Goal: Task Accomplishment & Management: Complete application form

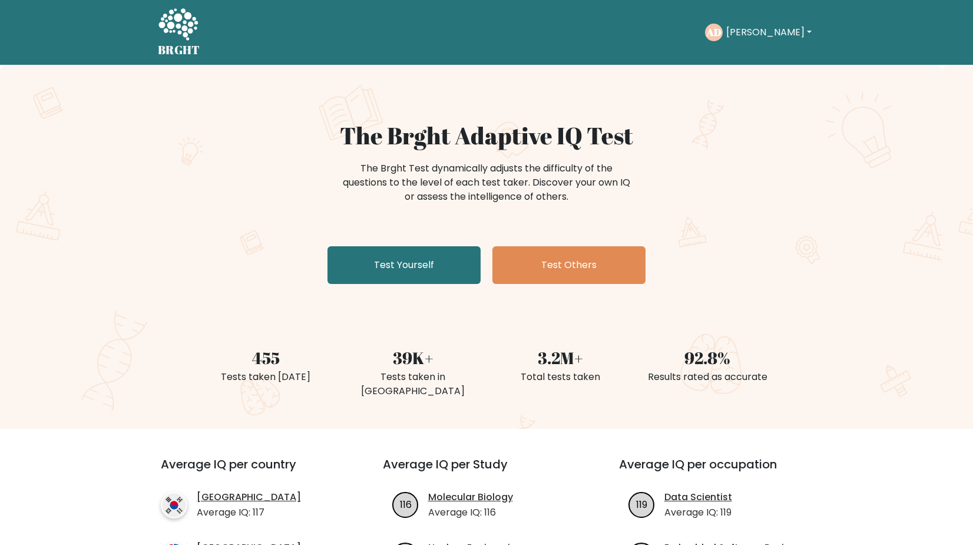
click at [751, 35] on button "[PERSON_NAME]" at bounding box center [768, 32] width 92 height 15
click at [739, 117] on link "Logout" at bounding box center [751, 113] width 93 height 19
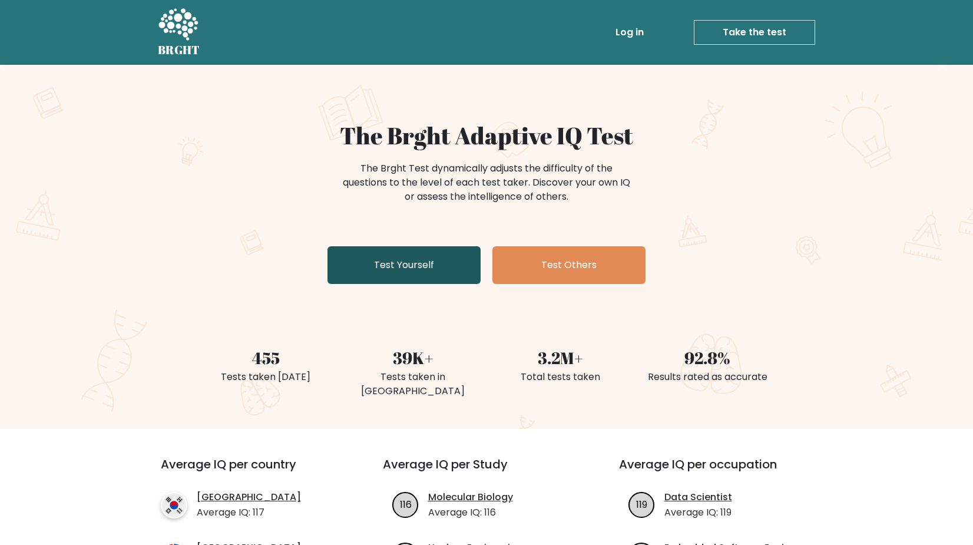
click at [401, 276] on link "Test Yourself" at bounding box center [403, 265] width 153 height 38
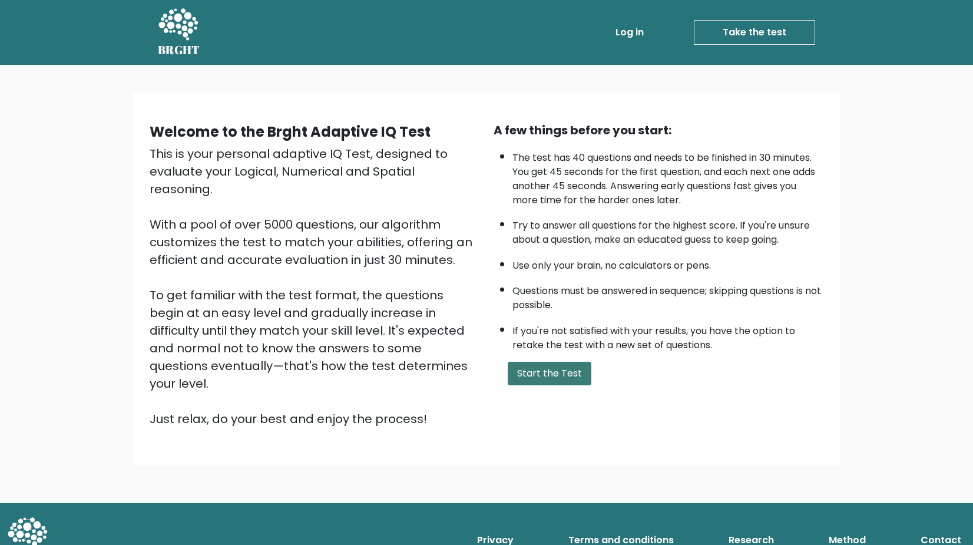
click at [547, 385] on button "Start the Test" at bounding box center [550, 374] width 84 height 24
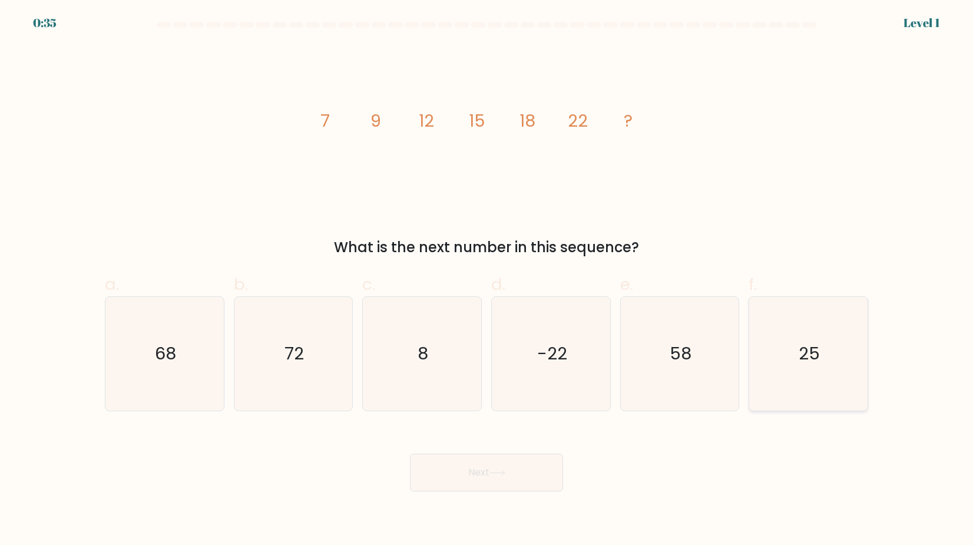
click at [780, 341] on icon "25" at bounding box center [808, 354] width 114 height 114
click at [487, 280] on input "f. 25" at bounding box center [486, 277] width 1 height 8
radio input "true"
click at [533, 476] on button "Next" at bounding box center [486, 472] width 153 height 38
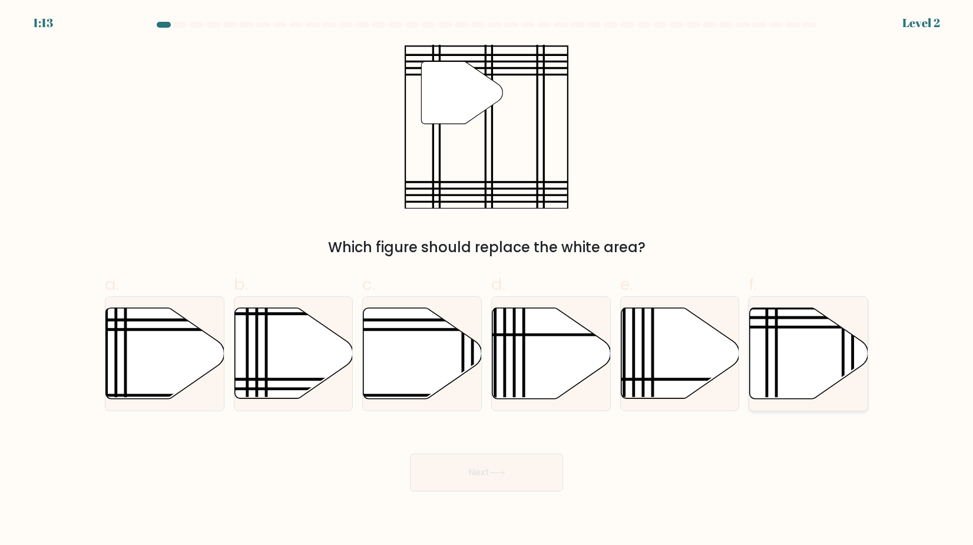
click at [808, 349] on icon at bounding box center [809, 353] width 118 height 91
click at [487, 280] on input "f." at bounding box center [486, 277] width 1 height 8
radio input "true"
click at [519, 484] on button "Next" at bounding box center [486, 472] width 153 height 38
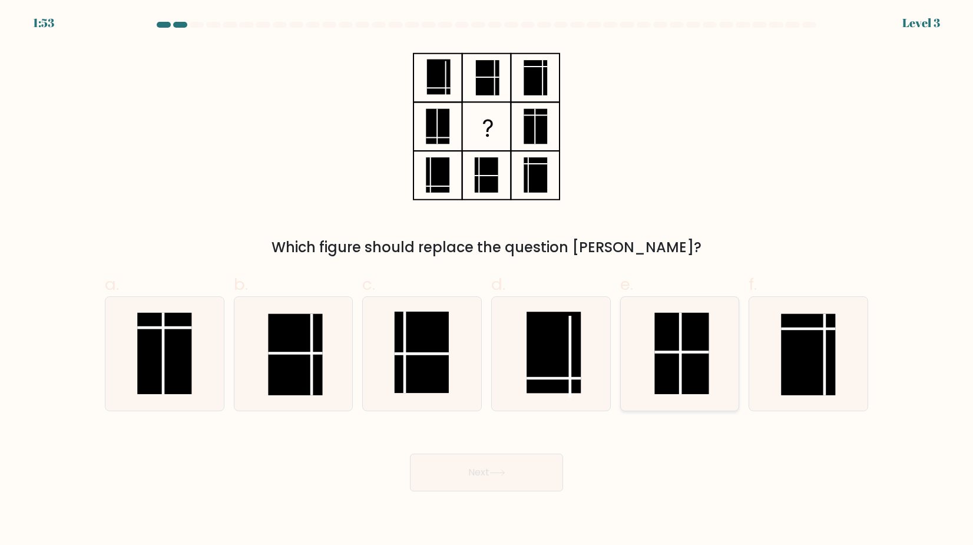
click at [681, 366] on line at bounding box center [681, 353] width 0 height 81
click at [487, 280] on input "e." at bounding box center [486, 277] width 1 height 8
radio input "true"
click at [539, 469] on button "Next" at bounding box center [486, 472] width 153 height 38
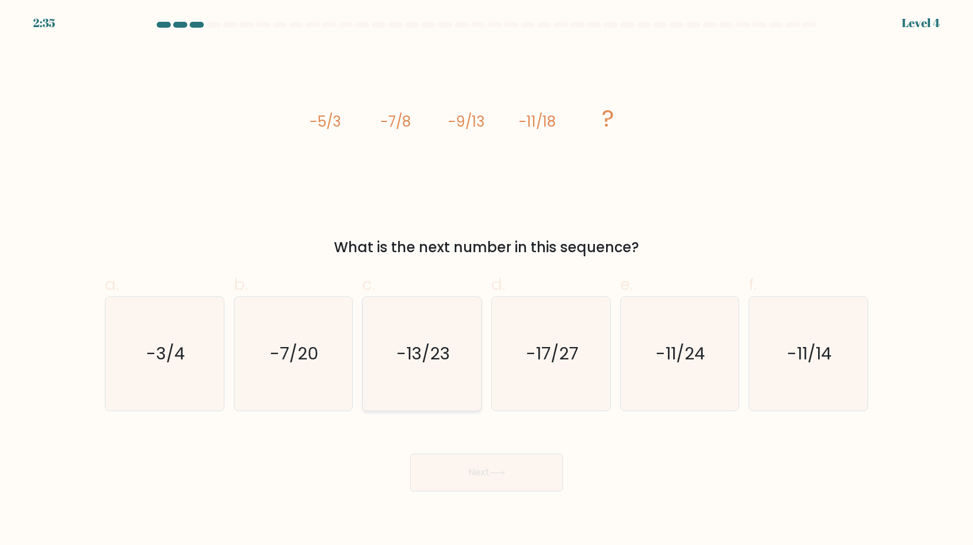
click at [445, 344] on text "-13/23" at bounding box center [423, 353] width 54 height 24
click at [486, 280] on input "c. -13/23" at bounding box center [486, 277] width 1 height 8
radio input "true"
click at [474, 479] on button "Next" at bounding box center [486, 472] width 153 height 38
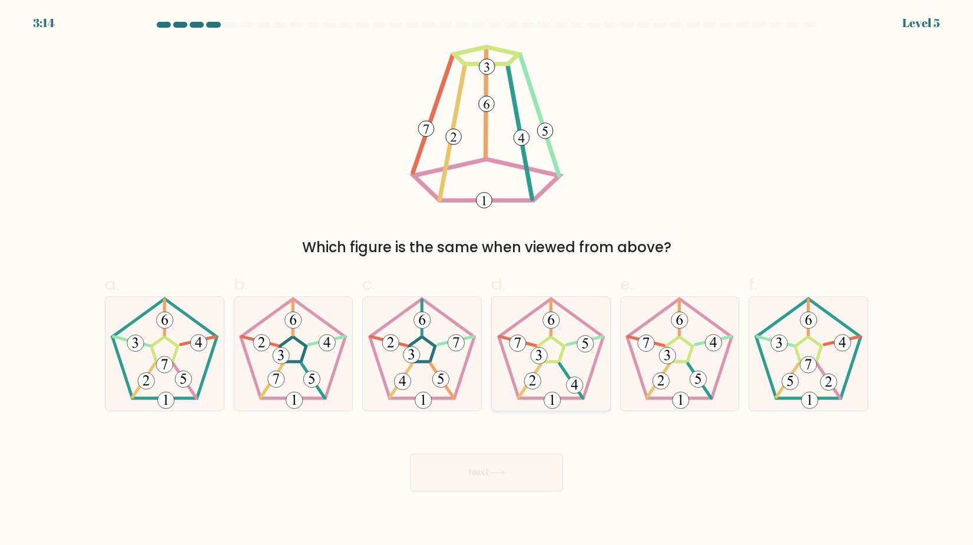
click at [550, 379] on icon at bounding box center [551, 354] width 114 height 114
click at [487, 280] on input "d." at bounding box center [486, 277] width 1 height 8
radio input "true"
click at [523, 459] on button "Next" at bounding box center [486, 472] width 153 height 38
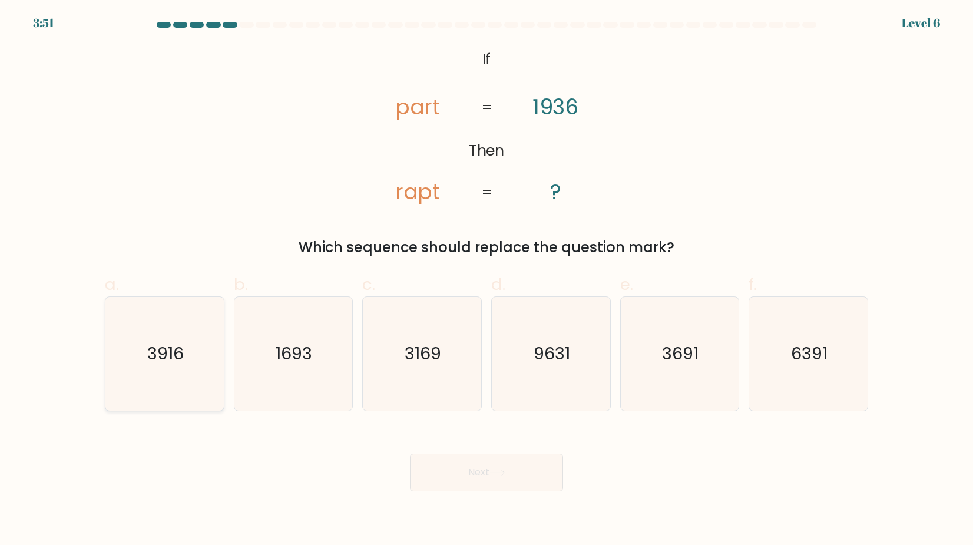
click at [180, 369] on icon "3916" at bounding box center [165, 354] width 114 height 114
click at [486, 280] on input "a. 3916" at bounding box center [486, 277] width 1 height 8
radio input "true"
click at [438, 484] on button "Next" at bounding box center [486, 472] width 153 height 38
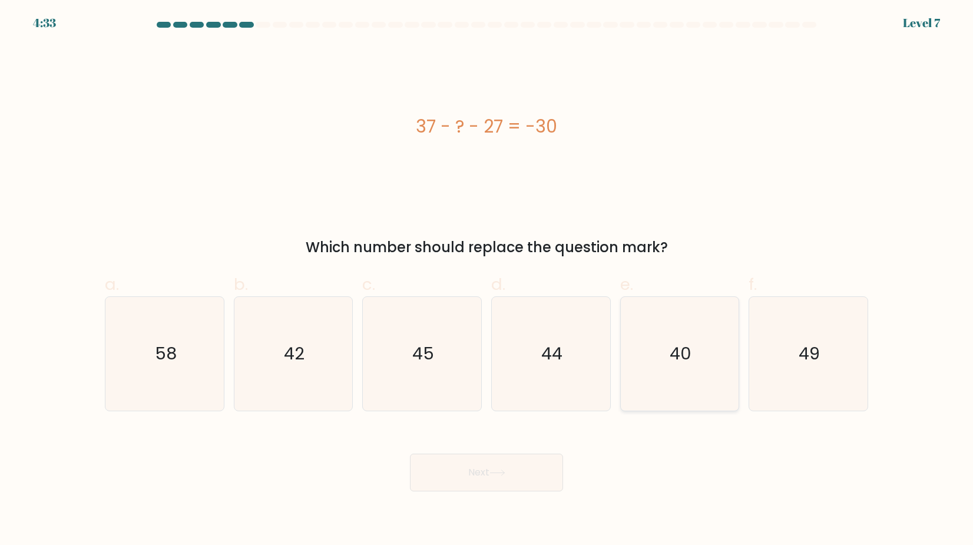
click at [652, 396] on icon "40" at bounding box center [679, 354] width 114 height 114
click at [487, 280] on input "e. 40" at bounding box center [486, 277] width 1 height 8
radio input "true"
click at [562, 469] on button "Next" at bounding box center [486, 472] width 153 height 38
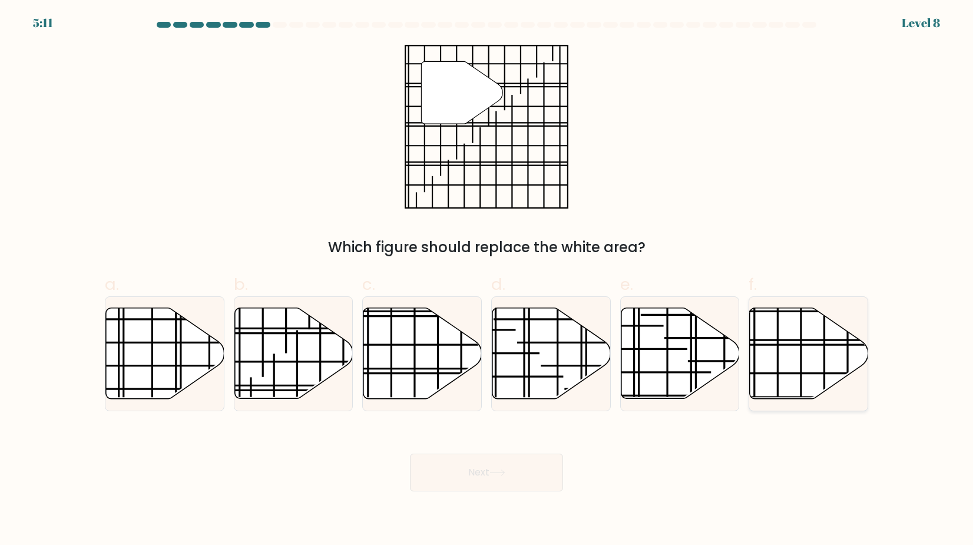
click at [775, 366] on icon at bounding box center [809, 353] width 118 height 91
click at [487, 280] on input "f." at bounding box center [486, 277] width 1 height 8
radio input "true"
click at [522, 492] on body "5:09 Level 8" at bounding box center [486, 272] width 973 height 545
click at [522, 483] on button "Next" at bounding box center [486, 472] width 153 height 38
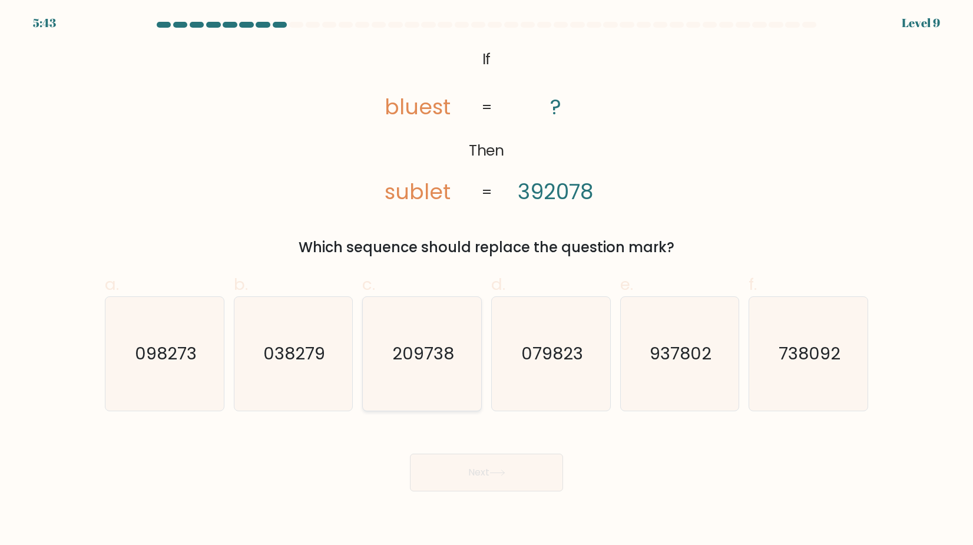
click at [439, 385] on icon "209738" at bounding box center [422, 354] width 114 height 114
click at [486, 280] on input "c. 209738" at bounding box center [486, 277] width 1 height 8
radio input "true"
click at [469, 475] on button "Next" at bounding box center [486, 472] width 153 height 38
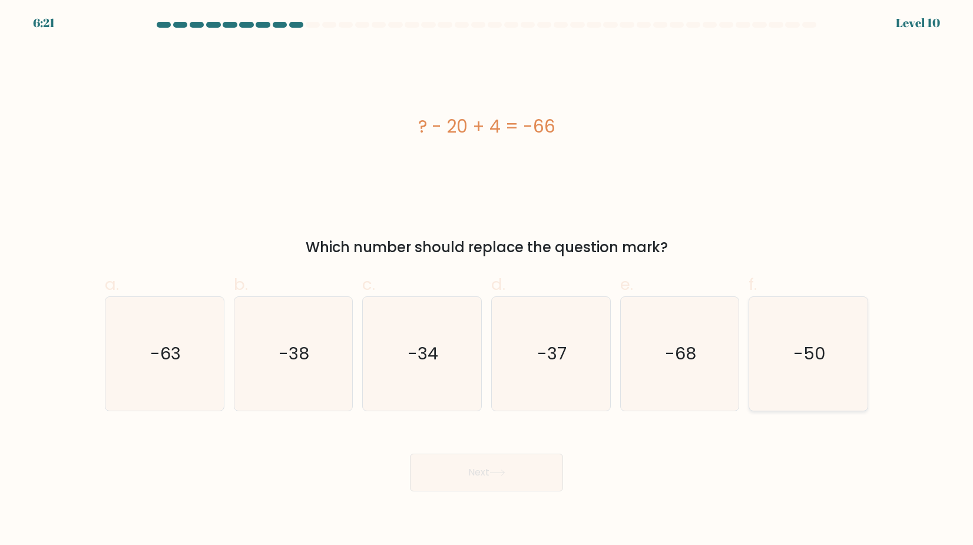
click at [758, 300] on icon "-50" at bounding box center [808, 354] width 114 height 114
click at [487, 280] on input "f. -50" at bounding box center [486, 277] width 1 height 8
radio input "true"
click at [558, 465] on button "Next" at bounding box center [486, 472] width 153 height 38
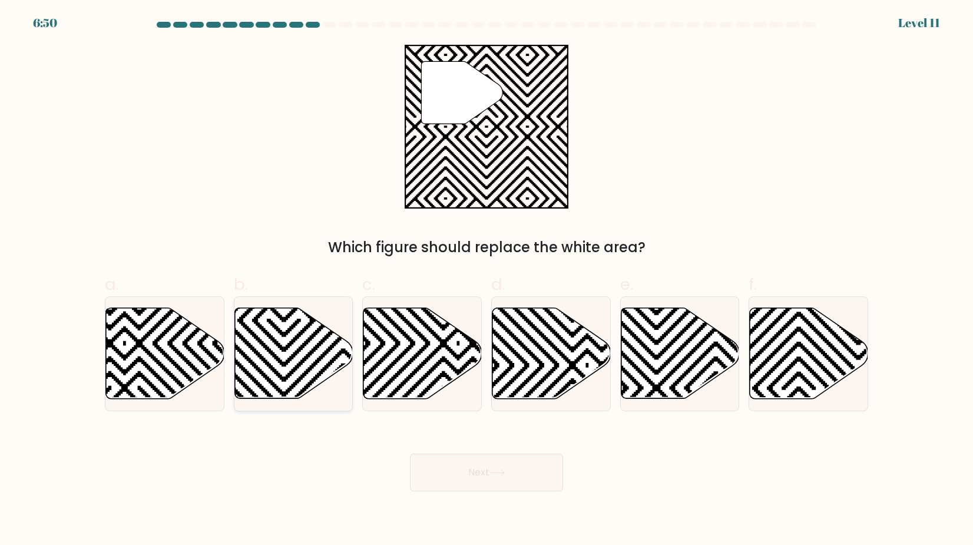
click at [310, 374] on icon at bounding box center [293, 353] width 118 height 91
click at [486, 280] on input "b." at bounding box center [486, 277] width 1 height 8
radio input "true"
click at [441, 479] on button "Next" at bounding box center [486, 472] width 153 height 38
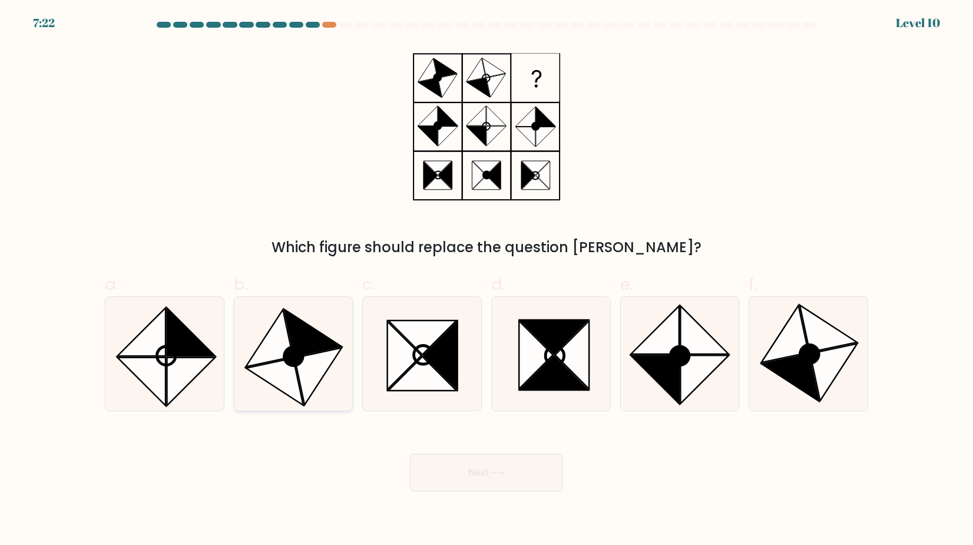
click at [300, 372] on icon at bounding box center [318, 375] width 47 height 57
click at [486, 280] on input "b." at bounding box center [486, 277] width 1 height 8
radio input "true"
click at [457, 457] on button "Next" at bounding box center [486, 472] width 153 height 38
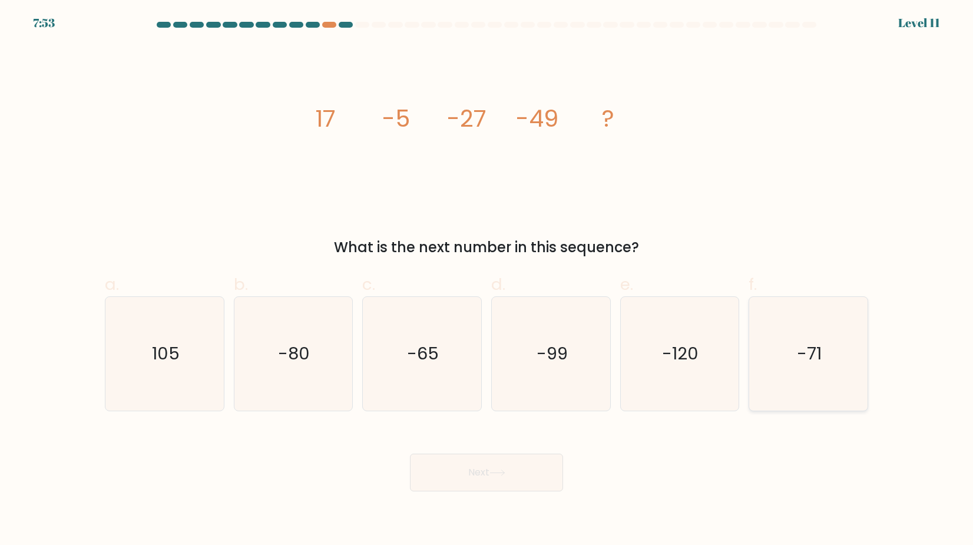
click at [781, 392] on icon "-71" at bounding box center [808, 354] width 114 height 114
click at [487, 280] on input "f. -71" at bounding box center [486, 277] width 1 height 8
radio input "true"
click at [531, 480] on button "Next" at bounding box center [486, 472] width 153 height 38
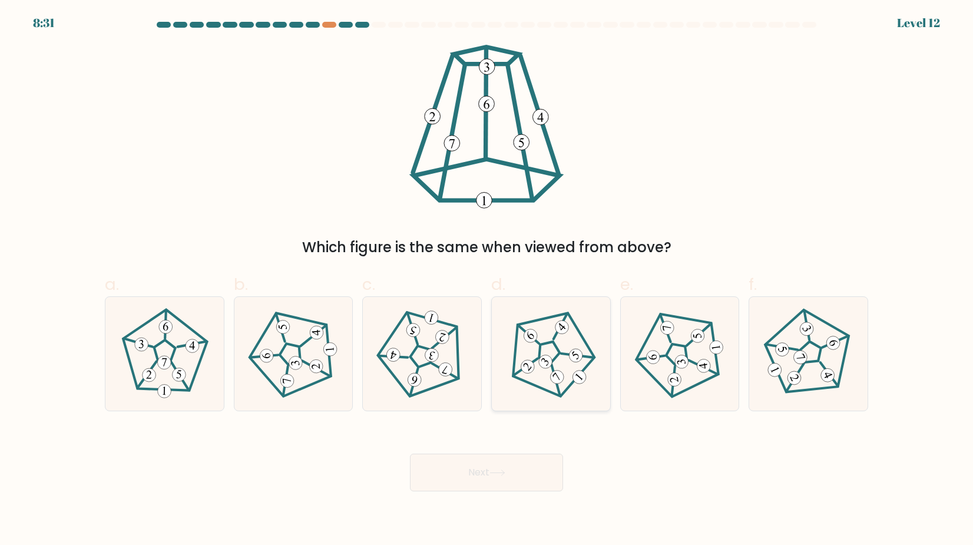
click at [553, 373] on 664 at bounding box center [557, 376] width 19 height 19
click at [487, 280] on input "d." at bounding box center [486, 277] width 1 height 8
radio input "true"
click at [525, 460] on button "Next" at bounding box center [486, 472] width 153 height 38
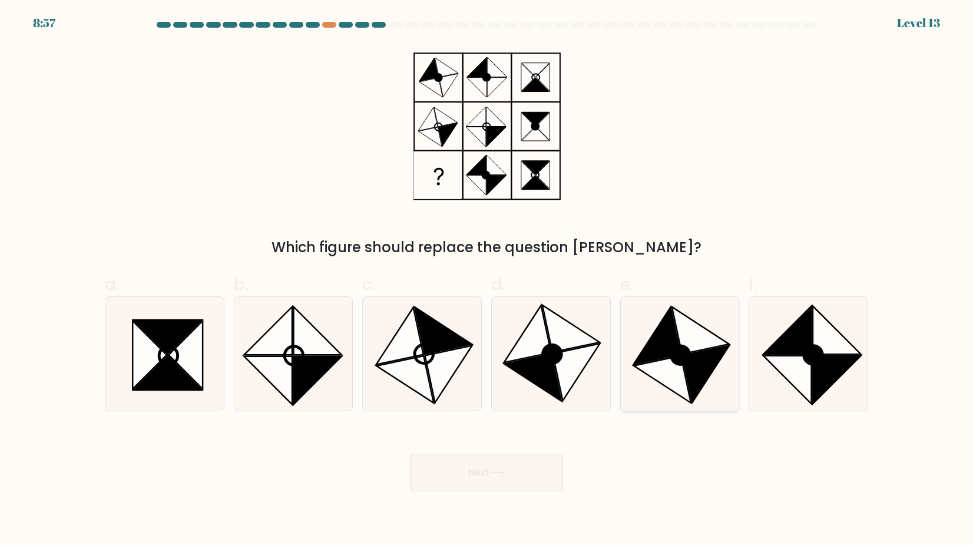
click at [707, 394] on icon at bounding box center [679, 354] width 114 height 114
click at [487, 280] on input "e." at bounding box center [486, 277] width 1 height 8
radio input "true"
click at [551, 482] on button "Next" at bounding box center [486, 472] width 153 height 38
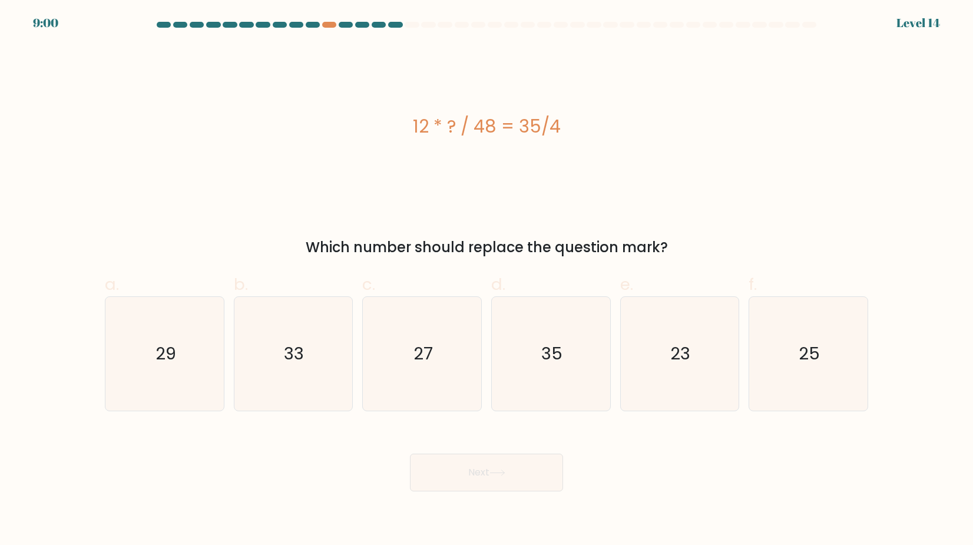
click at [564, 412] on form "a." at bounding box center [486, 256] width 973 height 469
click at [564, 406] on icon "35" at bounding box center [551, 354] width 114 height 114
click at [487, 280] on input "d. 35" at bounding box center [486, 277] width 1 height 8
radio input "true"
click at [534, 461] on button "Next" at bounding box center [486, 472] width 153 height 38
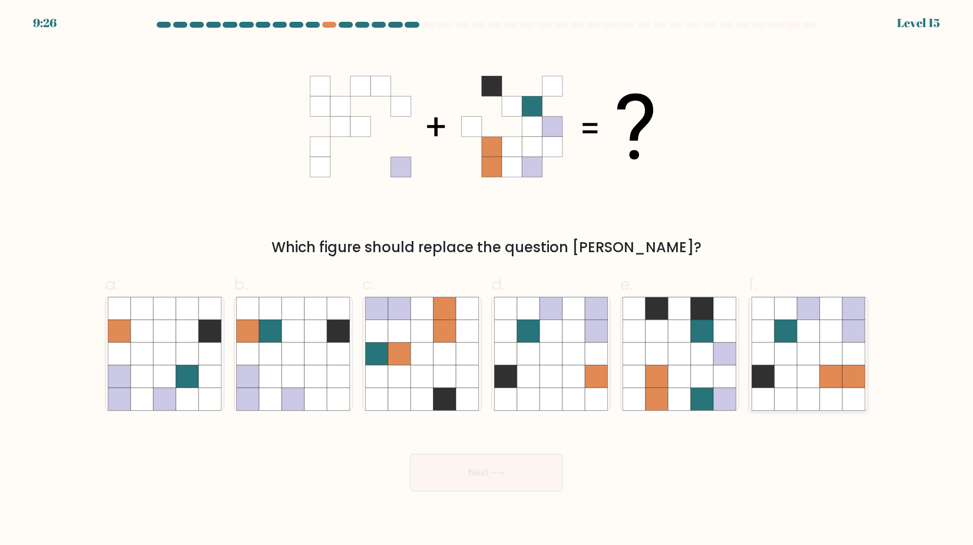
click at [813, 365] on icon at bounding box center [808, 376] width 22 height 22
click at [487, 280] on input "f." at bounding box center [486, 277] width 1 height 8
radio input "true"
click at [551, 473] on button "Next" at bounding box center [486, 472] width 153 height 38
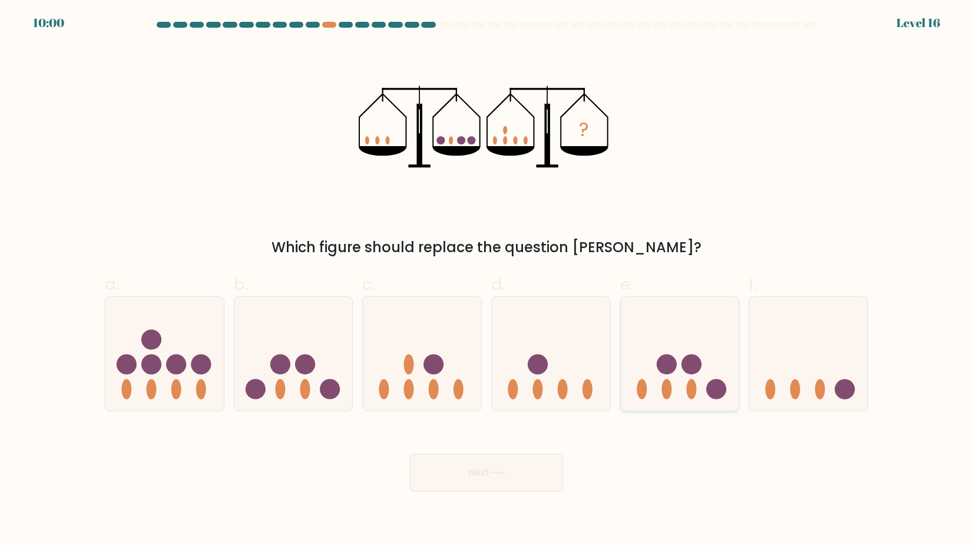
click at [670, 394] on ellipse at bounding box center [666, 389] width 10 height 20
click at [487, 280] on input "e." at bounding box center [486, 277] width 1 height 8
radio input "true"
click at [532, 464] on button "Next" at bounding box center [486, 472] width 153 height 38
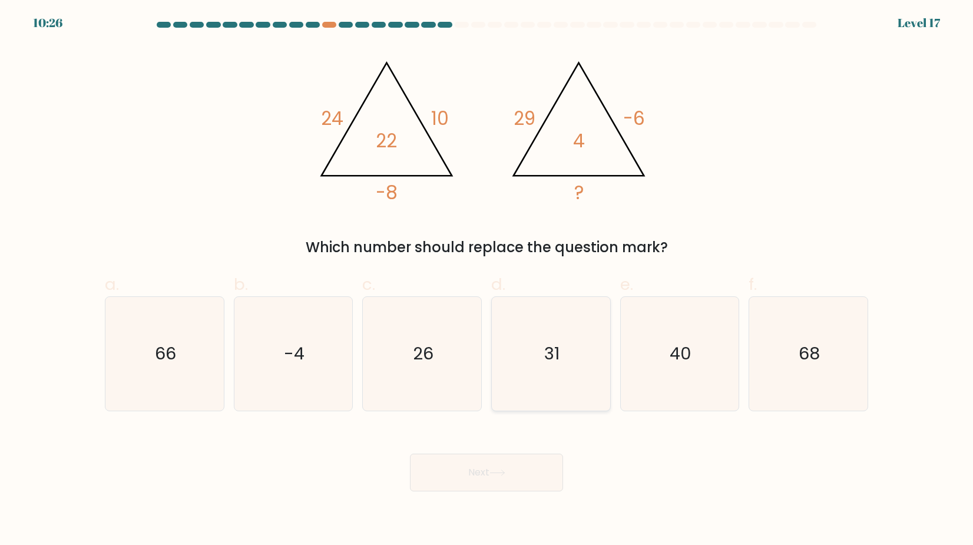
click at [561, 397] on icon "31" at bounding box center [551, 354] width 114 height 114
click at [487, 280] on input "d. 31" at bounding box center [486, 277] width 1 height 8
radio input "true"
click at [528, 456] on button "Next" at bounding box center [486, 472] width 153 height 38
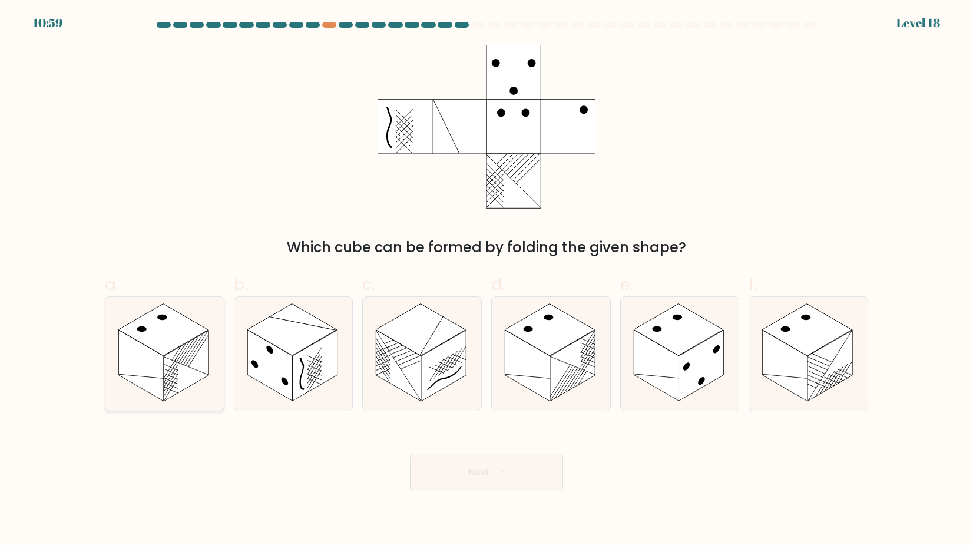
click at [175, 345] on rect at bounding box center [163, 329] width 90 height 52
click at [486, 280] on input "a." at bounding box center [486, 277] width 1 height 8
radio input "true"
click at [426, 463] on button "Next" at bounding box center [486, 472] width 153 height 38
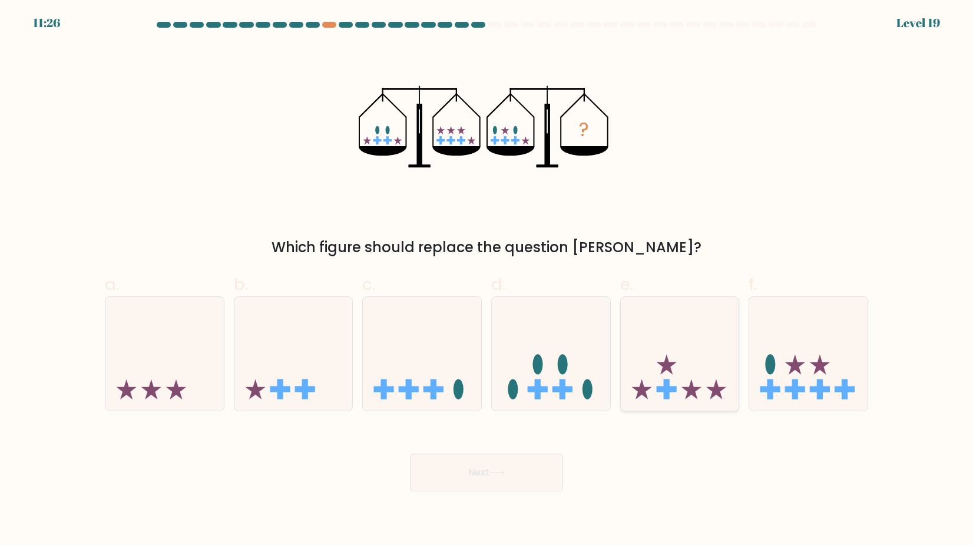
click at [659, 379] on icon at bounding box center [680, 353] width 118 height 98
click at [487, 280] on input "e." at bounding box center [486, 277] width 1 height 8
radio input "true"
click at [326, 381] on icon at bounding box center [293, 353] width 118 height 98
click at [486, 280] on input "b." at bounding box center [486, 277] width 1 height 8
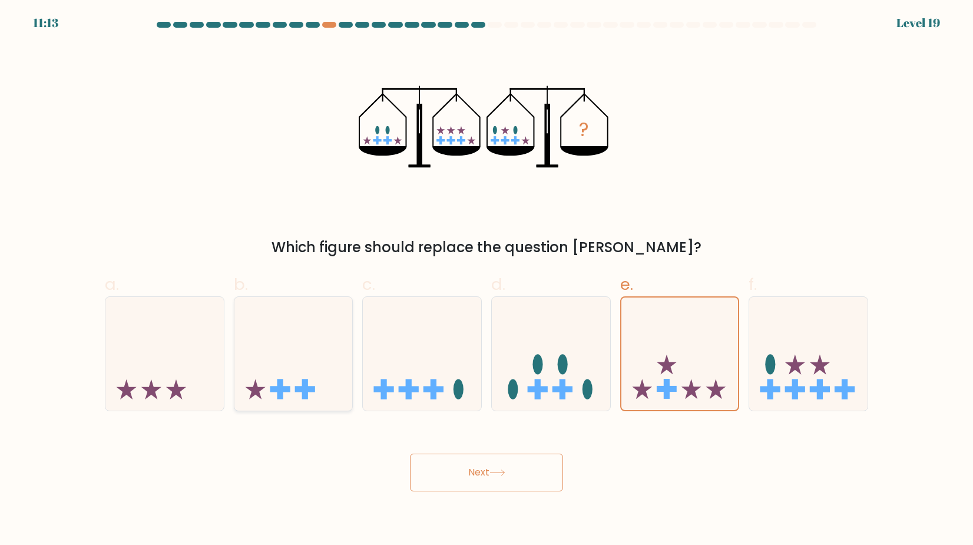
radio input "true"
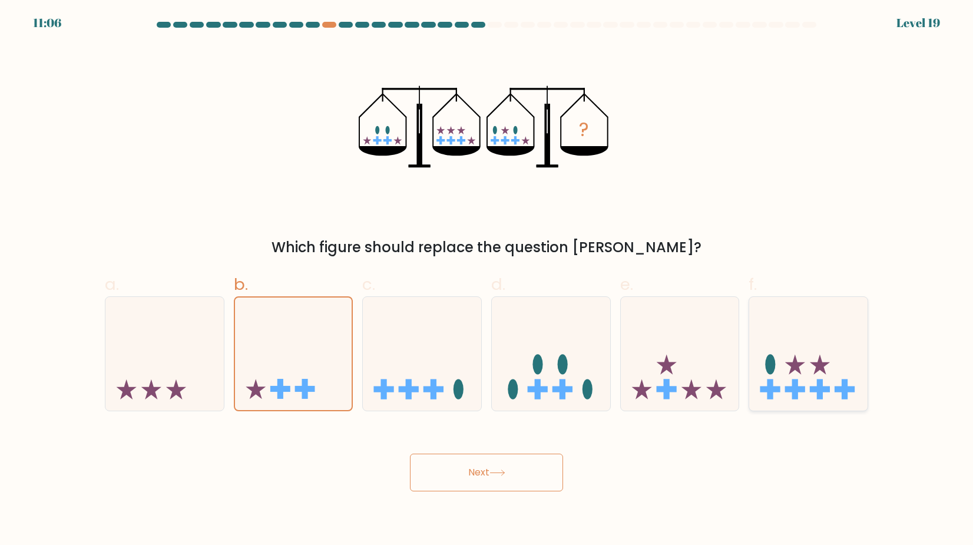
click at [820, 357] on icon at bounding box center [820, 364] width 20 height 20
click at [487, 280] on input "f." at bounding box center [486, 277] width 1 height 8
radio input "true"
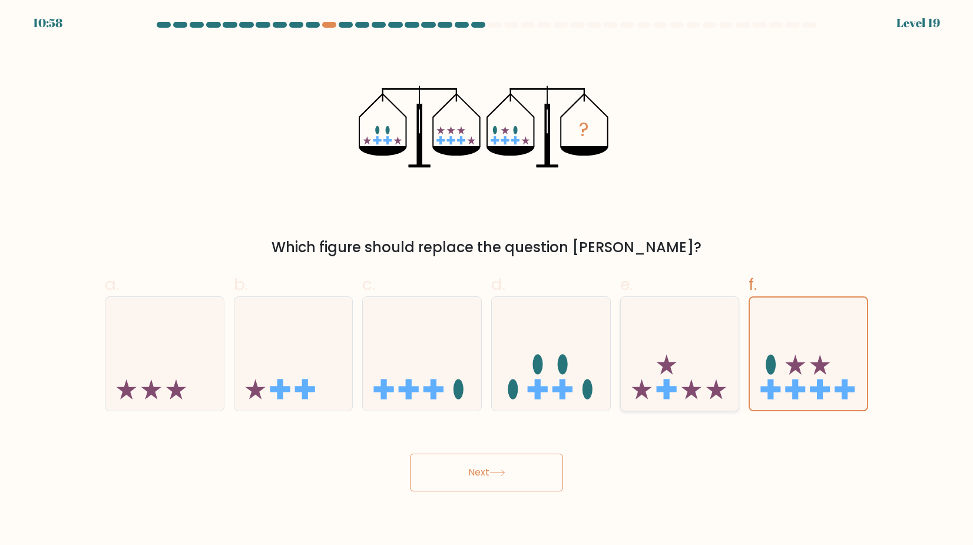
click at [675, 386] on rect at bounding box center [666, 389] width 20 height 6
click at [487, 280] on input "e." at bounding box center [486, 277] width 1 height 8
radio input "true"
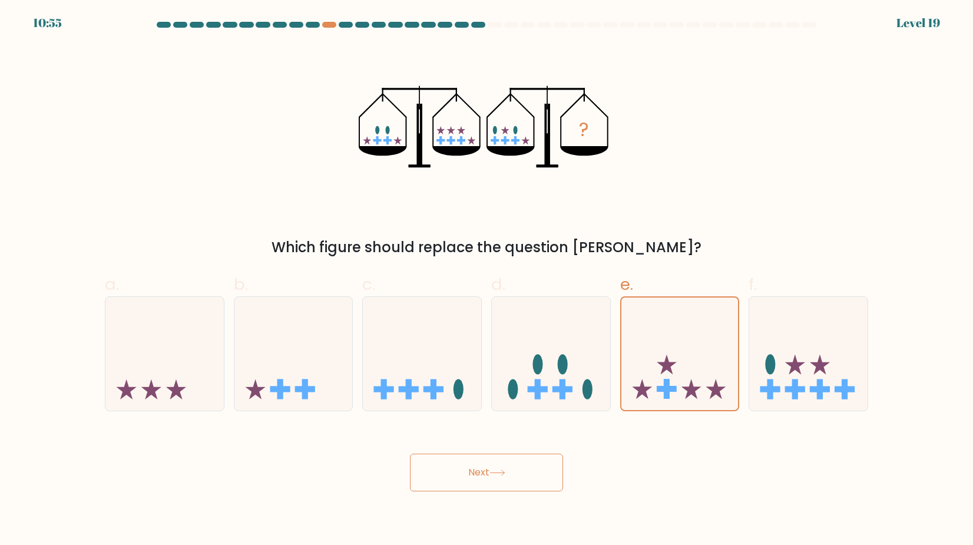
click at [550, 465] on button "Next" at bounding box center [486, 472] width 153 height 38
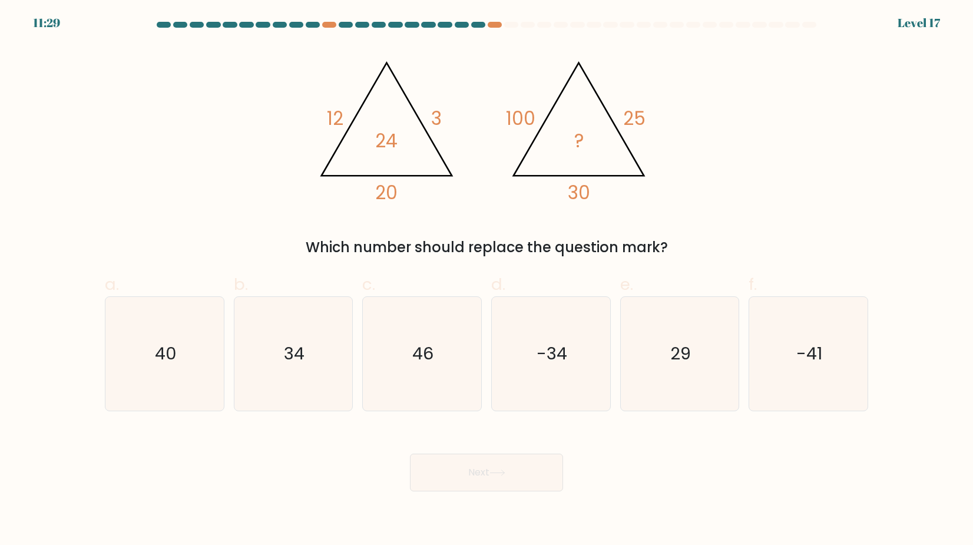
click at [290, 413] on form at bounding box center [486, 256] width 973 height 469
click at [290, 412] on form at bounding box center [486, 256] width 973 height 469
click at [306, 389] on icon "34" at bounding box center [293, 354] width 114 height 114
click at [486, 280] on input "b. 34" at bounding box center [486, 277] width 1 height 8
radio input "true"
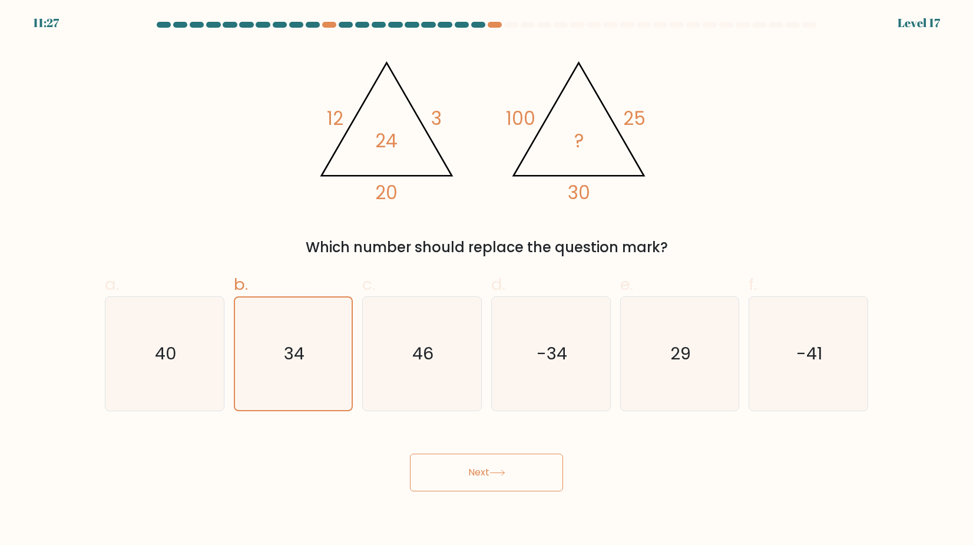
click at [461, 491] on body "11:27 Level 17" at bounding box center [486, 272] width 973 height 545
click at [476, 483] on button "Next" at bounding box center [486, 472] width 153 height 38
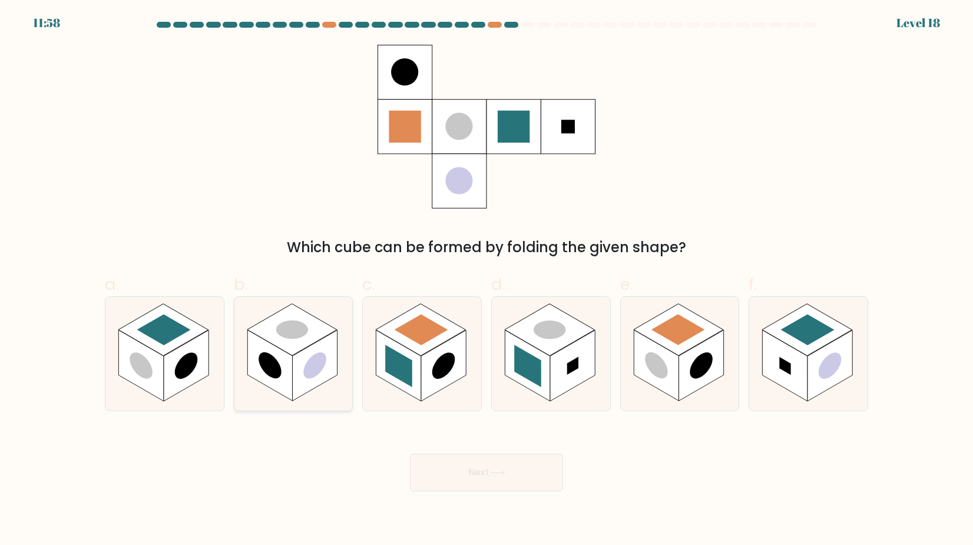
click at [273, 343] on rect at bounding box center [292, 329] width 90 height 52
click at [486, 280] on input "b." at bounding box center [486, 277] width 1 height 8
radio input "true"
click at [455, 462] on button "Next" at bounding box center [486, 472] width 153 height 38
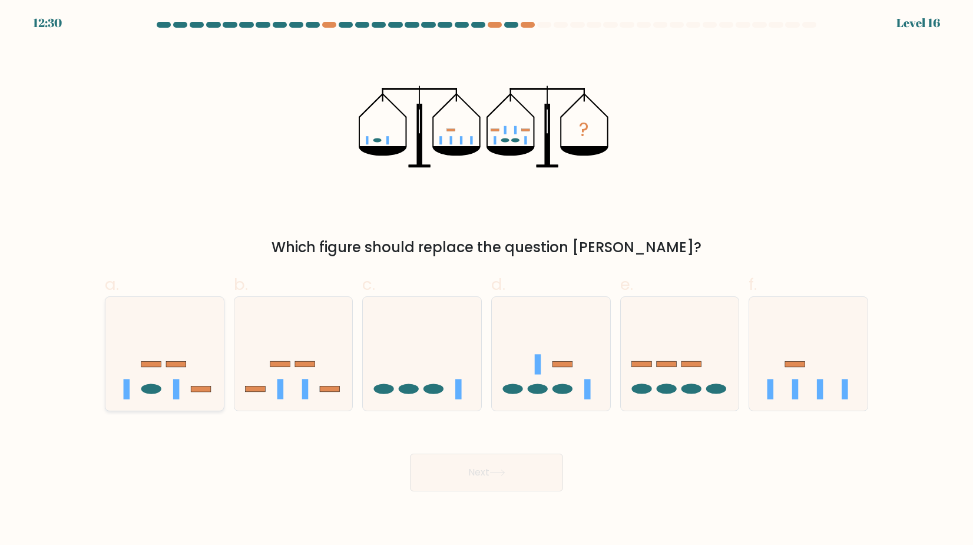
click at [202, 362] on icon at bounding box center [164, 353] width 118 height 98
click at [486, 280] on input "a." at bounding box center [486, 277] width 1 height 8
radio input "true"
click at [412, 454] on button "Next" at bounding box center [486, 472] width 153 height 38
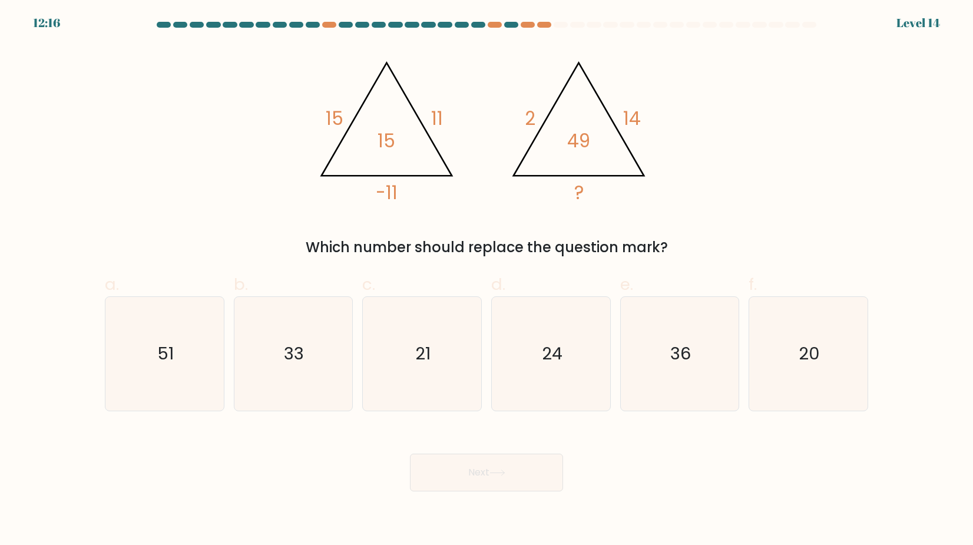
click at [356, 336] on div "b. 33" at bounding box center [293, 341] width 129 height 139
click at [341, 341] on icon "33" at bounding box center [293, 354] width 114 height 114
click at [486, 280] on input "b. 33" at bounding box center [486, 277] width 1 height 8
radio input "true"
click at [464, 461] on button "Next" at bounding box center [486, 472] width 153 height 38
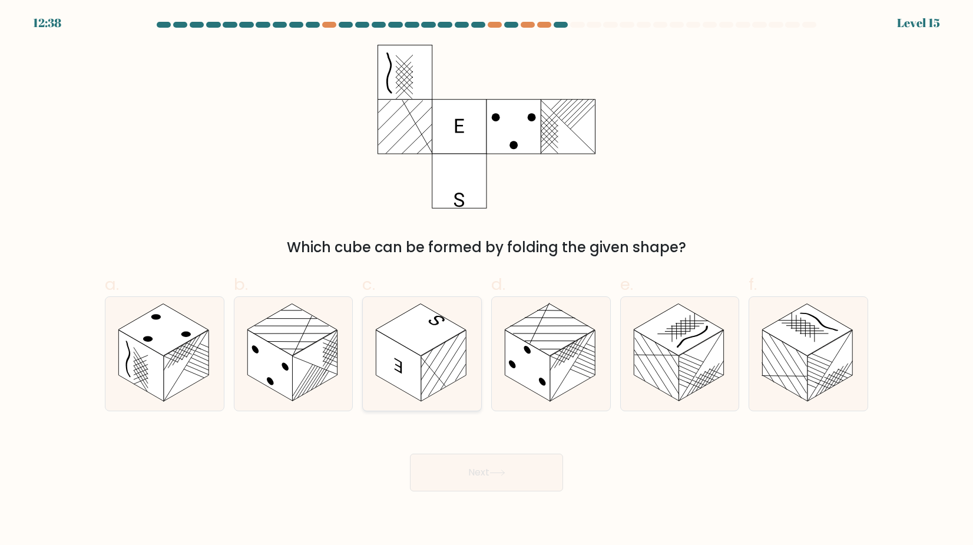
click at [418, 316] on rect at bounding box center [421, 329] width 90 height 52
click at [486, 280] on input "c." at bounding box center [486, 277] width 1 height 8
radio input "true"
click at [453, 479] on button "Next" at bounding box center [486, 472] width 153 height 38
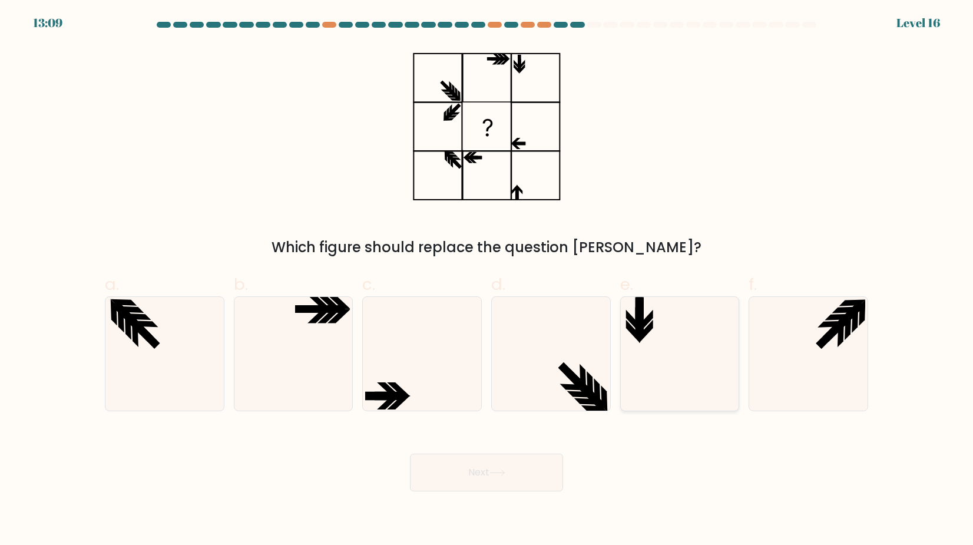
click at [666, 359] on icon at bounding box center [679, 354] width 114 height 114
click at [487, 280] on input "e." at bounding box center [486, 277] width 1 height 8
radio input "true"
click at [546, 483] on button "Next" at bounding box center [486, 472] width 153 height 38
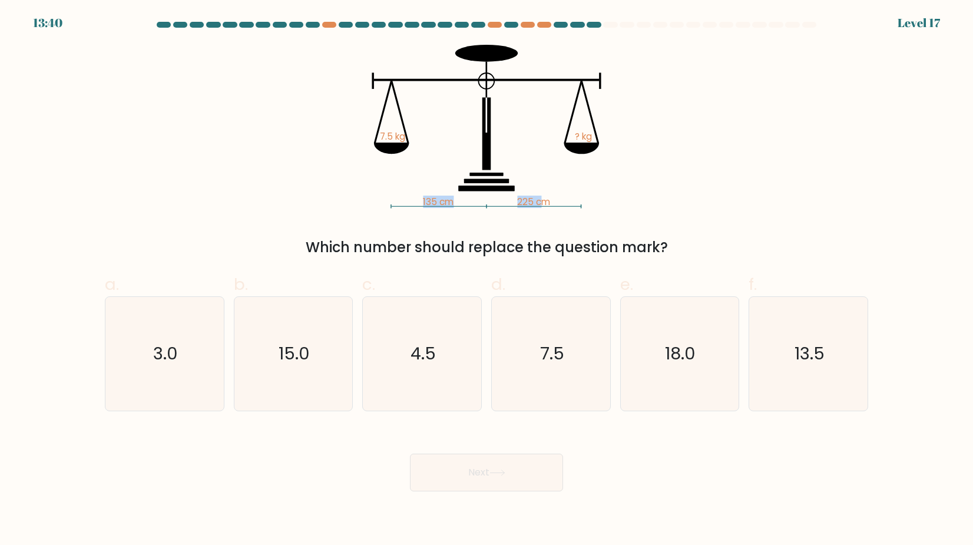
drag, startPoint x: 511, startPoint y: 201, endPoint x: 544, endPoint y: 201, distance: 33.0
click at [544, 201] on icon "135 cm 225 cm 7.5 kg ? kg" at bounding box center [486, 127] width 353 height 164
click at [551, 204] on icon "135 cm 225 cm 7.5 kg ? kg" at bounding box center [486, 127] width 353 height 164
click at [442, 370] on icon "4.5" at bounding box center [422, 354] width 114 height 114
click at [486, 280] on input "c. 4.5" at bounding box center [486, 277] width 1 height 8
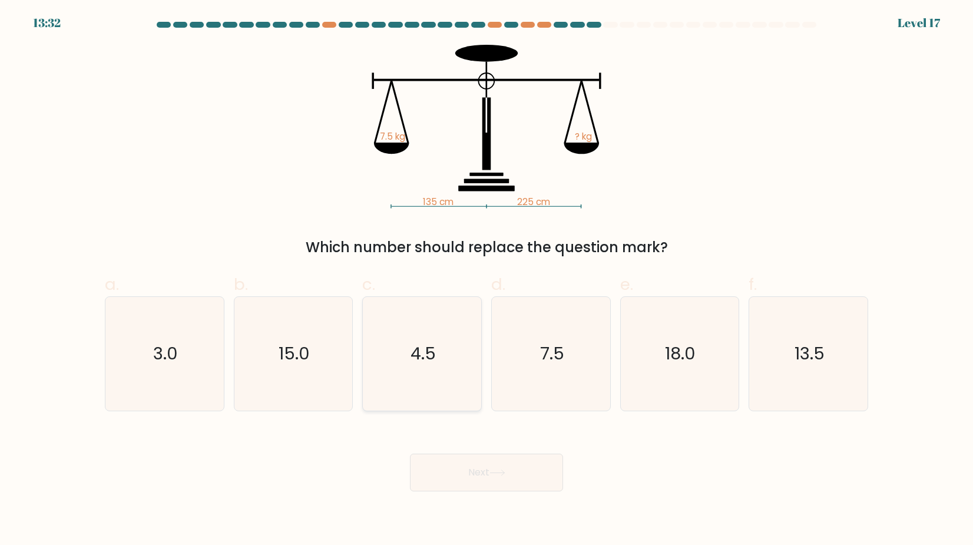
radio input "true"
click at [479, 467] on button "Next" at bounding box center [486, 472] width 153 height 38
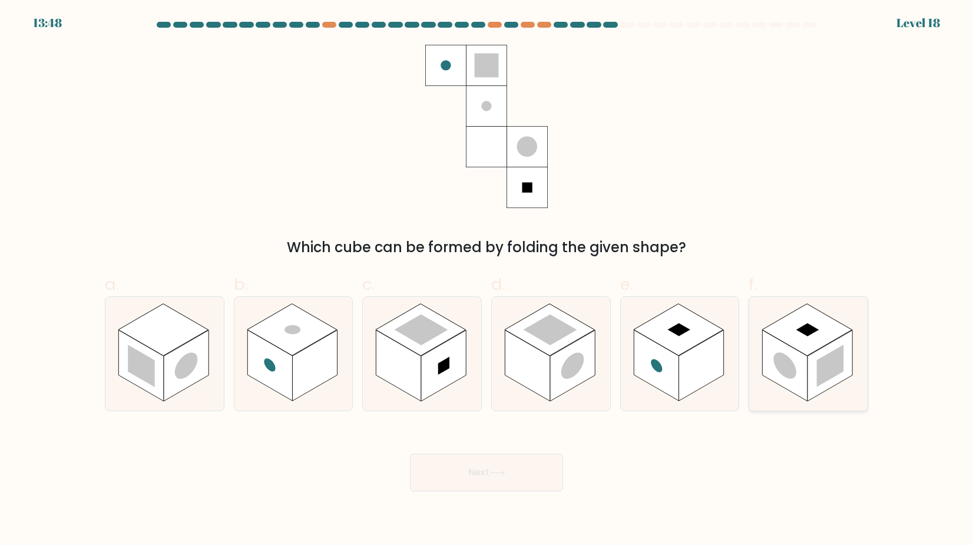
click at [765, 326] on icon at bounding box center [808, 354] width 118 height 114
click at [487, 280] on input "f." at bounding box center [486, 277] width 1 height 8
radio input "true"
click at [539, 476] on button "Next" at bounding box center [486, 472] width 153 height 38
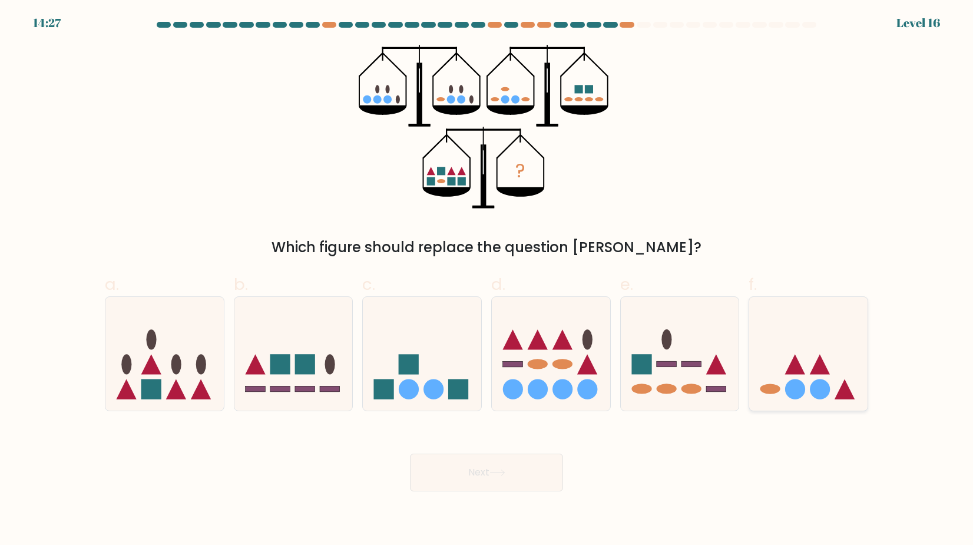
click at [765, 374] on icon at bounding box center [808, 353] width 118 height 98
click at [487, 280] on input "f." at bounding box center [486, 277] width 1 height 8
radio input "true"
click at [424, 390] on circle at bounding box center [434, 389] width 20 height 20
click at [486, 280] on input "c." at bounding box center [486, 277] width 1 height 8
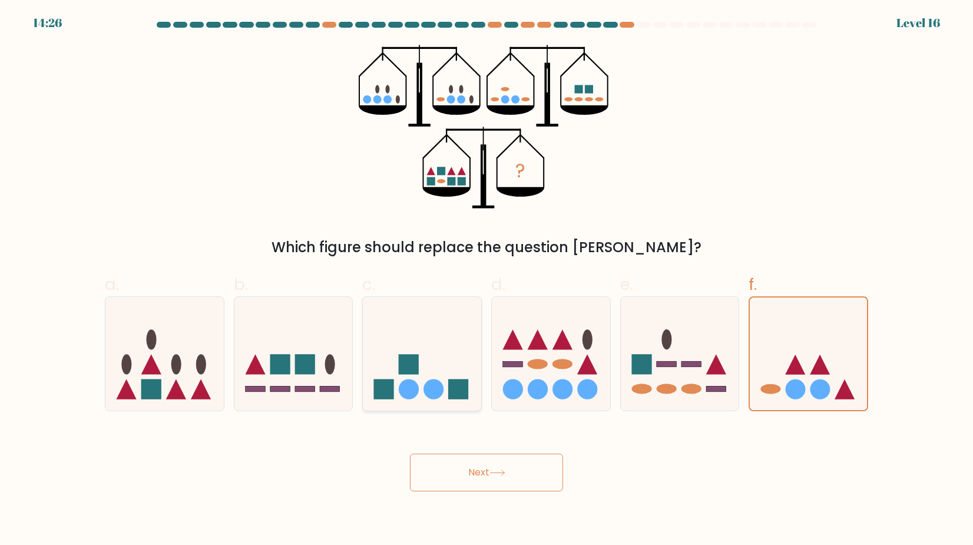
radio input "true"
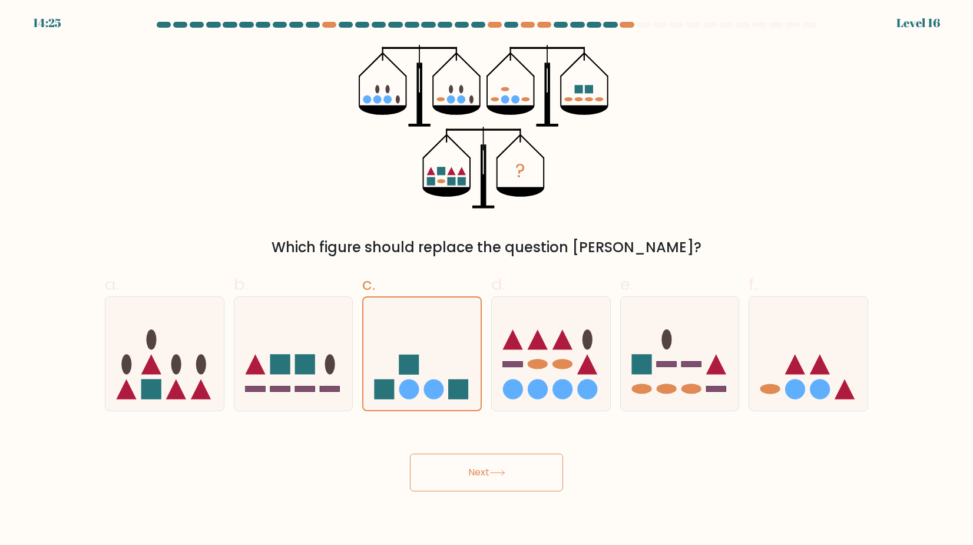
click at [460, 466] on button "Next" at bounding box center [486, 472] width 153 height 38
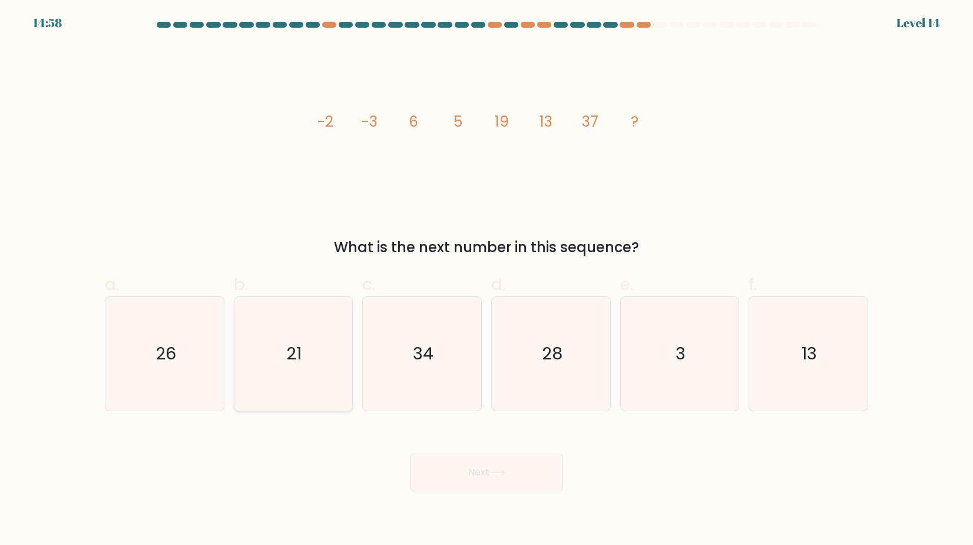
click at [317, 370] on icon "21" at bounding box center [293, 354] width 114 height 114
click at [486, 280] on input "b. 21" at bounding box center [486, 277] width 1 height 8
radio input "true"
click at [460, 475] on button "Next" at bounding box center [486, 472] width 153 height 38
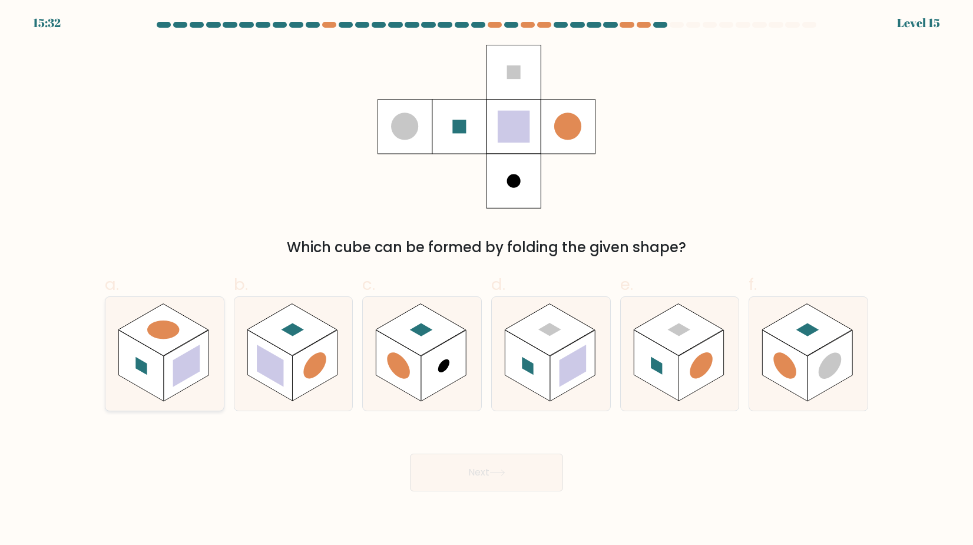
click at [197, 351] on rect at bounding box center [186, 365] width 27 height 42
click at [486, 280] on input "a." at bounding box center [486, 277] width 1 height 8
radio input "true"
click at [453, 478] on button "Next" at bounding box center [486, 472] width 153 height 38
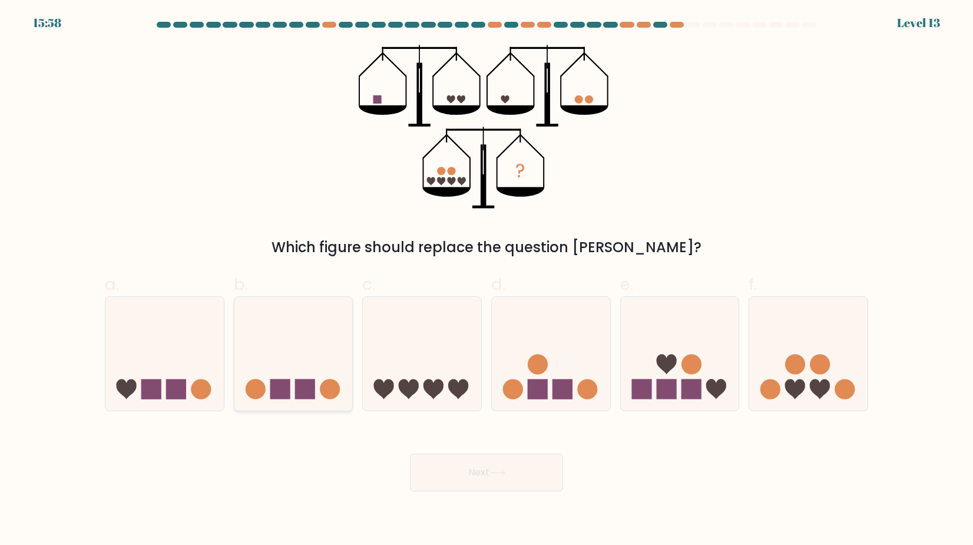
click at [308, 384] on rect at bounding box center [305, 389] width 20 height 20
click at [486, 280] on input "b." at bounding box center [486, 277] width 1 height 8
radio input "true"
click at [456, 462] on button "Next" at bounding box center [486, 472] width 153 height 38
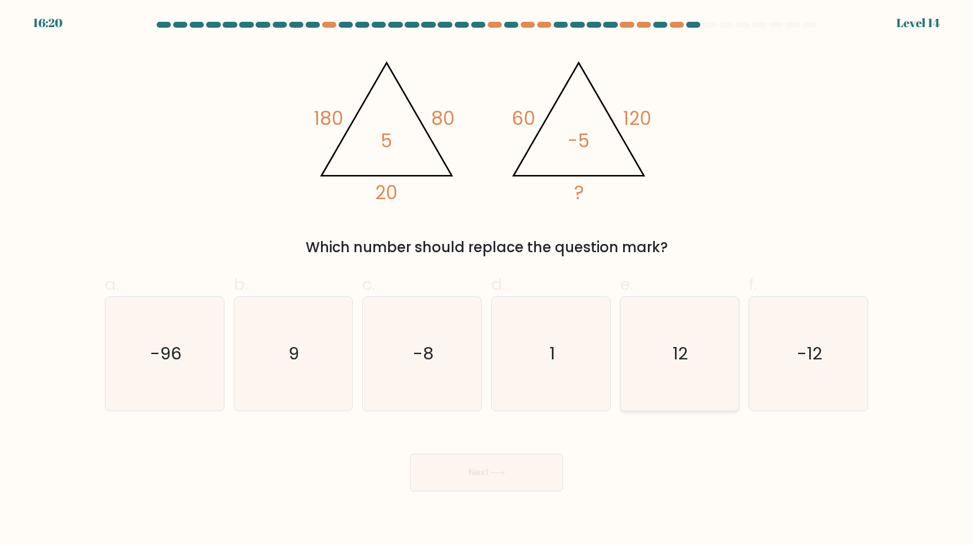
click at [695, 353] on icon "12" at bounding box center [679, 354] width 114 height 114
click at [487, 280] on input "e. 12" at bounding box center [486, 277] width 1 height 8
radio input "true"
click at [539, 465] on button "Next" at bounding box center [486, 472] width 153 height 38
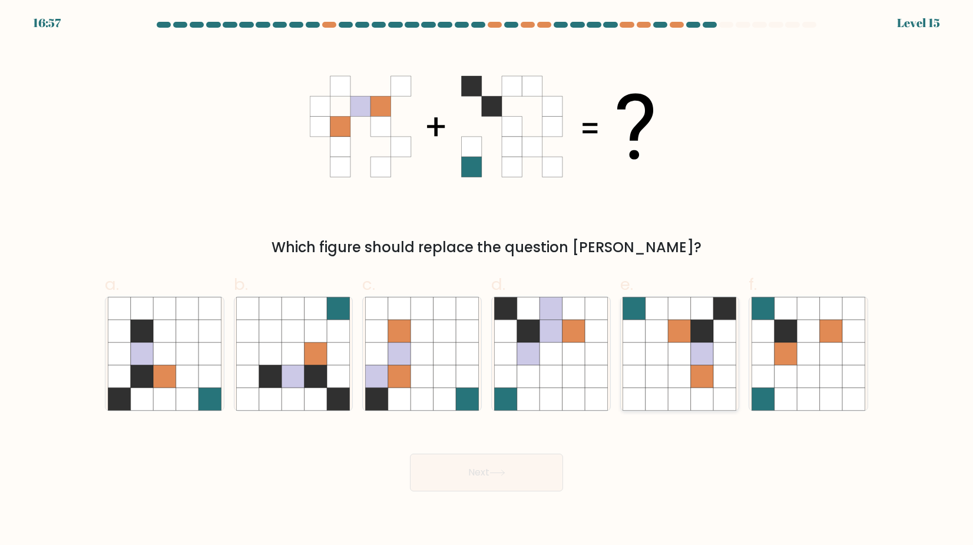
click at [666, 354] on icon at bounding box center [656, 353] width 22 height 22
click at [487, 280] on input "e." at bounding box center [486, 277] width 1 height 8
radio input "true"
click at [522, 477] on button "Next" at bounding box center [486, 472] width 153 height 38
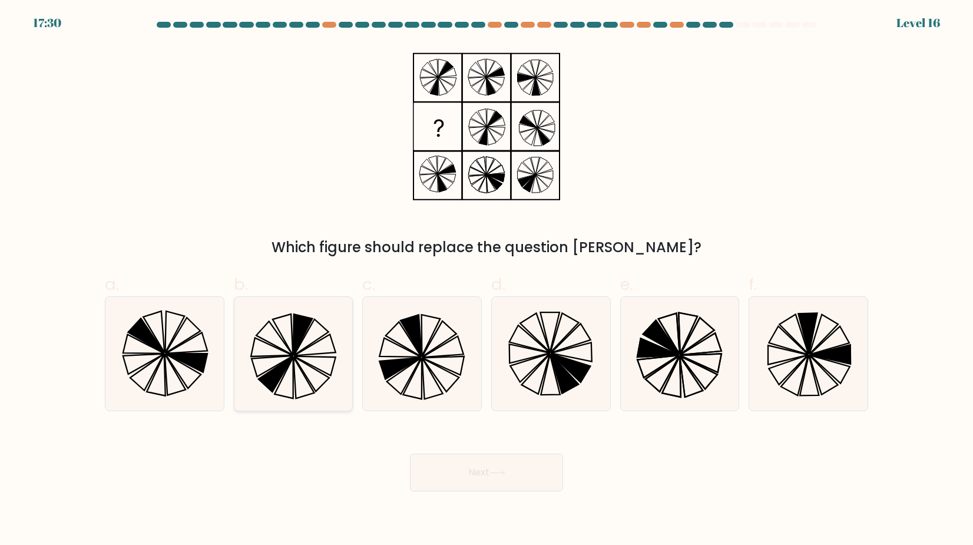
click at [295, 382] on icon at bounding box center [304, 377] width 21 height 41
click at [486, 280] on input "b." at bounding box center [486, 277] width 1 height 8
radio input "true"
click at [449, 478] on button "Next" at bounding box center [486, 472] width 153 height 38
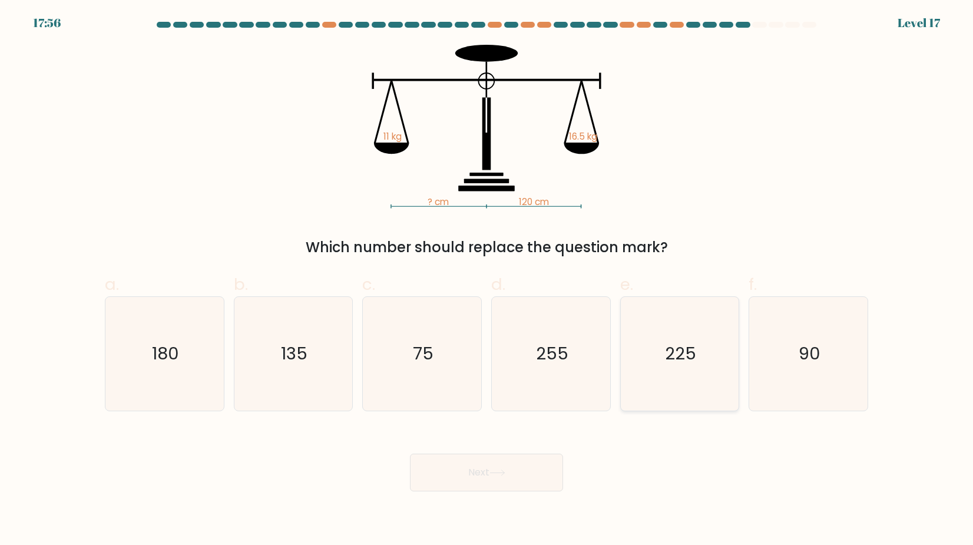
click at [650, 377] on icon "225" at bounding box center [679, 354] width 114 height 114
click at [487, 280] on input "e. 225" at bounding box center [486, 277] width 1 height 8
radio input "true"
click at [548, 457] on button "Next" at bounding box center [486, 472] width 153 height 38
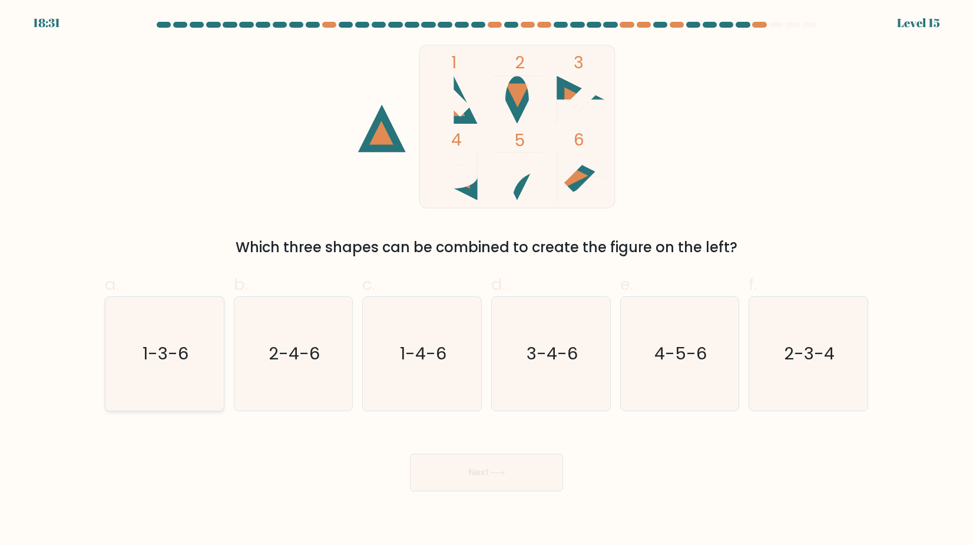
click at [170, 379] on icon "1-3-6" at bounding box center [165, 354] width 114 height 114
click at [486, 280] on input "a. 1-3-6" at bounding box center [486, 277] width 1 height 8
radio input "true"
click at [477, 488] on button "Next" at bounding box center [486, 472] width 153 height 38
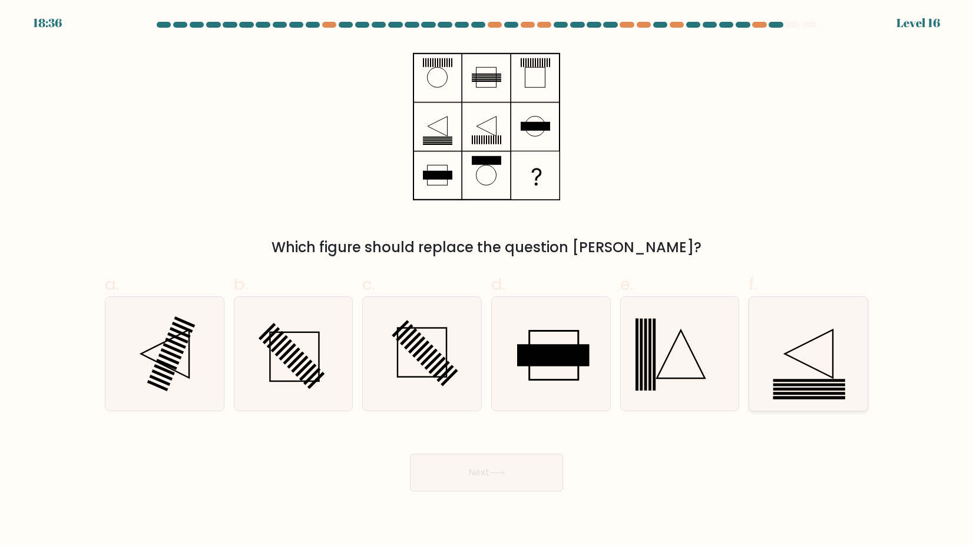
click at [795, 353] on icon at bounding box center [808, 354] width 114 height 114
click at [487, 280] on input "f." at bounding box center [486, 277] width 1 height 8
radio input "true"
click at [520, 469] on button "Next" at bounding box center [486, 472] width 153 height 38
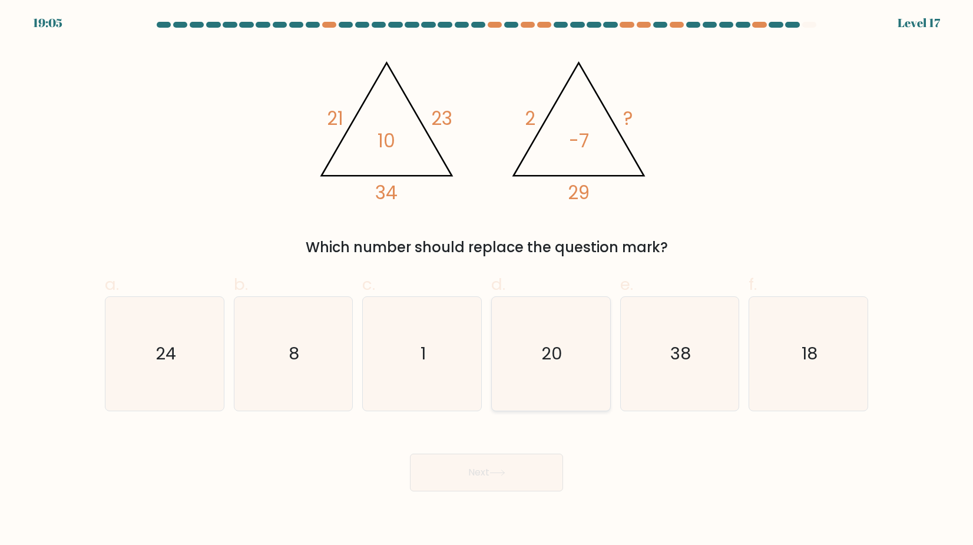
click at [543, 364] on text "20" at bounding box center [551, 353] width 21 height 24
click at [487, 280] on input "d. 20" at bounding box center [486, 277] width 1 height 8
radio input "true"
click at [521, 479] on button "Next" at bounding box center [486, 472] width 153 height 38
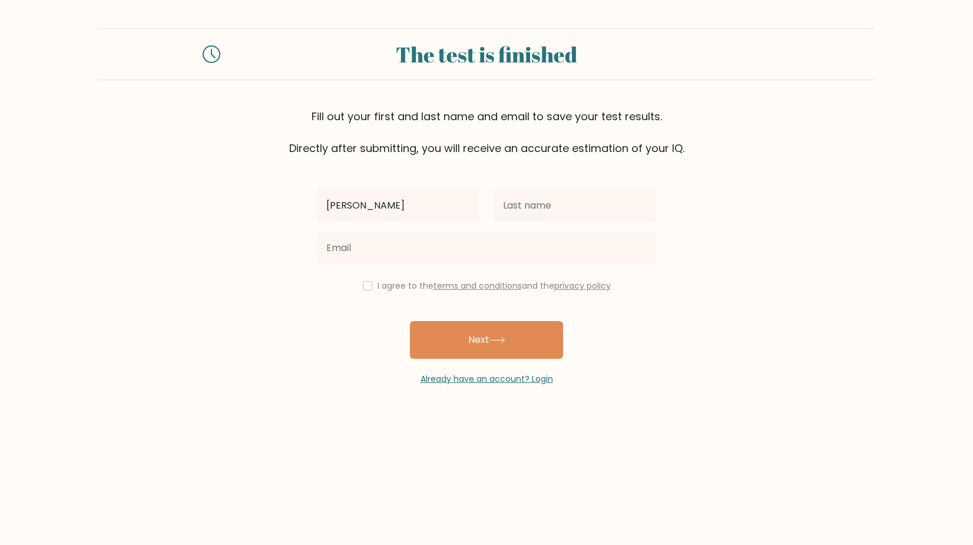
type input "[PERSON_NAME]"
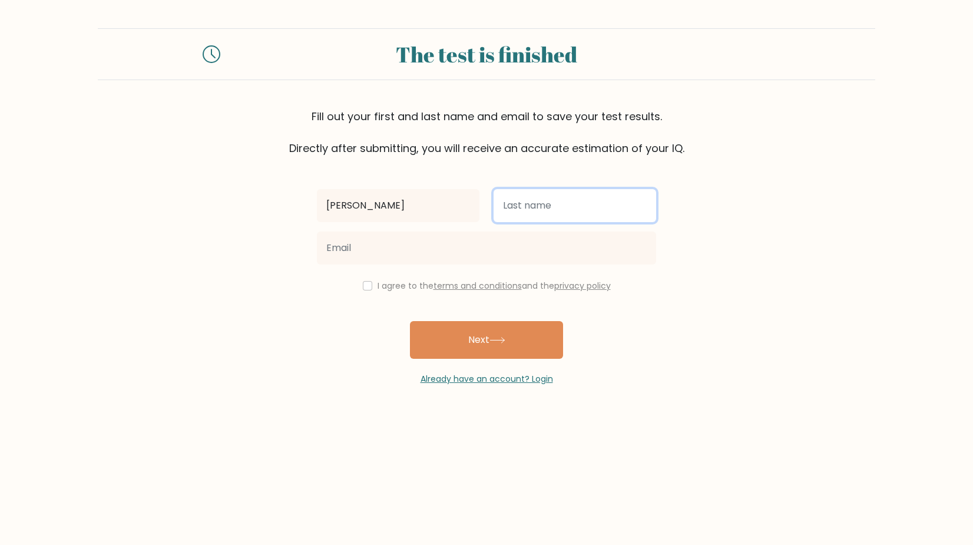
click at [518, 214] on input "text" at bounding box center [574, 205] width 163 height 33
type input "Drosu"
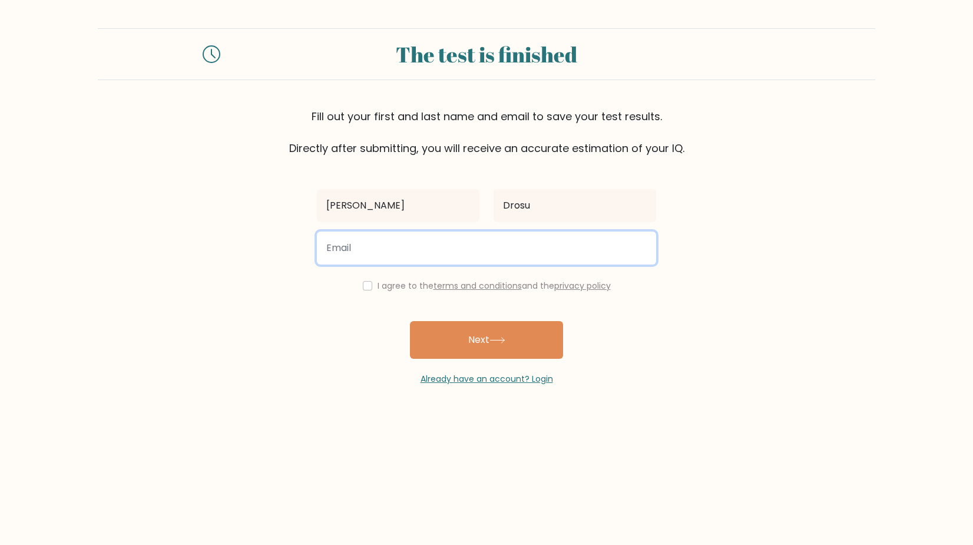
click at [429, 248] on input "email" at bounding box center [486, 247] width 339 height 33
type input "justa@gmail.com"
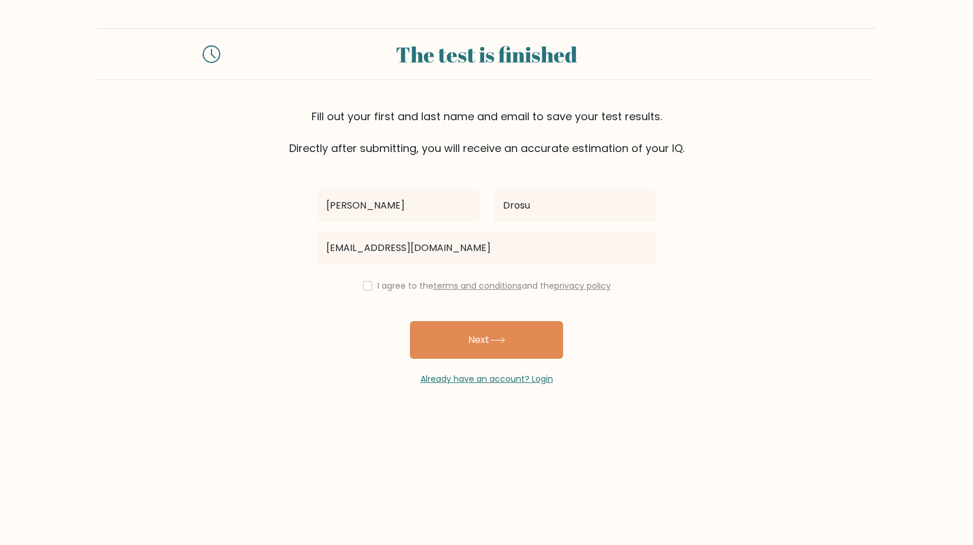
click at [366, 287] on input "checkbox" at bounding box center [367, 285] width 9 height 9
checkbox input "true"
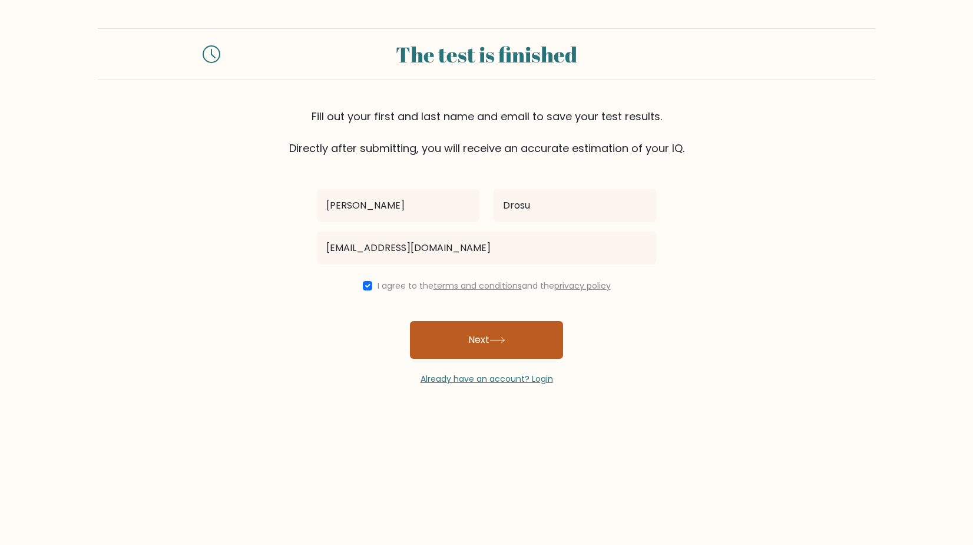
click at [445, 336] on button "Next" at bounding box center [486, 340] width 153 height 38
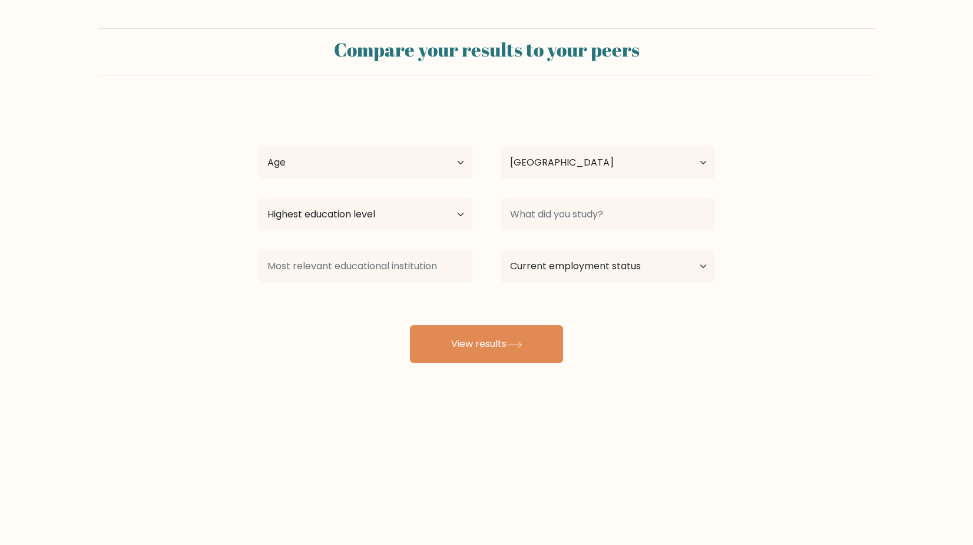
select select "CA"
select select "18_24"
select select "upper_secondary"
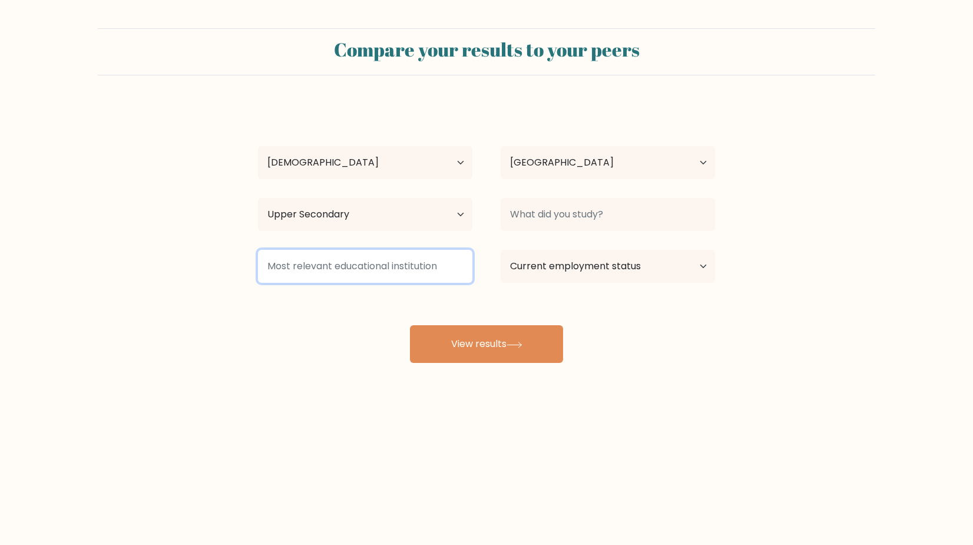
click at [405, 264] on input at bounding box center [365, 266] width 214 height 33
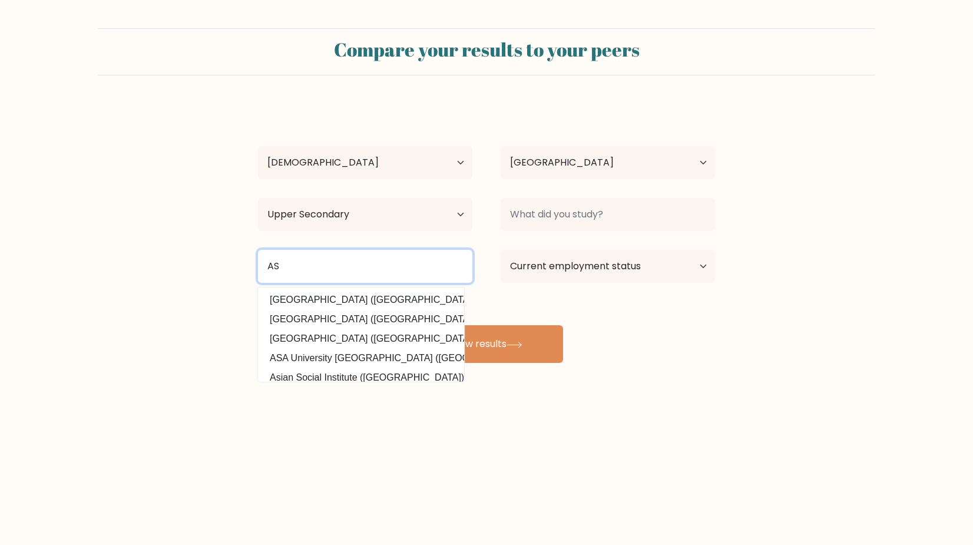
type input "AS"
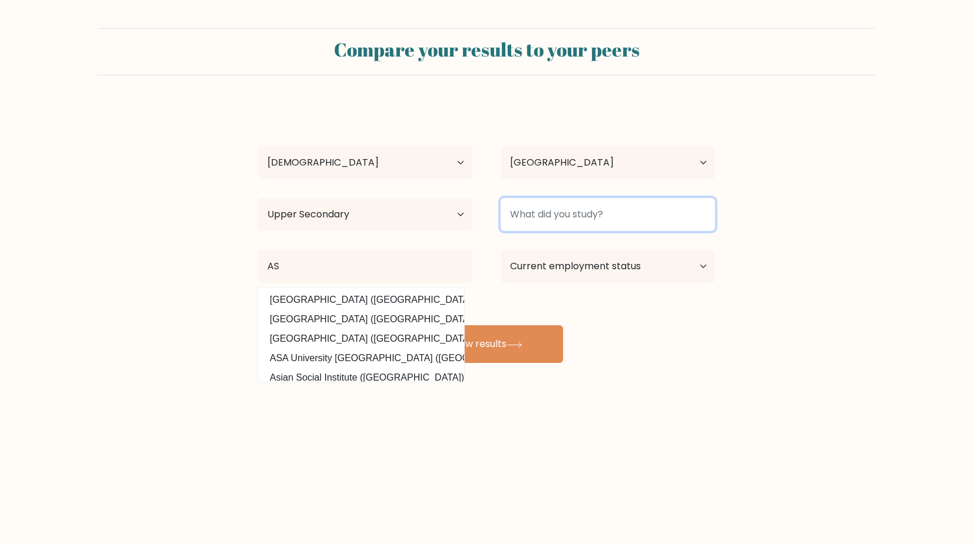
click at [597, 217] on input at bounding box center [607, 214] width 214 height 33
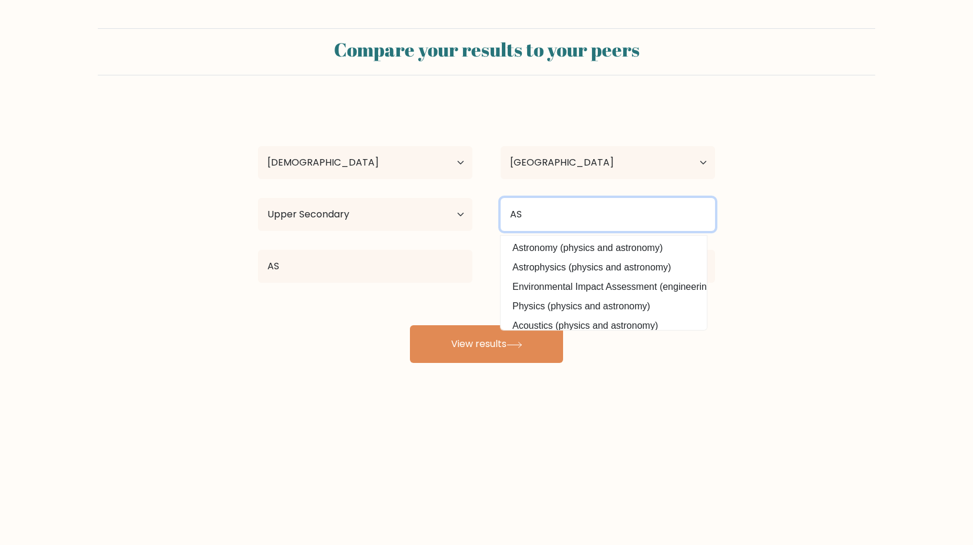
type input "AS"
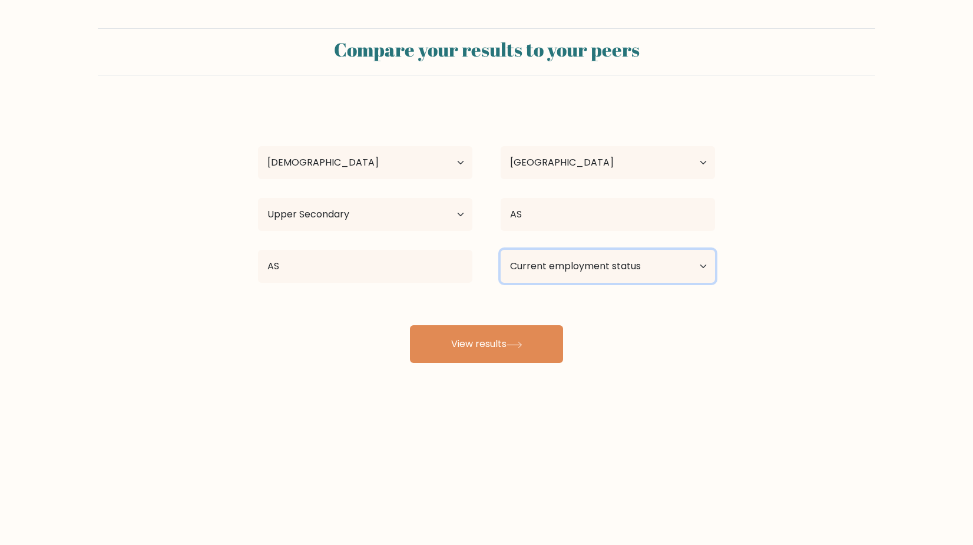
select select "student"
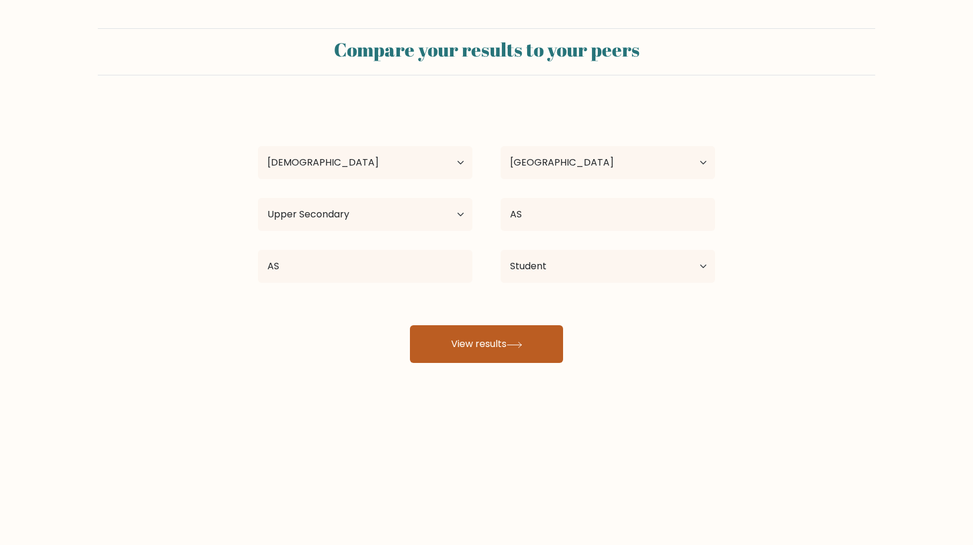
click at [535, 339] on button "View results" at bounding box center [486, 344] width 153 height 38
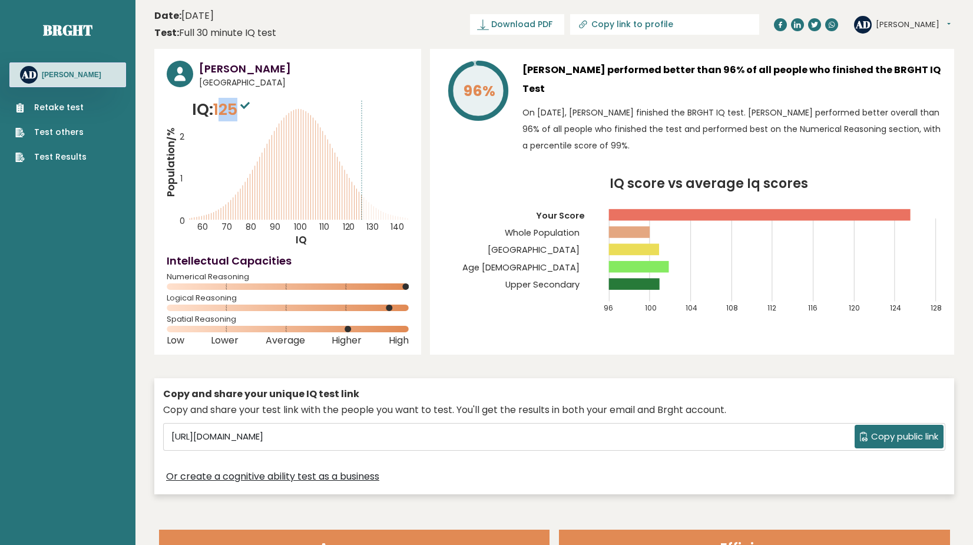
drag, startPoint x: 221, startPoint y: 112, endPoint x: 246, endPoint y: 112, distance: 24.7
click at [246, 112] on span "125" at bounding box center [232, 109] width 39 height 22
click at [246, 112] on sup at bounding box center [244, 105] width 15 height 16
click at [64, 104] on link "Retake test" at bounding box center [50, 107] width 71 height 12
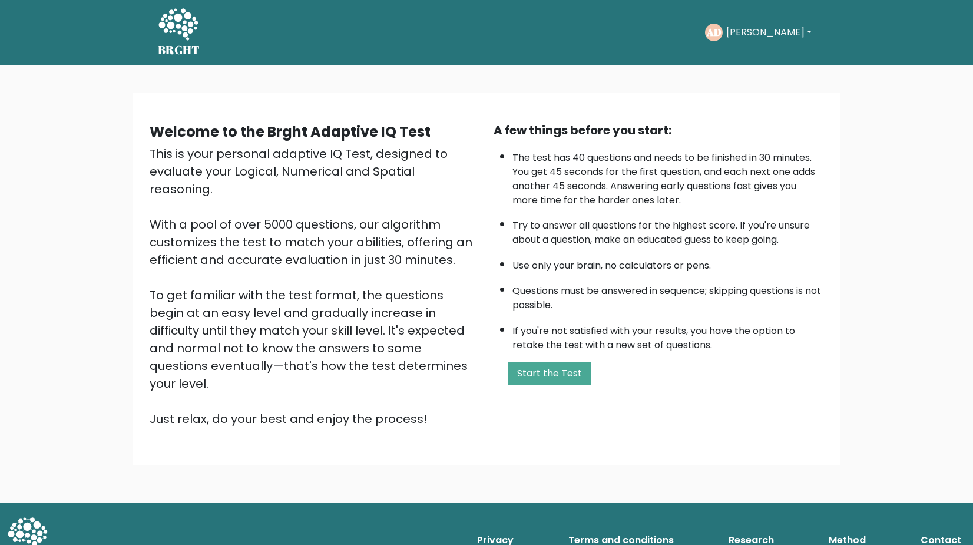
click at [762, 35] on button "Alex" at bounding box center [768, 32] width 92 height 15
click at [757, 130] on link "Logout" at bounding box center [751, 136] width 93 height 19
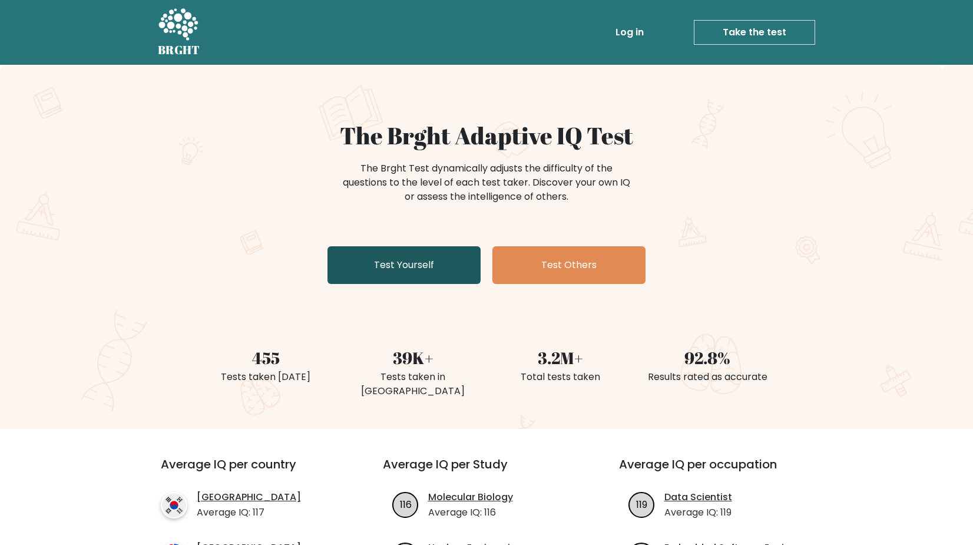
click at [446, 271] on link "Test Yourself" at bounding box center [403, 265] width 153 height 38
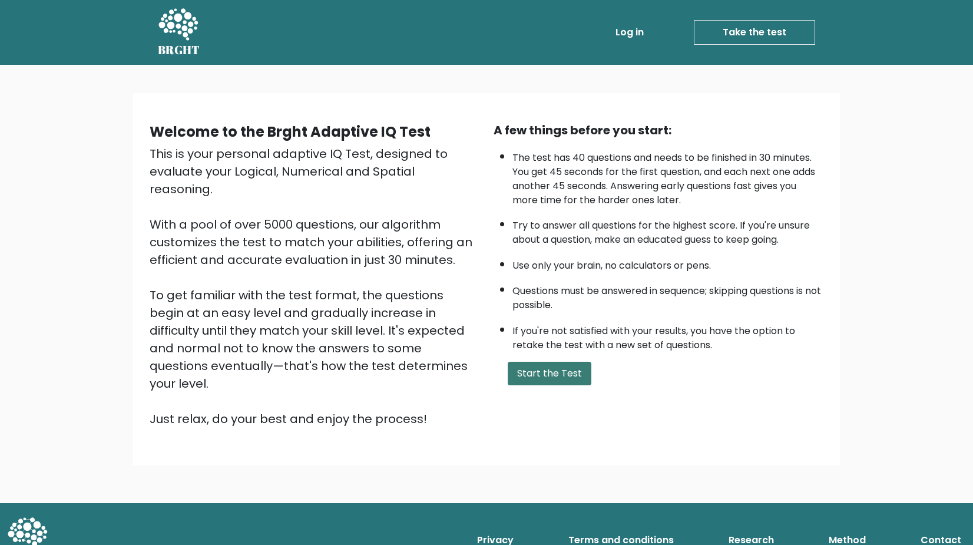
click at [539, 385] on button "Start the Test" at bounding box center [550, 374] width 84 height 24
click at [555, 383] on button "Start the Test" at bounding box center [550, 374] width 84 height 24
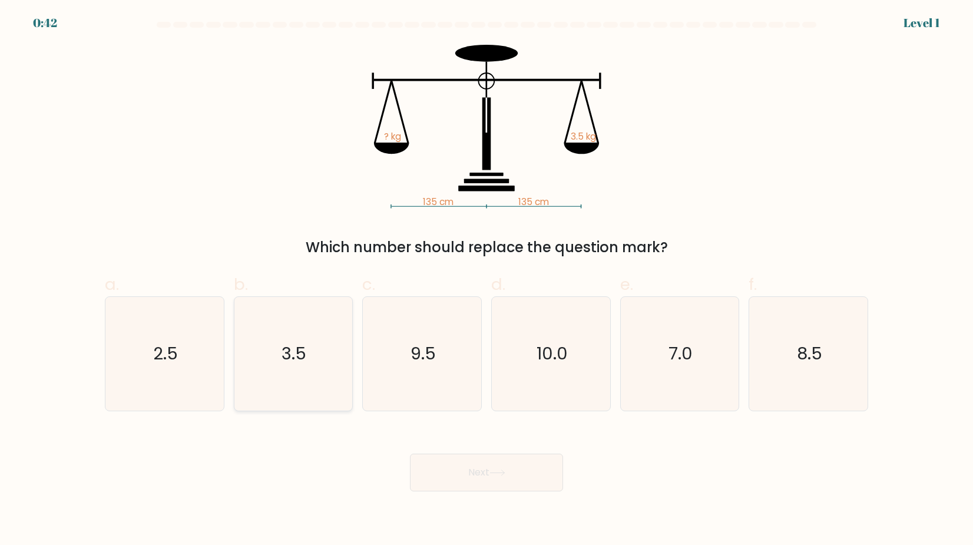
click at [319, 377] on icon "3.5" at bounding box center [293, 354] width 114 height 114
click at [486, 280] on input "b. 3.5" at bounding box center [486, 277] width 1 height 8
radio input "true"
click at [426, 477] on button "Next" at bounding box center [486, 472] width 153 height 38
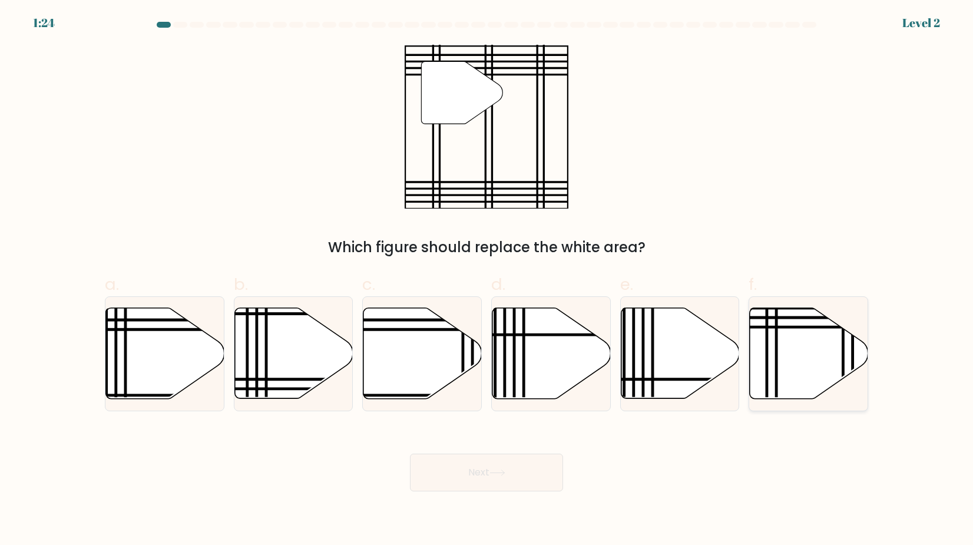
click at [805, 379] on icon at bounding box center [809, 353] width 118 height 91
click at [487, 280] on input "f." at bounding box center [486, 277] width 1 height 8
radio input "true"
click at [538, 472] on button "Next" at bounding box center [486, 472] width 153 height 38
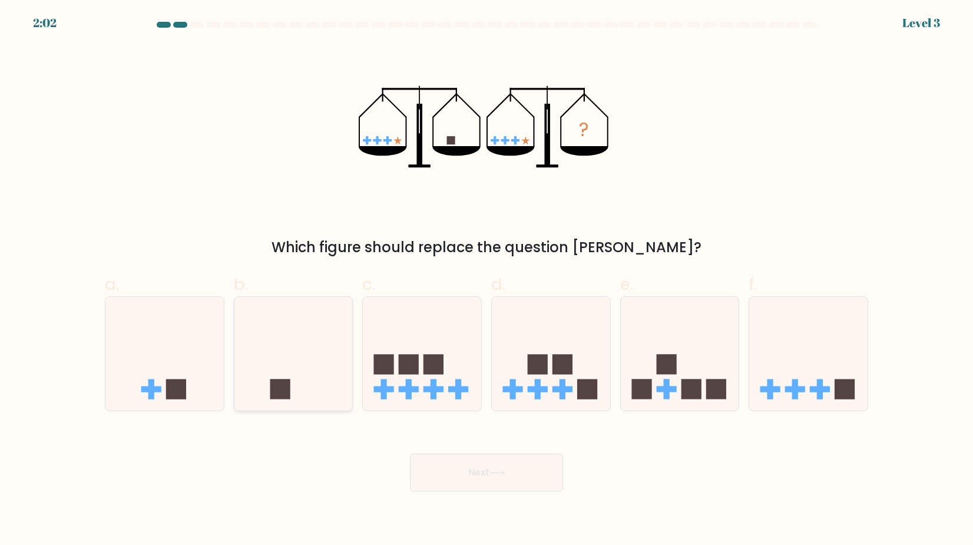
click at [314, 381] on icon at bounding box center [293, 353] width 118 height 98
click at [486, 280] on input "b." at bounding box center [486, 277] width 1 height 8
radio input "true"
click at [447, 473] on button "Next" at bounding box center [486, 472] width 153 height 38
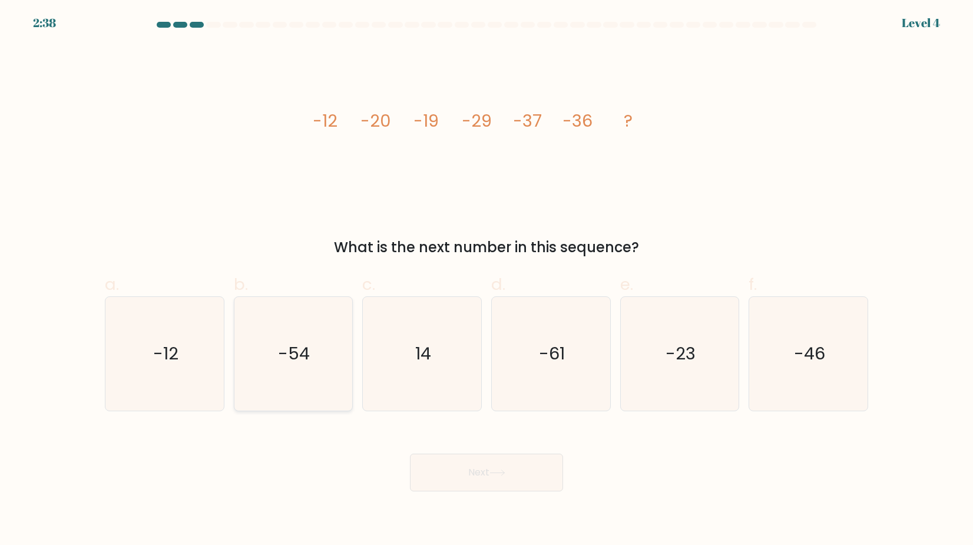
click at [298, 382] on icon "-54" at bounding box center [293, 354] width 114 height 114
click at [486, 280] on input "b. -54" at bounding box center [486, 277] width 1 height 8
radio input "true"
click at [425, 467] on button "Next" at bounding box center [486, 472] width 153 height 38
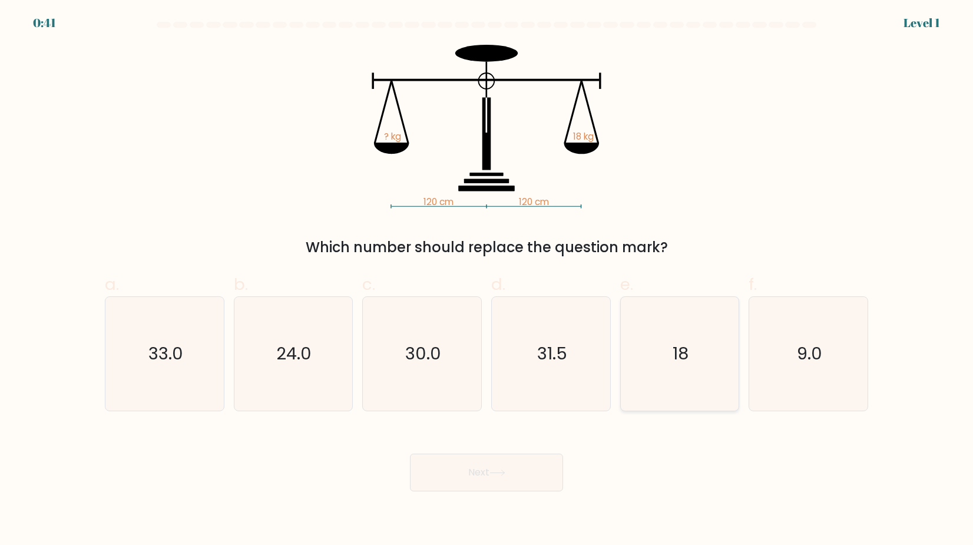
click at [651, 353] on icon "18" at bounding box center [679, 354] width 114 height 114
click at [487, 280] on input "e. 18" at bounding box center [486, 277] width 1 height 8
radio input "true"
click at [527, 476] on button "Next" at bounding box center [486, 472] width 153 height 38
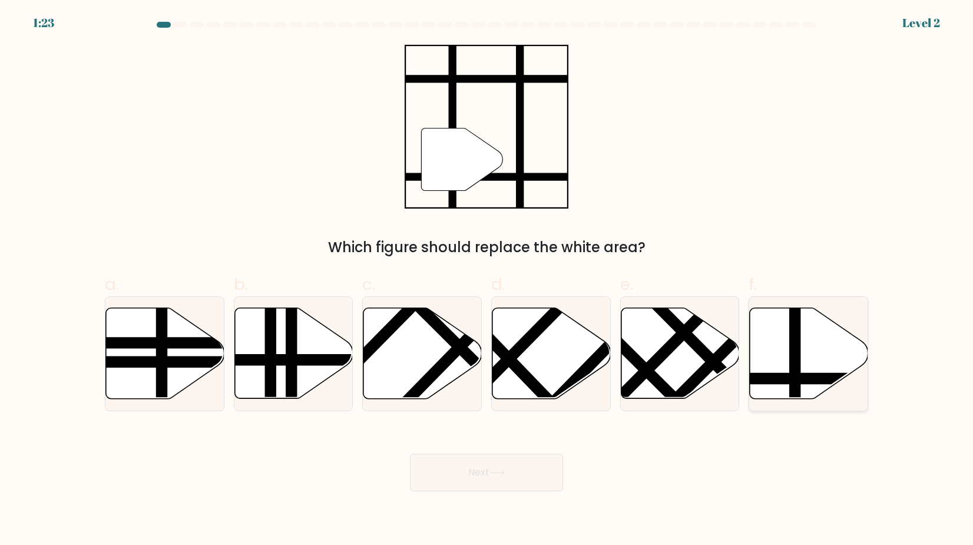
click at [818, 355] on icon at bounding box center [809, 353] width 118 height 91
click at [487, 280] on input "f." at bounding box center [486, 277] width 1 height 8
radio input "true"
click at [540, 472] on button "Next" at bounding box center [486, 472] width 153 height 38
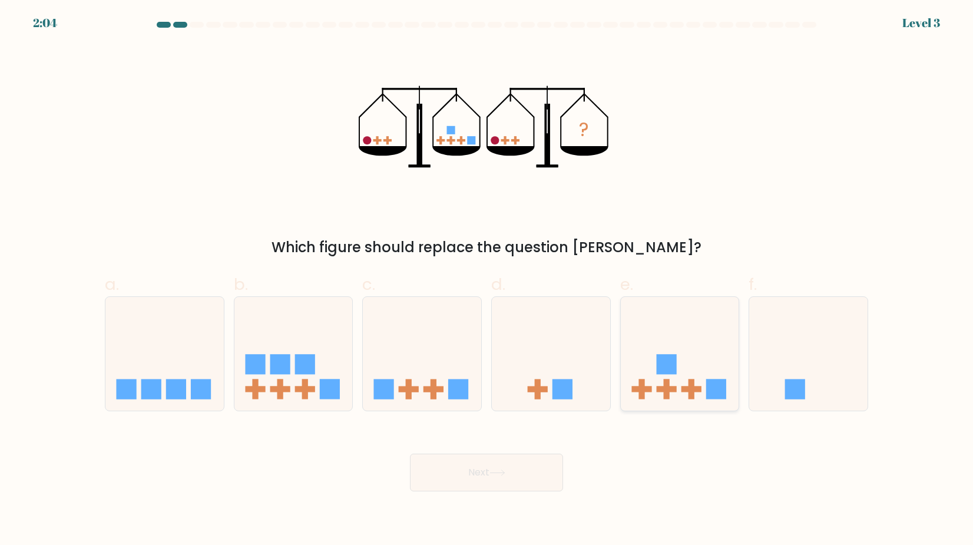
click at [695, 389] on rect at bounding box center [691, 389] width 20 height 6
click at [487, 280] on input "e." at bounding box center [486, 277] width 1 height 8
radio input "true"
click at [523, 485] on button "Next" at bounding box center [486, 472] width 153 height 38
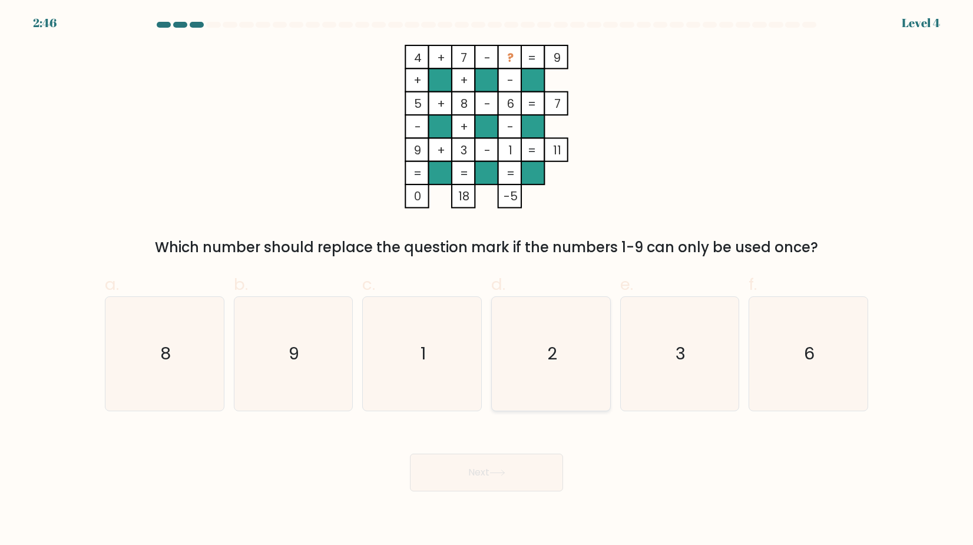
click at [559, 371] on icon "2" at bounding box center [551, 354] width 114 height 114
click at [487, 280] on input "d. 2" at bounding box center [486, 277] width 1 height 8
radio input "true"
click at [527, 464] on button "Next" at bounding box center [486, 472] width 153 height 38
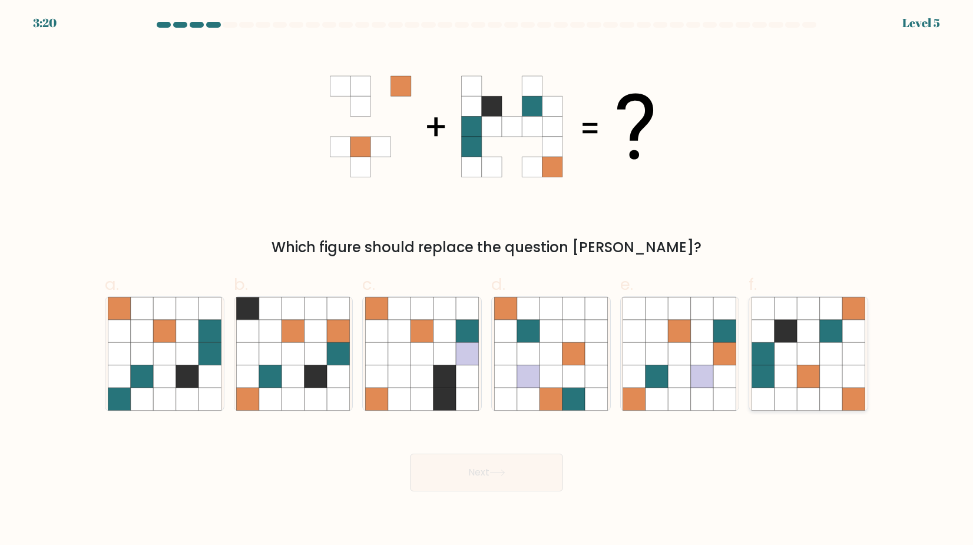
click at [795, 366] on icon at bounding box center [785, 376] width 22 height 22
click at [487, 280] on input "f." at bounding box center [486, 277] width 1 height 8
radio input "true"
click at [560, 485] on button "Next" at bounding box center [486, 472] width 153 height 38
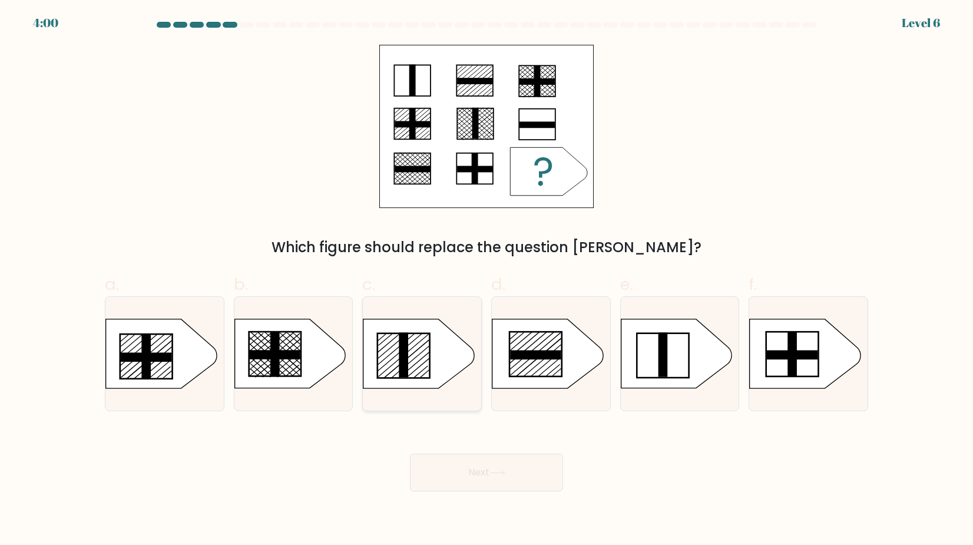
click at [445, 373] on icon at bounding box center [418, 353] width 111 height 69
click at [486, 280] on input "c." at bounding box center [486, 277] width 1 height 8
radio input "true"
click at [473, 463] on button "Next" at bounding box center [486, 472] width 153 height 38
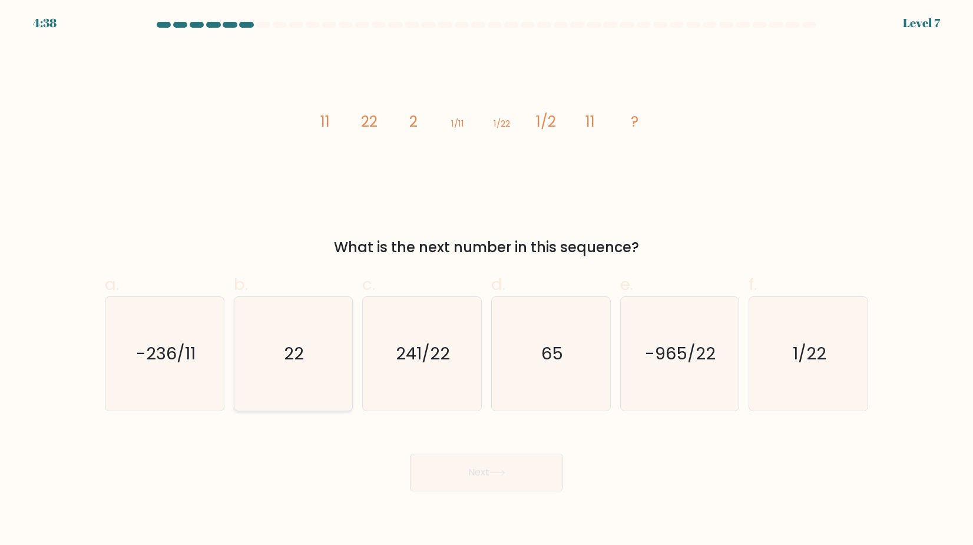
click at [287, 353] on text "22" at bounding box center [294, 353] width 20 height 24
click at [486, 280] on input "b. 22" at bounding box center [486, 277] width 1 height 8
radio input "true"
click at [445, 484] on button "Next" at bounding box center [486, 472] width 153 height 38
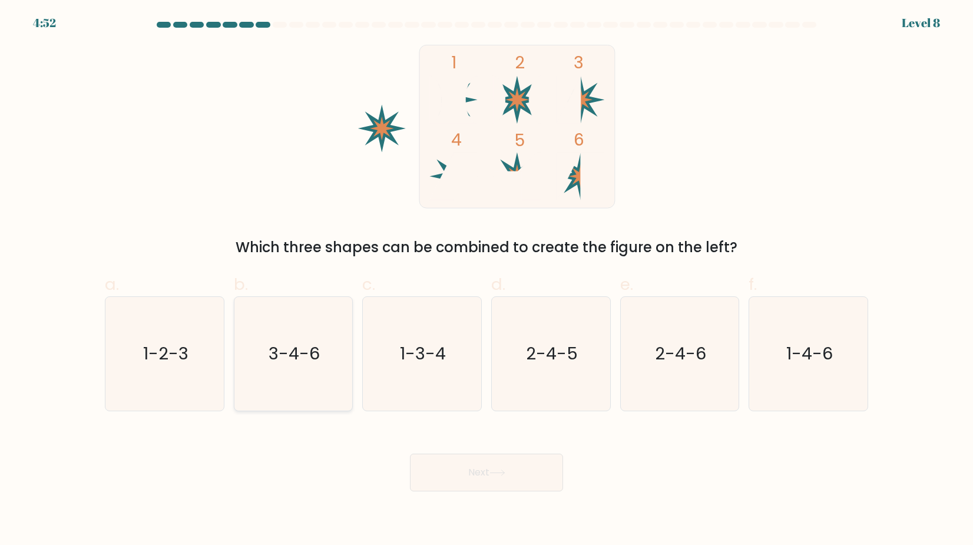
click at [340, 379] on icon "3-4-6" at bounding box center [293, 354] width 114 height 114
click at [486, 280] on input "b. 3-4-6" at bounding box center [486, 277] width 1 height 8
radio input "true"
click at [446, 480] on button "Next" at bounding box center [486, 472] width 153 height 38
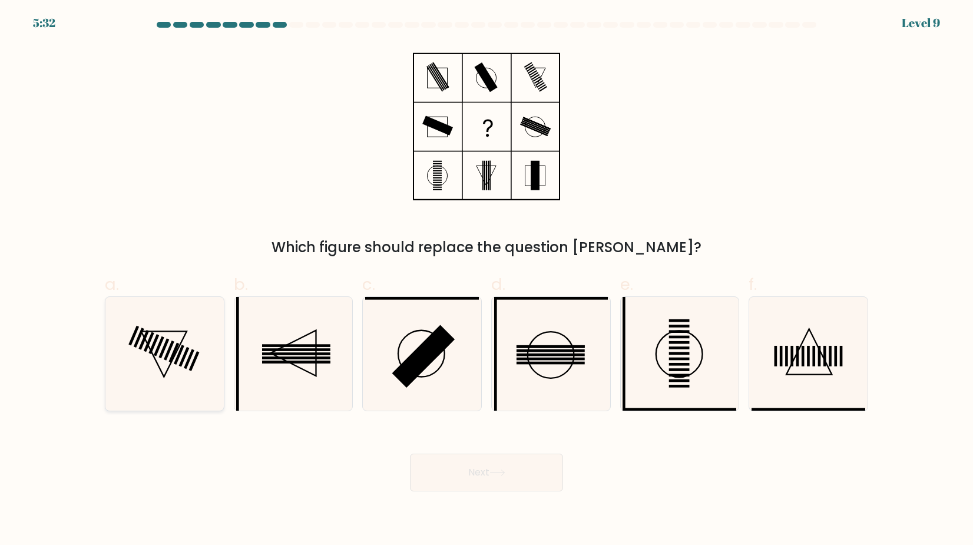
click at [194, 347] on icon at bounding box center [165, 354] width 114 height 114
click at [486, 280] on input "a." at bounding box center [486, 277] width 1 height 8
radio input "true"
click at [439, 459] on button "Next" at bounding box center [486, 472] width 153 height 38
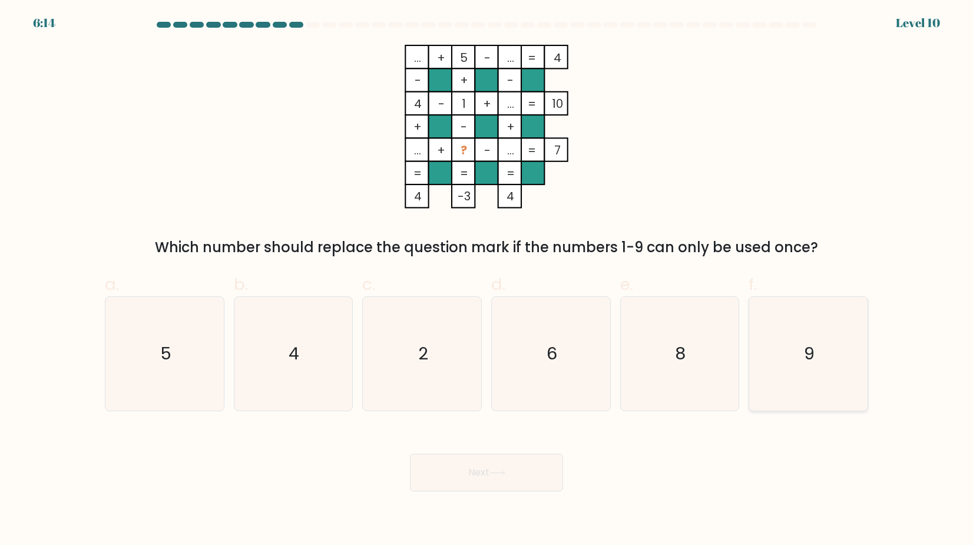
click at [796, 376] on icon "9" at bounding box center [808, 354] width 114 height 114
click at [487, 280] on input "f. 9" at bounding box center [486, 277] width 1 height 8
radio input "true"
click at [542, 481] on button "Next" at bounding box center [486, 472] width 153 height 38
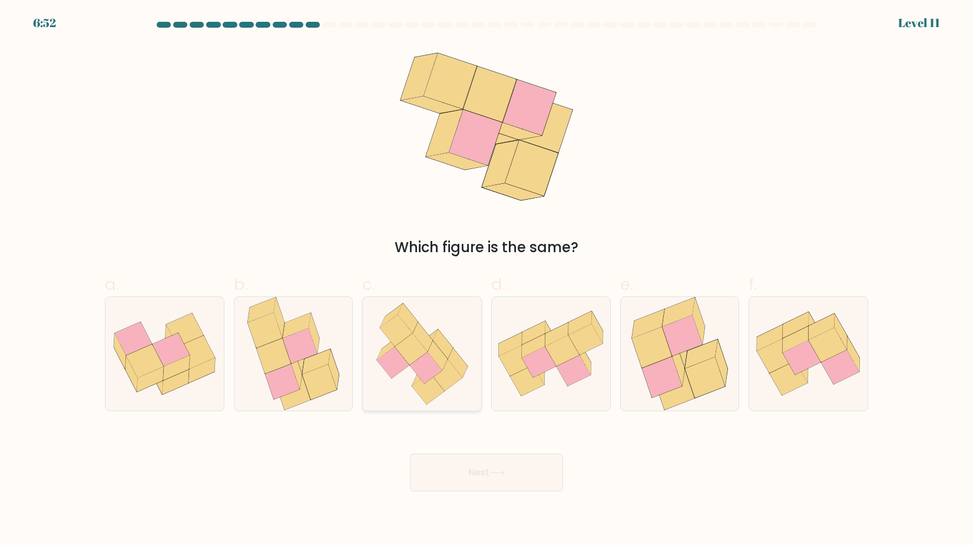
click at [430, 351] on icon at bounding box center [437, 354] width 20 height 29
click at [486, 280] on input "c." at bounding box center [486, 277] width 1 height 8
radio input "true"
click at [458, 453] on button "Next" at bounding box center [486, 472] width 153 height 38
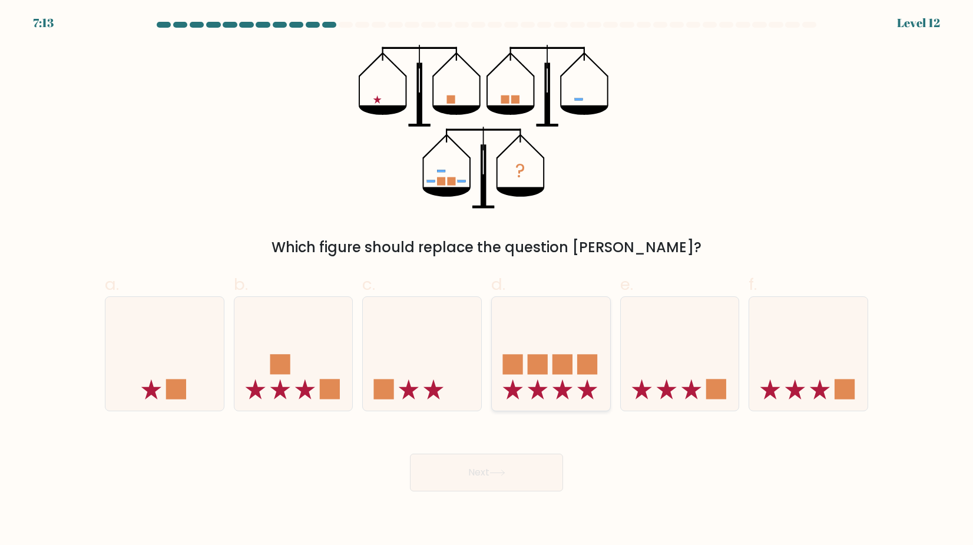
click at [542, 376] on icon at bounding box center [551, 353] width 118 height 98
click at [487, 280] on input "d." at bounding box center [486, 277] width 1 height 8
radio input "true"
click at [531, 476] on button "Next" at bounding box center [486, 472] width 153 height 38
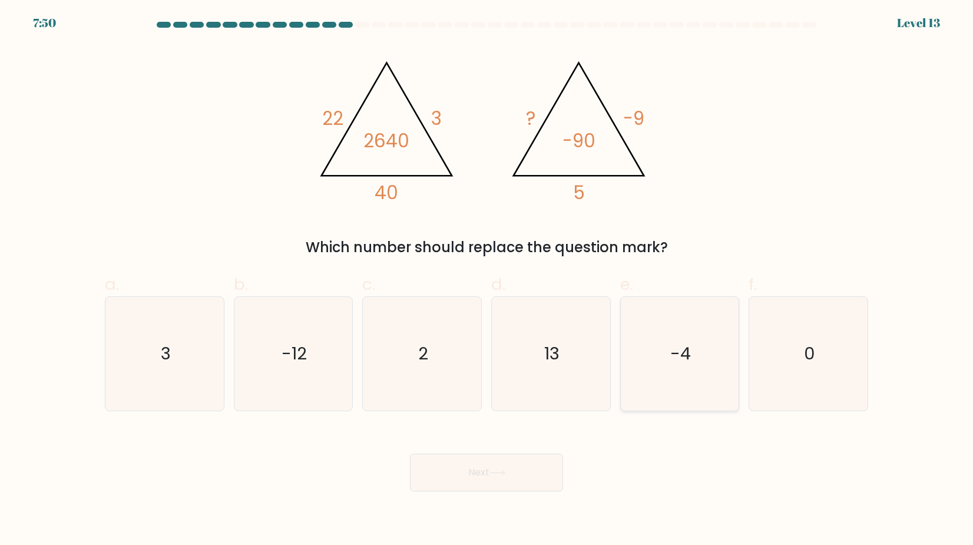
click at [655, 350] on icon "-4" at bounding box center [679, 354] width 114 height 114
click at [487, 280] on input "e. -4" at bounding box center [486, 277] width 1 height 8
radio input "true"
click at [538, 466] on button "Next" at bounding box center [486, 472] width 153 height 38
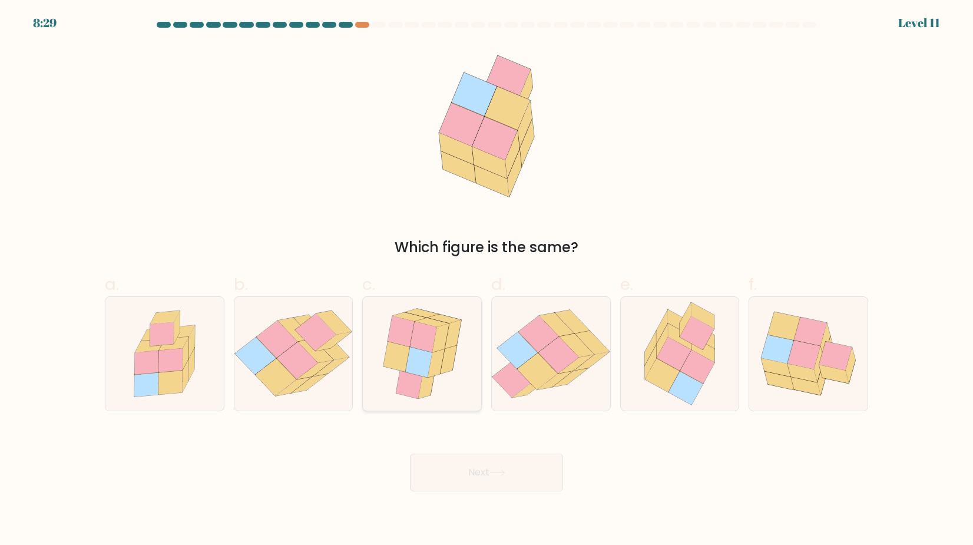
click at [427, 367] on icon at bounding box center [418, 361] width 26 height 31
click at [486, 280] on input "c." at bounding box center [486, 277] width 1 height 8
radio input "true"
click at [442, 466] on button "Next" at bounding box center [486, 472] width 153 height 38
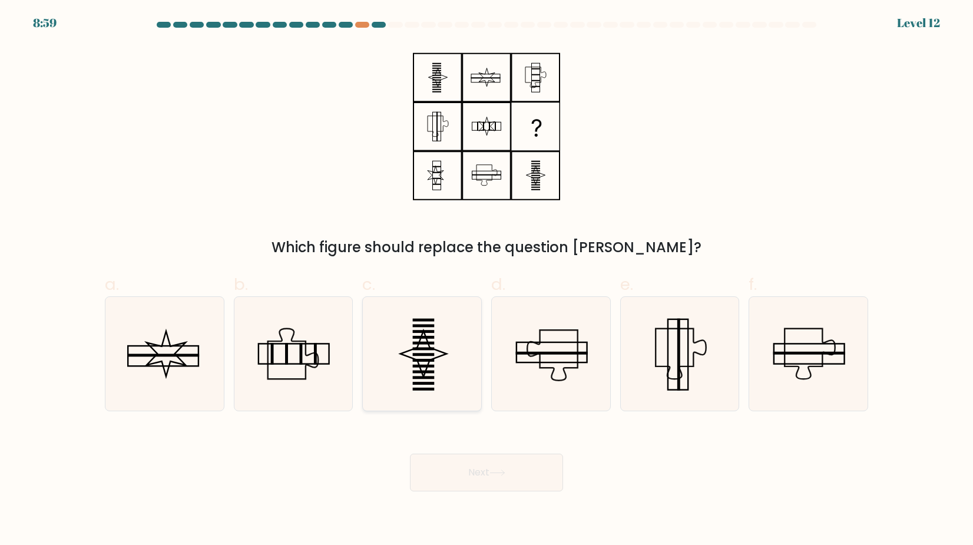
click at [454, 383] on icon at bounding box center [422, 354] width 114 height 114
click at [486, 280] on input "c." at bounding box center [486, 277] width 1 height 8
radio input "true"
click at [466, 463] on button "Next" at bounding box center [486, 472] width 153 height 38
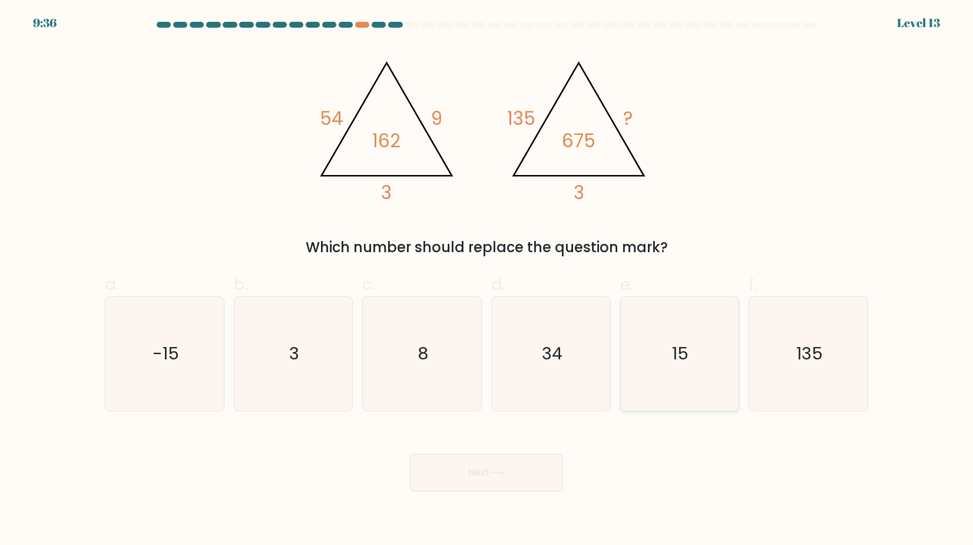
click at [684, 343] on text "15" at bounding box center [680, 353] width 16 height 24
click at [487, 280] on input "e. 15" at bounding box center [486, 277] width 1 height 8
radio input "true"
click at [515, 475] on button "Next" at bounding box center [486, 472] width 153 height 38
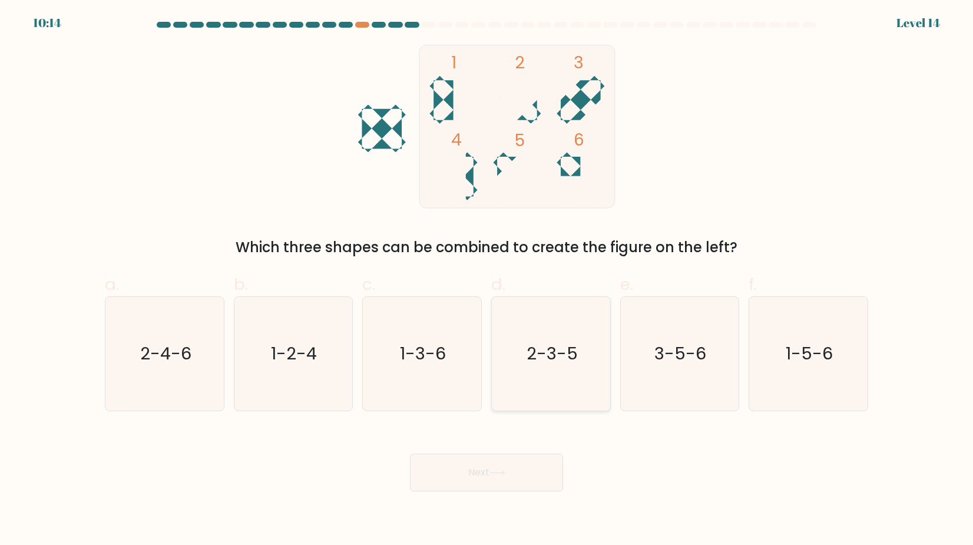
click at [571, 376] on icon "2-3-5" at bounding box center [551, 354] width 114 height 114
click at [487, 280] on input "d. 2-3-5" at bounding box center [486, 277] width 1 height 8
radio input "true"
click at [510, 483] on button "Next" at bounding box center [486, 472] width 153 height 38
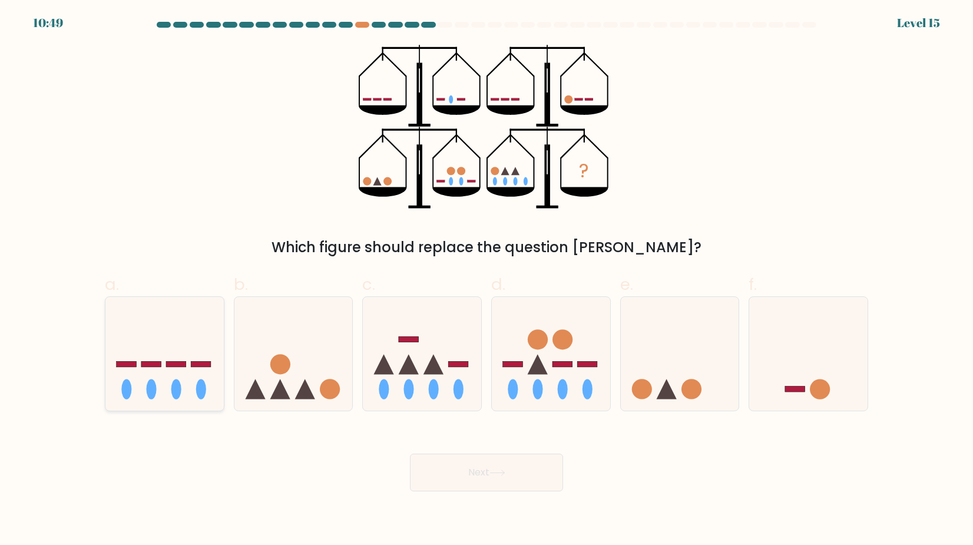
click at [213, 390] on icon at bounding box center [164, 353] width 118 height 98
click at [486, 280] on input "a." at bounding box center [486, 277] width 1 height 8
radio input "true"
click at [430, 463] on button "Next" at bounding box center [486, 472] width 153 height 38
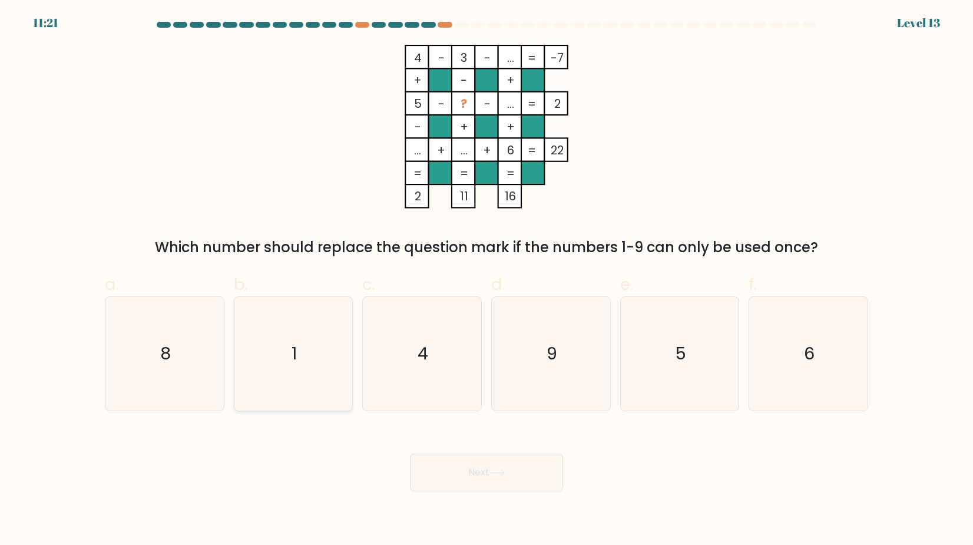
click at [320, 360] on icon "1" at bounding box center [293, 354] width 114 height 114
click at [486, 280] on input "b. 1" at bounding box center [486, 277] width 1 height 8
radio input "true"
click at [433, 476] on button "Next" at bounding box center [486, 472] width 153 height 38
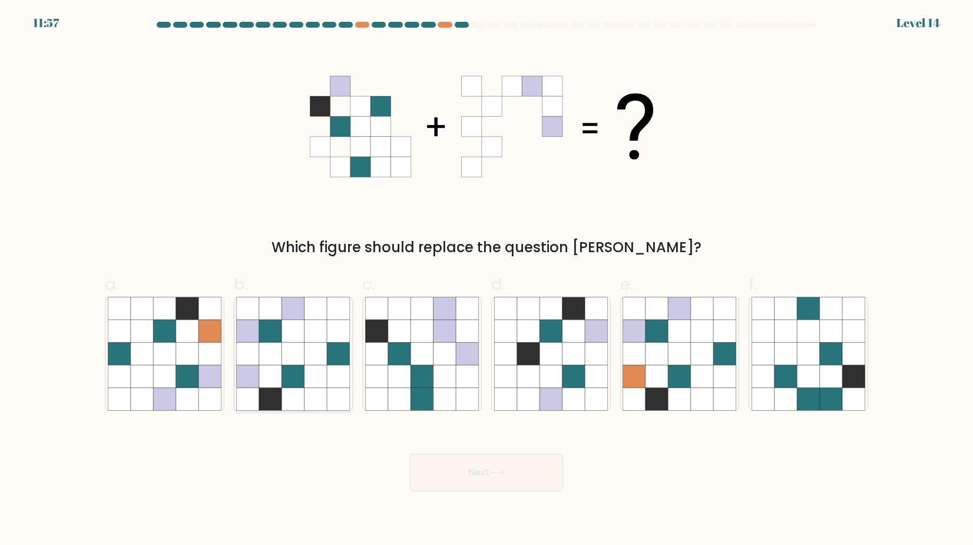
click at [288, 345] on icon at bounding box center [293, 353] width 22 height 22
click at [486, 280] on input "b." at bounding box center [486, 277] width 1 height 8
radio input "true"
click at [451, 466] on button "Next" at bounding box center [486, 472] width 153 height 38
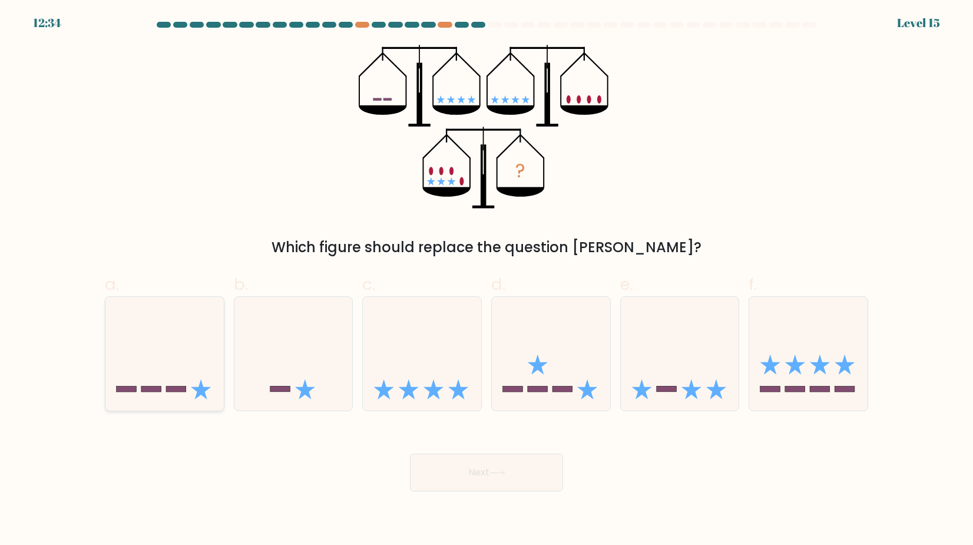
click at [189, 394] on icon at bounding box center [164, 353] width 118 height 98
click at [486, 280] on input "a." at bounding box center [486, 277] width 1 height 8
radio input "true"
click at [450, 479] on button "Next" at bounding box center [486, 472] width 153 height 38
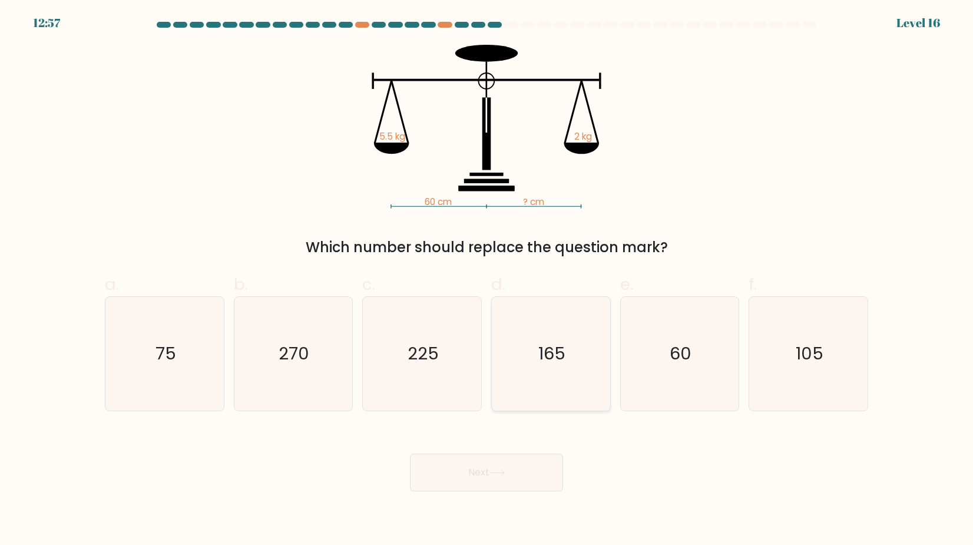
click at [537, 358] on icon "165" at bounding box center [551, 354] width 114 height 114
click at [487, 280] on input "d. 165" at bounding box center [486, 277] width 1 height 8
radio input "true"
click at [519, 461] on button "Next" at bounding box center [486, 472] width 153 height 38
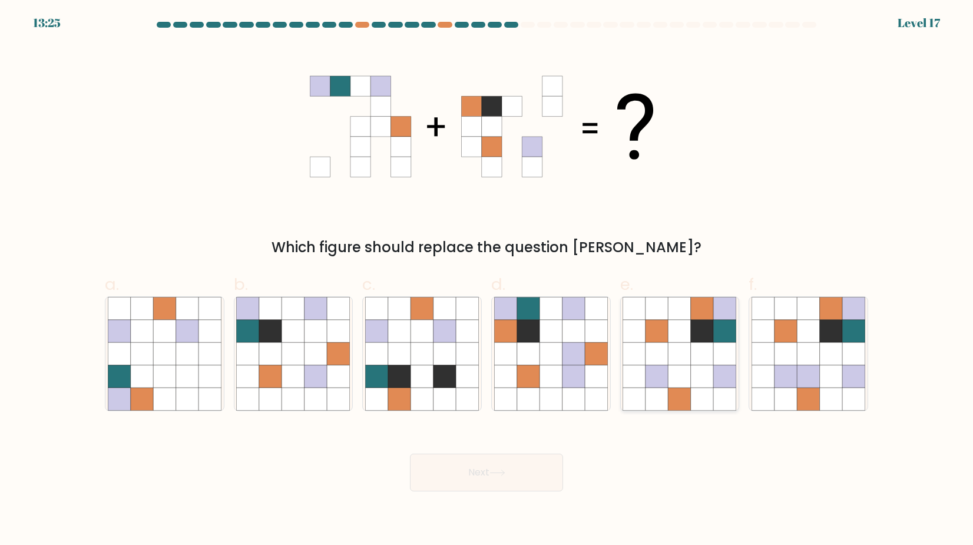
click at [675, 349] on icon at bounding box center [679, 353] width 22 height 22
click at [487, 280] on input "e." at bounding box center [486, 277] width 1 height 8
radio input "true"
click at [539, 475] on button "Next" at bounding box center [486, 472] width 153 height 38
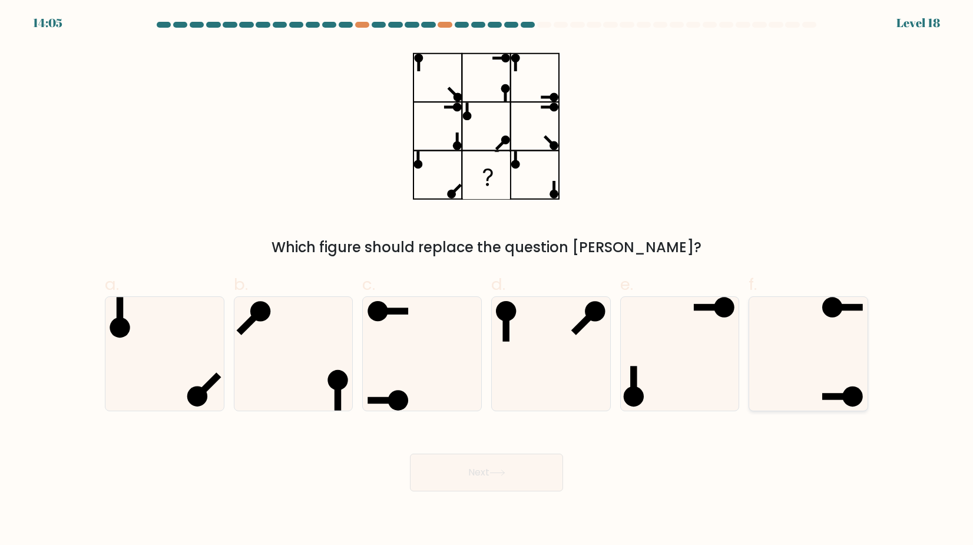
click at [808, 374] on icon at bounding box center [808, 354] width 114 height 114
click at [487, 280] on input "f." at bounding box center [486, 277] width 1 height 8
radio input "true"
click at [515, 486] on button "Next" at bounding box center [486, 472] width 153 height 38
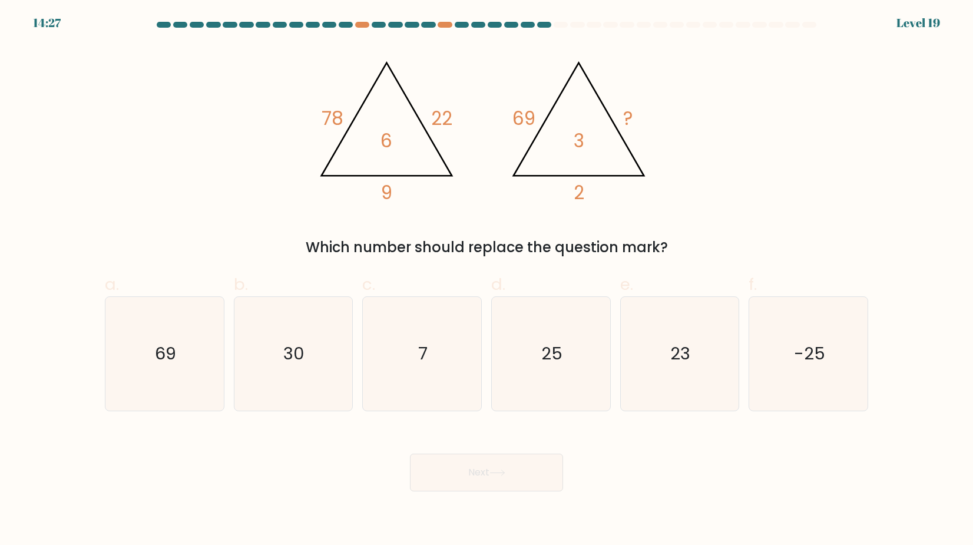
click at [483, 341] on div "c. 7" at bounding box center [421, 341] width 129 height 139
click at [523, 348] on icon "25" at bounding box center [551, 354] width 114 height 114
click at [487, 280] on input "d. 25" at bounding box center [486, 277] width 1 height 8
radio input "true"
click at [528, 467] on button "Next" at bounding box center [486, 472] width 153 height 38
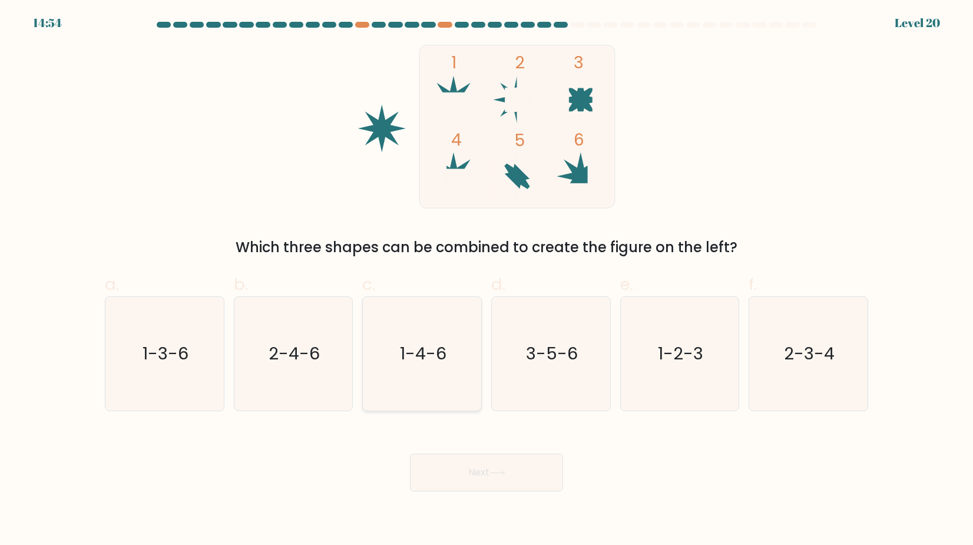
click at [431, 375] on icon "1-4-6" at bounding box center [422, 354] width 114 height 114
click at [486, 280] on input "c. 1-4-6" at bounding box center [486, 277] width 1 height 8
radio input "true"
click at [459, 454] on button "Next" at bounding box center [486, 472] width 153 height 38
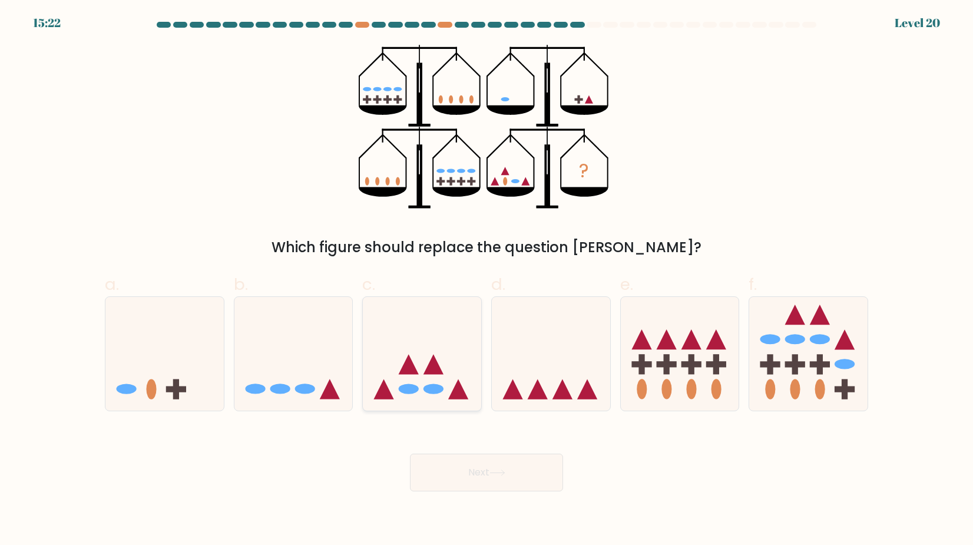
click at [436, 394] on icon at bounding box center [422, 353] width 118 height 98
click at [486, 280] on input "c." at bounding box center [486, 277] width 1 height 8
radio input "true"
click at [459, 459] on button "Next" at bounding box center [486, 472] width 153 height 38
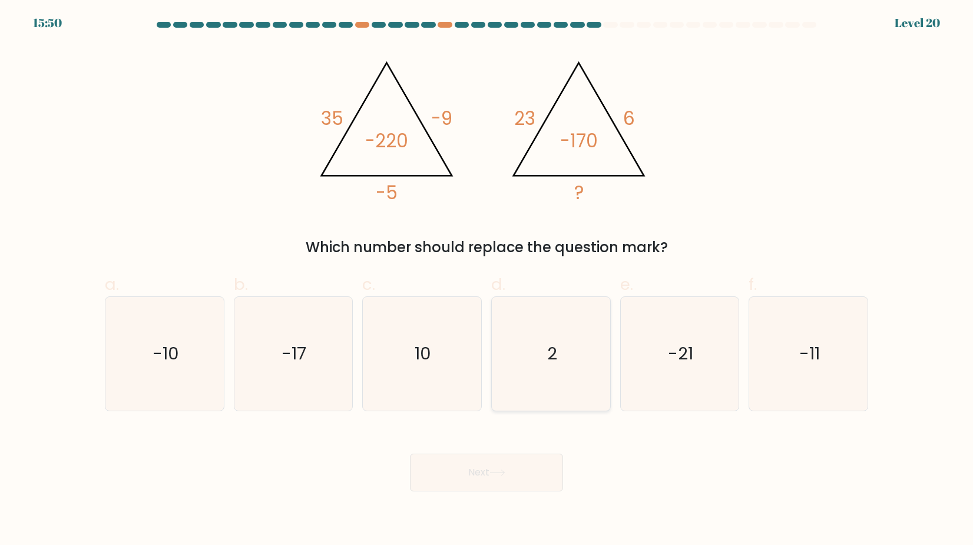
click at [549, 389] on icon "2" at bounding box center [551, 354] width 114 height 114
click at [487, 280] on input "d. 2" at bounding box center [486, 277] width 1 height 8
radio input "true"
click at [527, 465] on button "Next" at bounding box center [486, 472] width 153 height 38
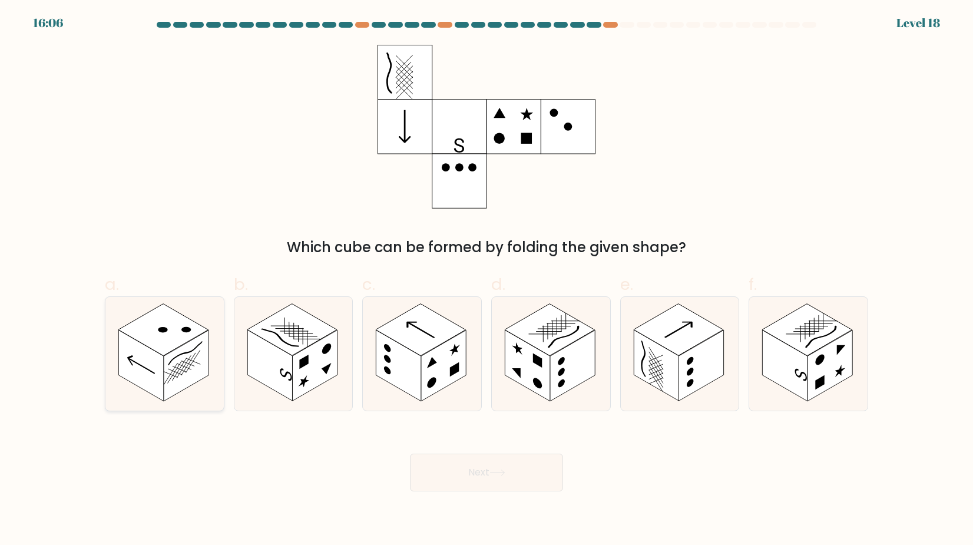
click at [197, 326] on rect at bounding box center [163, 329] width 90 height 52
click at [486, 280] on input "a." at bounding box center [486, 277] width 1 height 8
radio input "true"
click at [479, 487] on button "Next" at bounding box center [486, 472] width 153 height 38
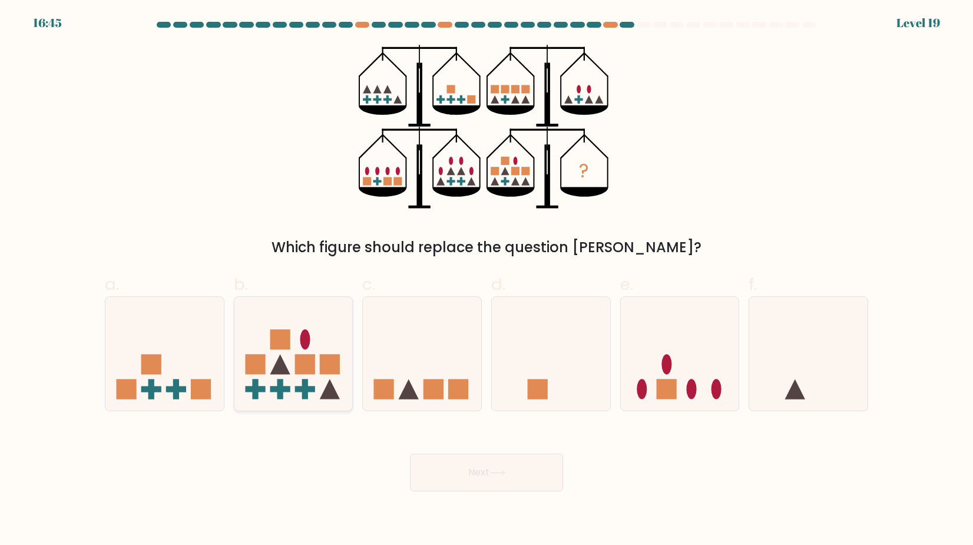
click at [337, 397] on icon at bounding box center [330, 389] width 20 height 20
click at [486, 280] on input "b." at bounding box center [486, 277] width 1 height 8
radio input "true"
click at [439, 462] on button "Next" at bounding box center [486, 472] width 153 height 38
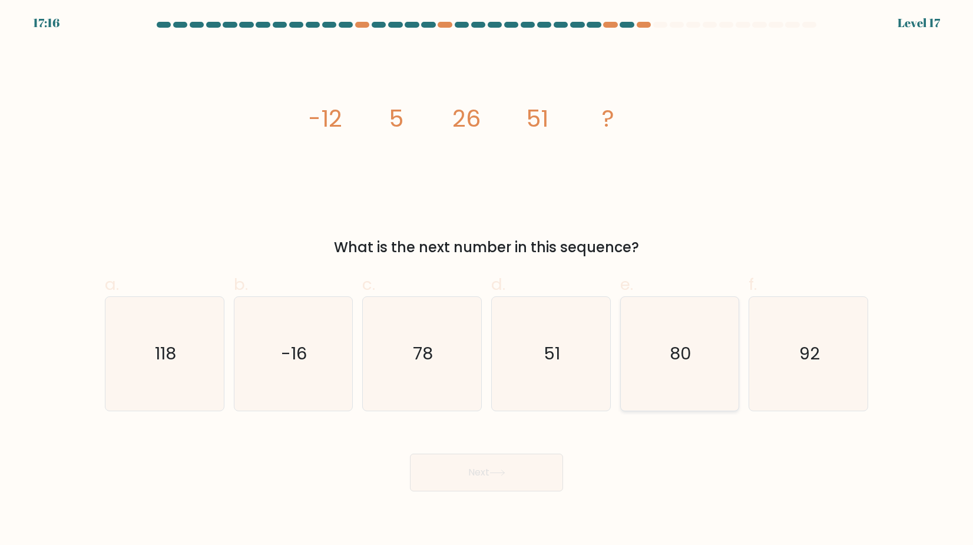
click at [698, 364] on icon "80" at bounding box center [679, 354] width 114 height 114
click at [487, 280] on input "e. 80" at bounding box center [486, 277] width 1 height 8
radio input "true"
click at [549, 460] on button "Next" at bounding box center [486, 472] width 153 height 38
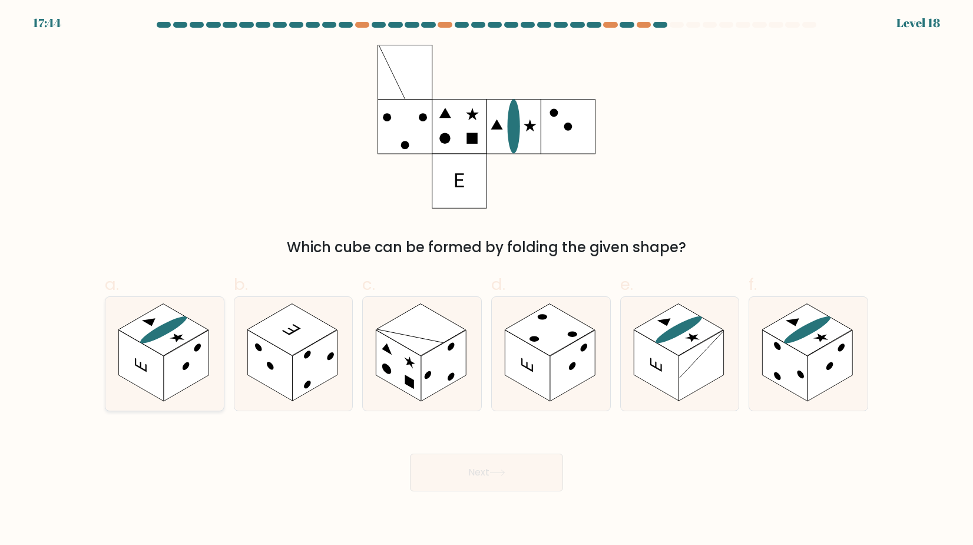
click at [204, 336] on rect at bounding box center [186, 365] width 45 height 71
click at [486, 280] on input "a." at bounding box center [486, 277] width 1 height 8
radio input "true"
click at [439, 467] on button "Next" at bounding box center [486, 472] width 153 height 38
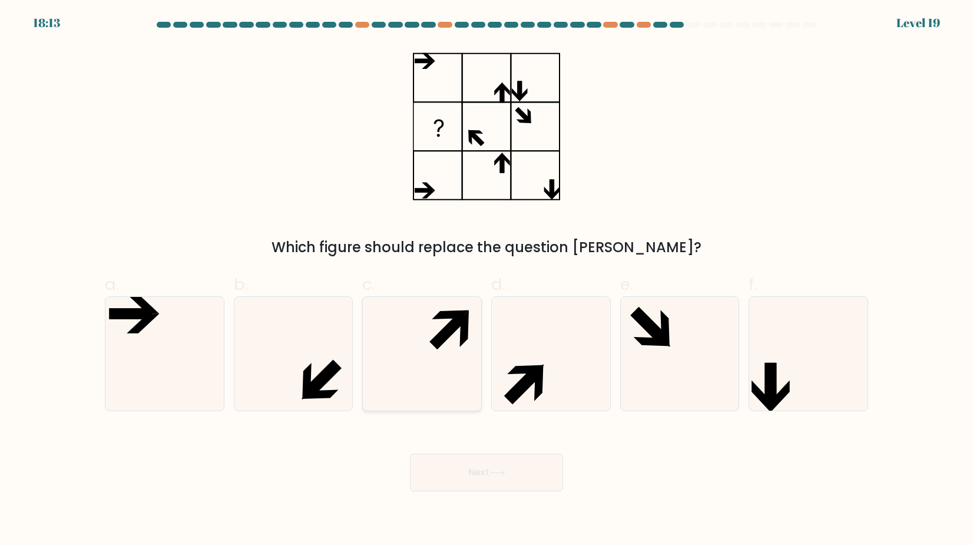
click at [451, 383] on icon at bounding box center [422, 354] width 114 height 114
click at [486, 280] on input "c." at bounding box center [486, 277] width 1 height 8
radio input "true"
click at [474, 475] on button "Next" at bounding box center [486, 472] width 153 height 38
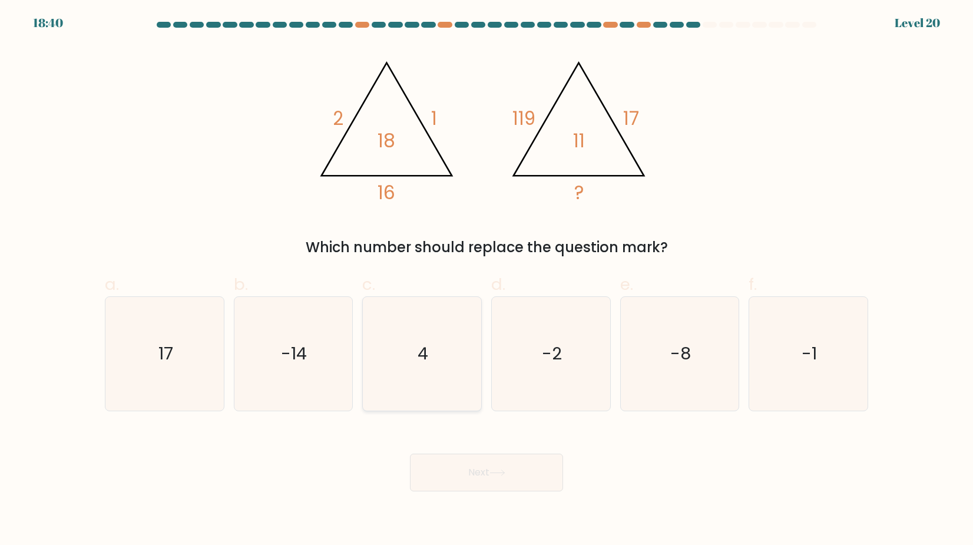
click at [463, 377] on icon "4" at bounding box center [422, 354] width 114 height 114
click at [486, 280] on input "c. 4" at bounding box center [486, 277] width 1 height 8
radio input "true"
click at [468, 467] on button "Next" at bounding box center [486, 472] width 153 height 38
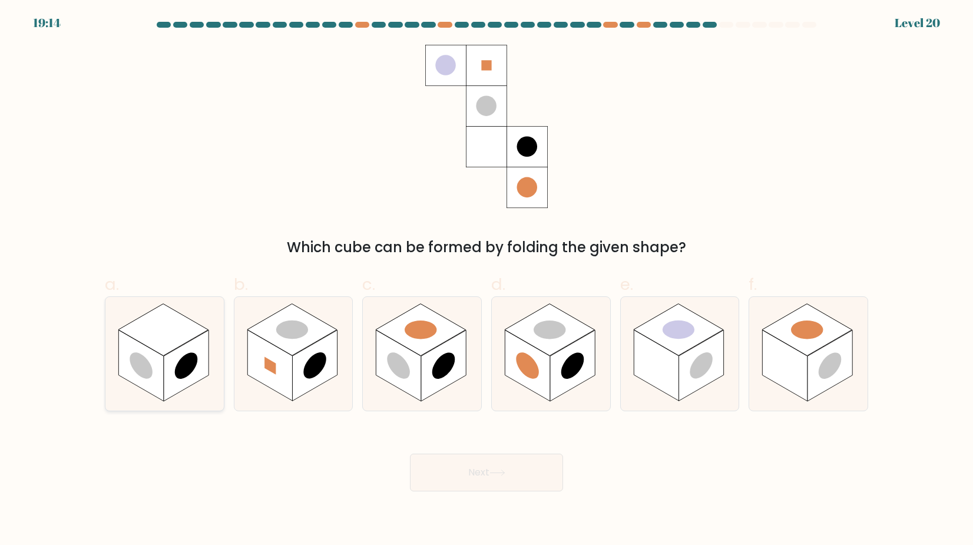
click at [154, 390] on rect at bounding box center [140, 365] width 45 height 71
click at [486, 280] on input "a." at bounding box center [486, 277] width 1 height 8
radio input "true"
click at [436, 465] on button "Next" at bounding box center [486, 472] width 153 height 38
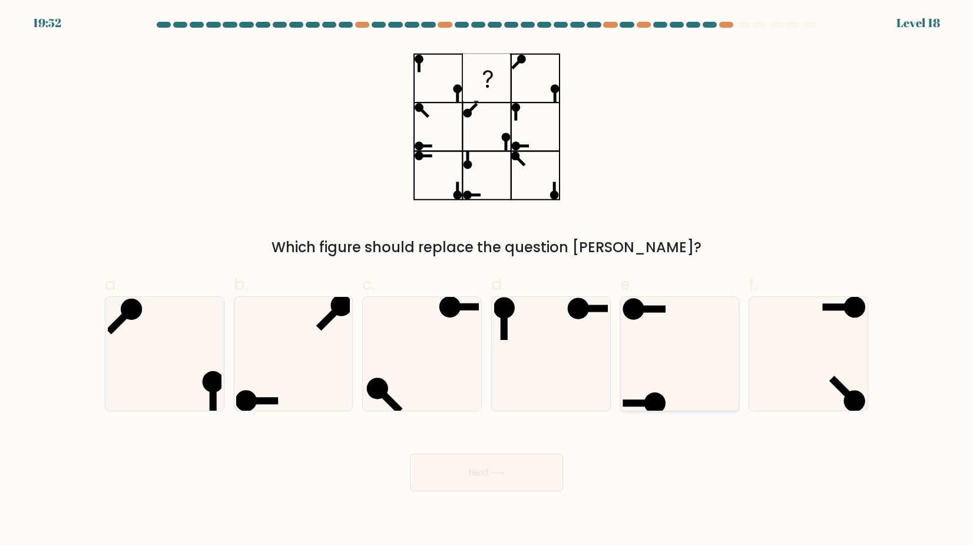
click at [687, 396] on icon at bounding box center [679, 354] width 114 height 114
click at [487, 280] on input "e." at bounding box center [486, 277] width 1 height 8
radio input "true"
click at [538, 488] on button "Next" at bounding box center [486, 472] width 153 height 38
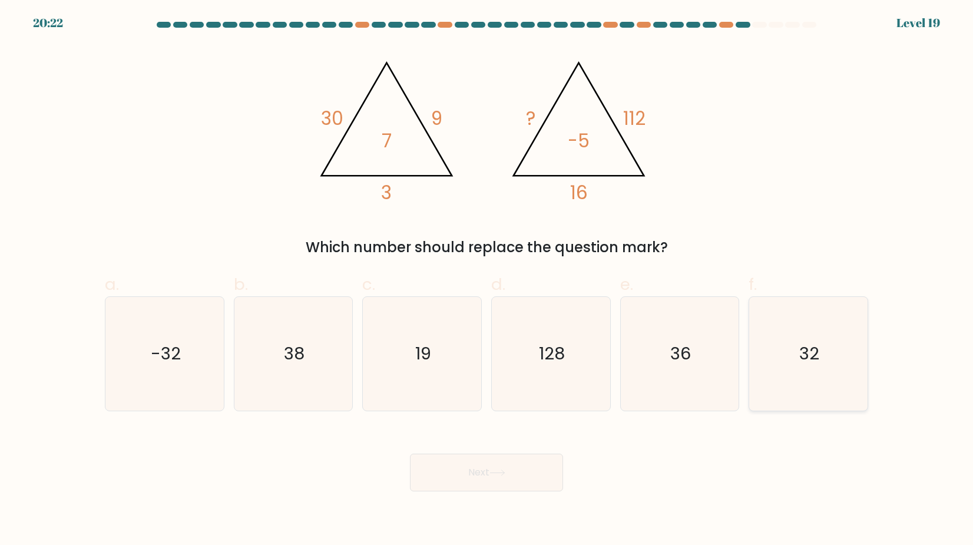
click at [771, 351] on icon "32" at bounding box center [808, 354] width 114 height 114
click at [487, 280] on input "f. 32" at bounding box center [486, 277] width 1 height 8
radio input "true"
click at [548, 463] on button "Next" at bounding box center [486, 472] width 153 height 38
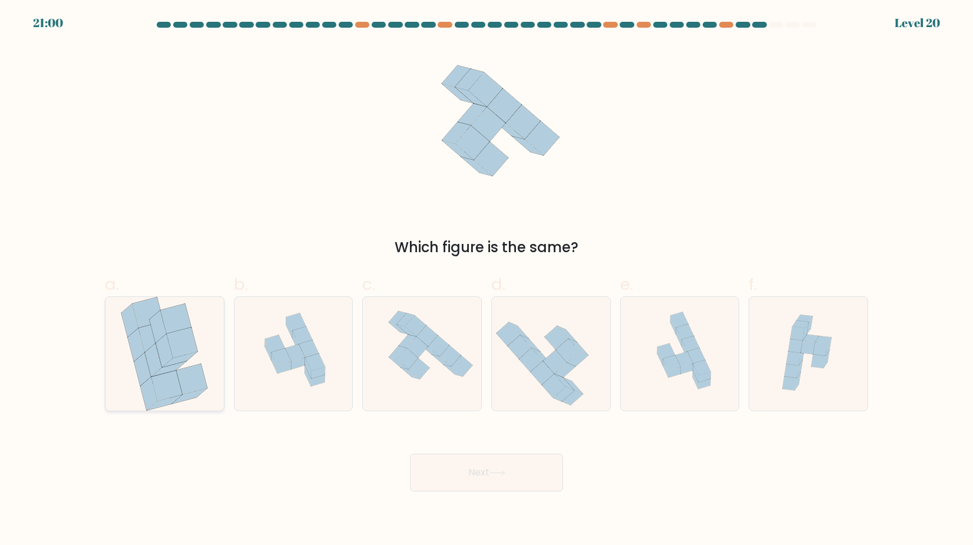
click at [209, 391] on icon at bounding box center [164, 354] width 89 height 114
click at [486, 280] on input "a." at bounding box center [486, 277] width 1 height 8
radio input "true"
click at [441, 479] on button "Next" at bounding box center [486, 472] width 153 height 38
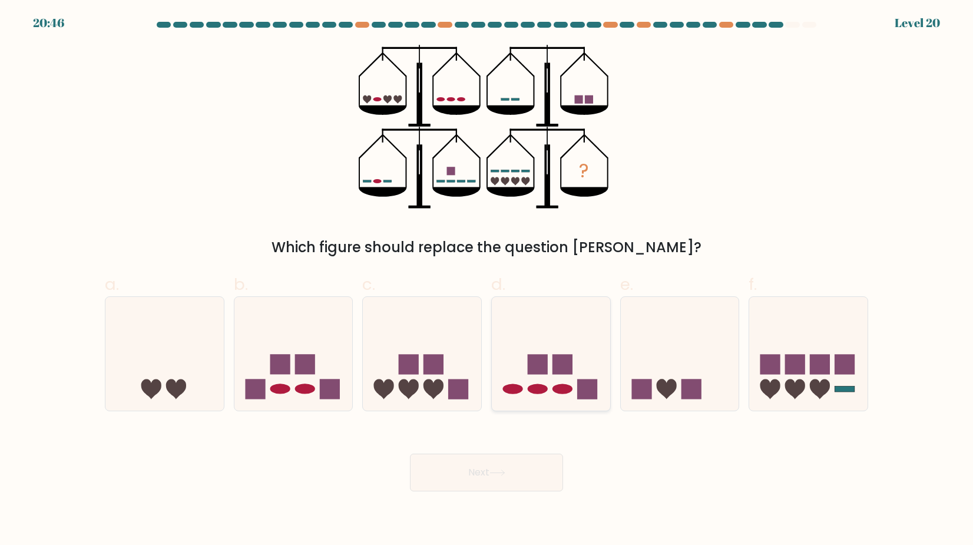
click at [563, 367] on rect at bounding box center [562, 364] width 20 height 20
click at [487, 280] on input "d." at bounding box center [486, 277] width 1 height 8
radio input "true"
click at [538, 453] on button "Next" at bounding box center [486, 472] width 153 height 38
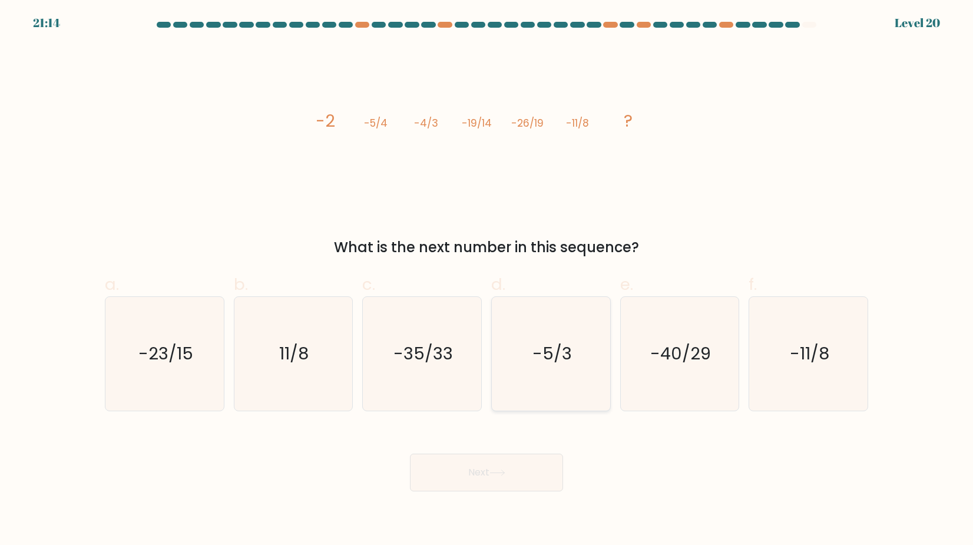
click at [566, 387] on icon "-5/3" at bounding box center [551, 354] width 114 height 114
click at [487, 280] on input "d. -5/3" at bounding box center [486, 277] width 1 height 8
radio input "true"
click at [541, 458] on button "Next" at bounding box center [486, 472] width 153 height 38
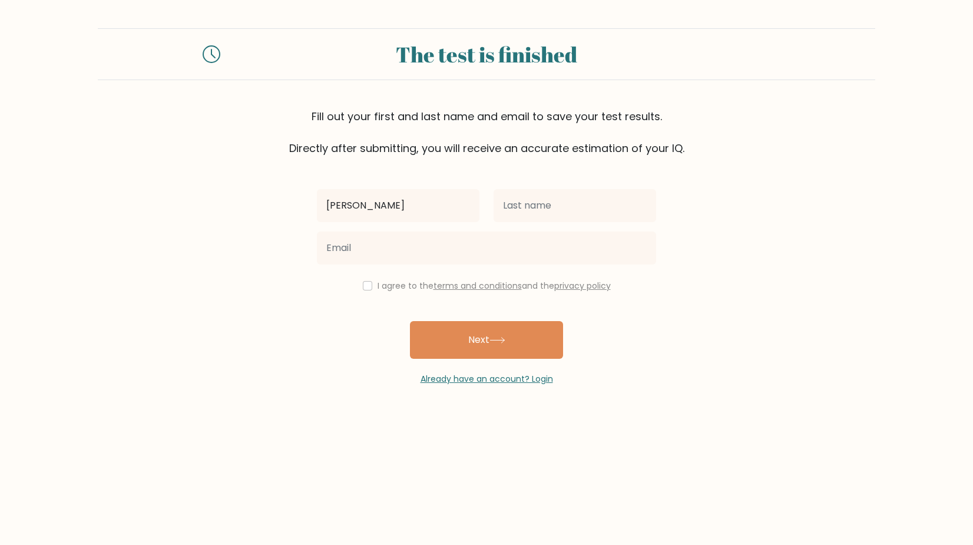
type input "[PERSON_NAME]"
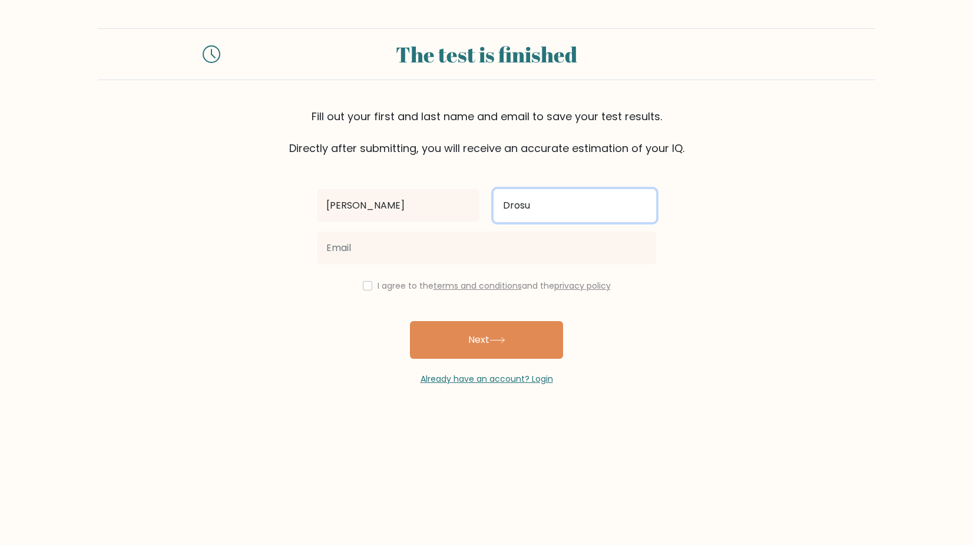
type input "Drosu"
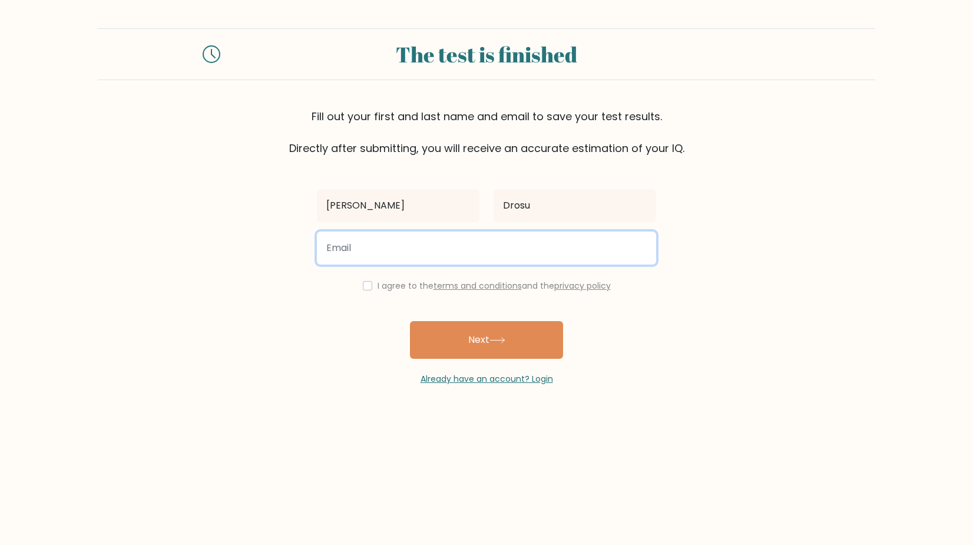
click at [427, 253] on input "email" at bounding box center [486, 247] width 339 height 33
type input "[EMAIL_ADDRESS][DOMAIN_NAME]"
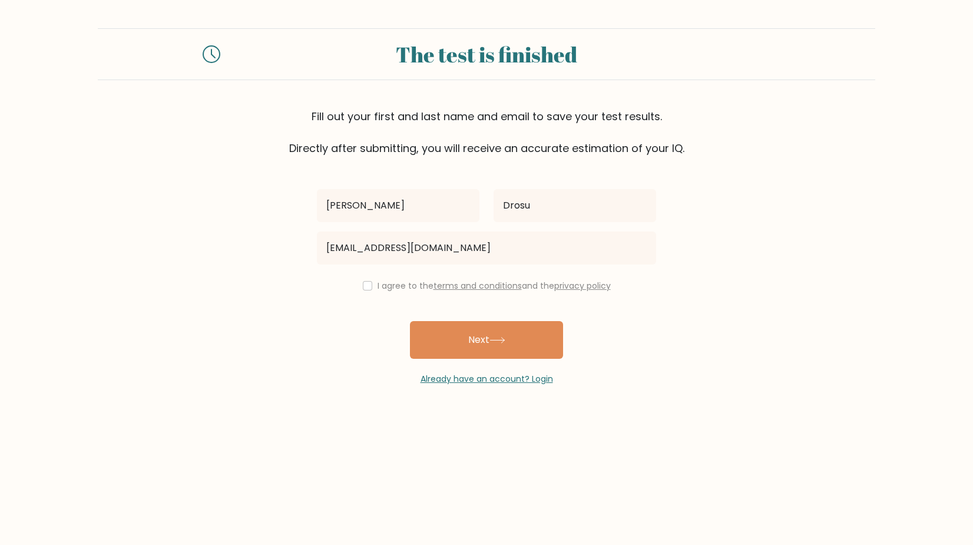
click at [364, 286] on input "checkbox" at bounding box center [367, 285] width 9 height 9
checkbox input "true"
click at [482, 362] on div "Already have an account? Login" at bounding box center [486, 372] width 339 height 26
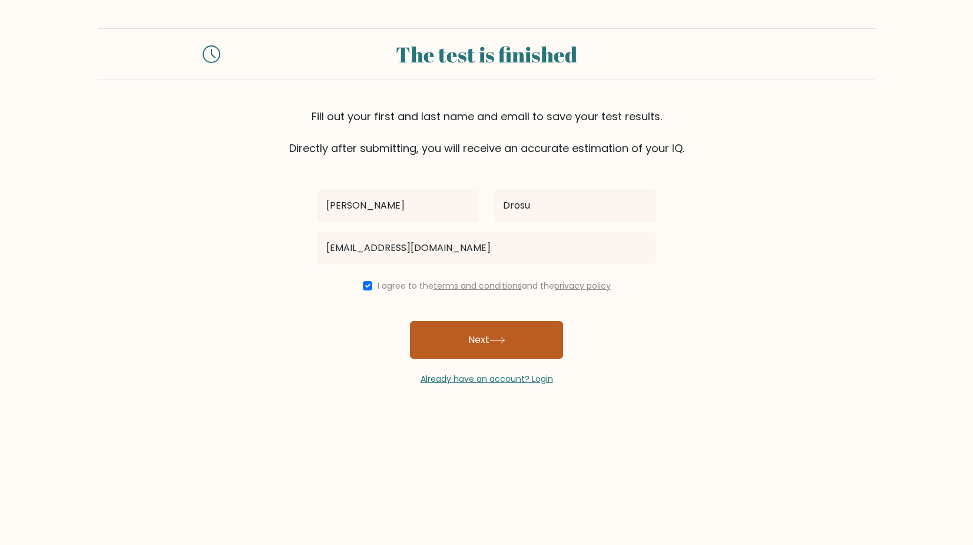
click at [505, 335] on button "Next" at bounding box center [486, 340] width 153 height 38
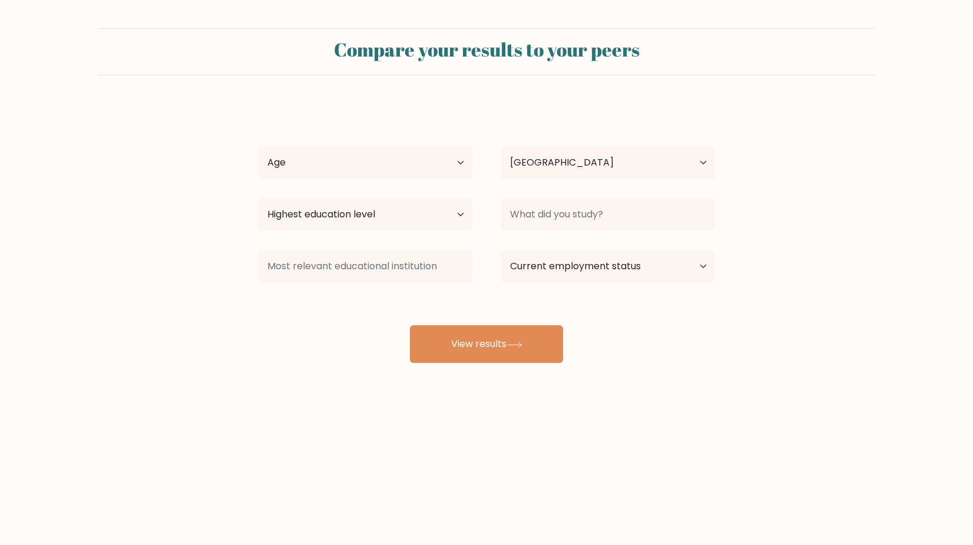
select select "CA"
select select "18_24"
select select "upper_secondary"
click at [386, 250] on div at bounding box center [365, 266] width 243 height 42
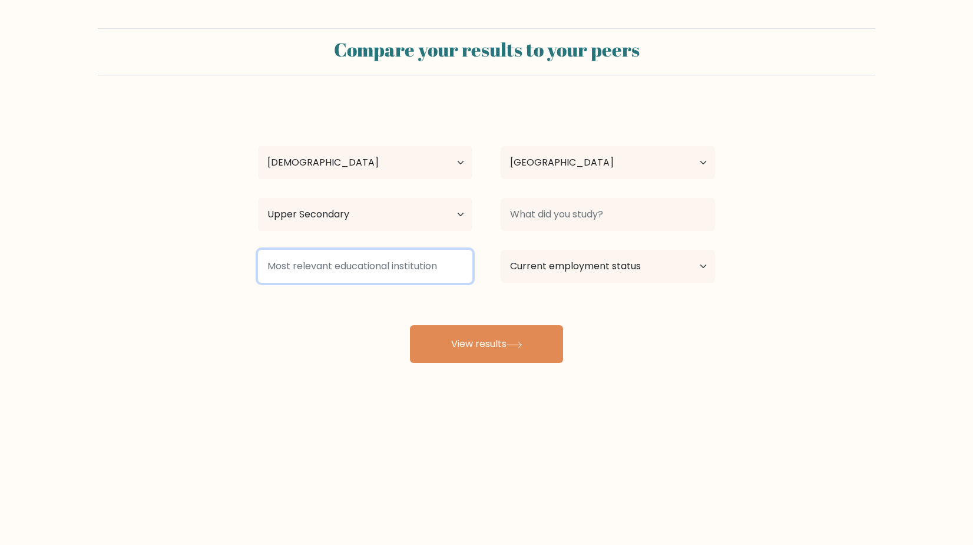
click at [386, 258] on input at bounding box center [365, 266] width 214 height 33
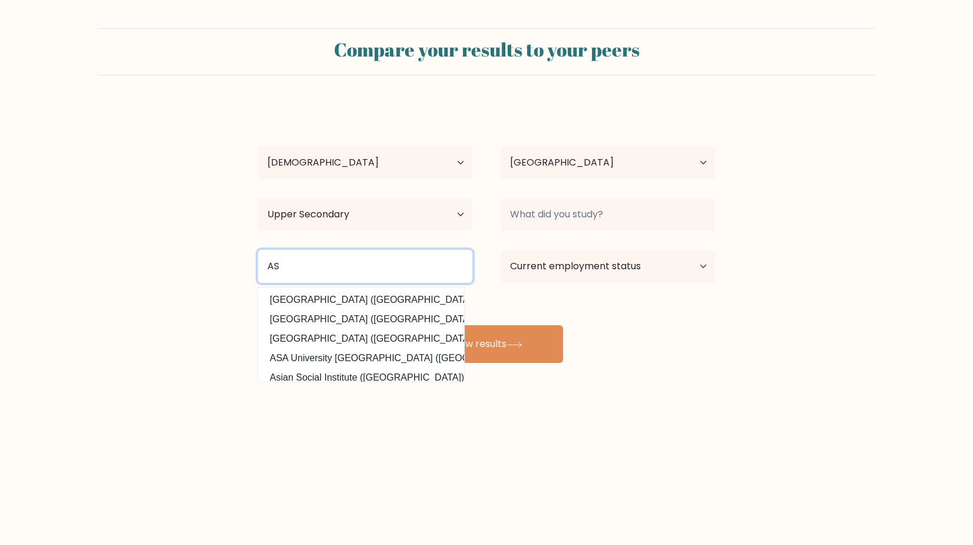
type input "AS"
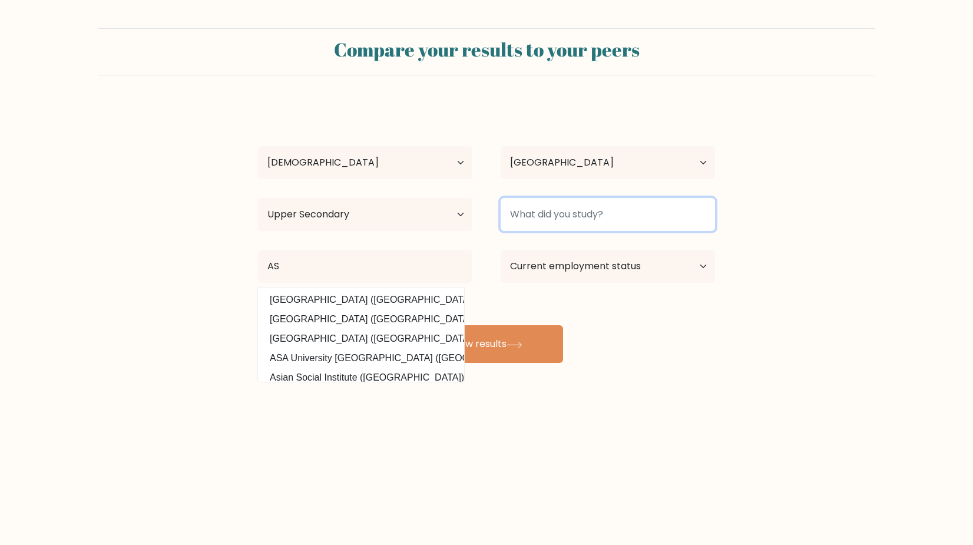
click at [599, 216] on input at bounding box center [607, 214] width 214 height 33
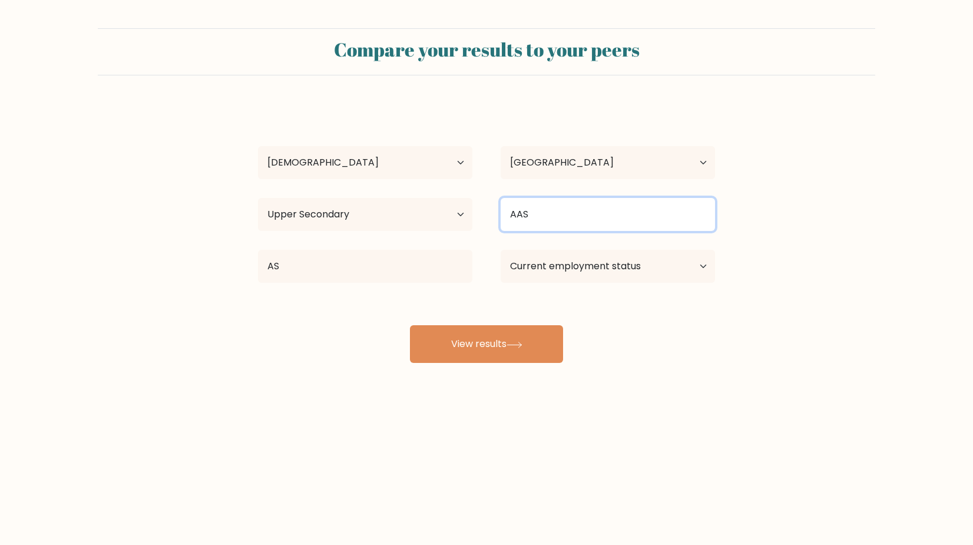
type input "AAS"
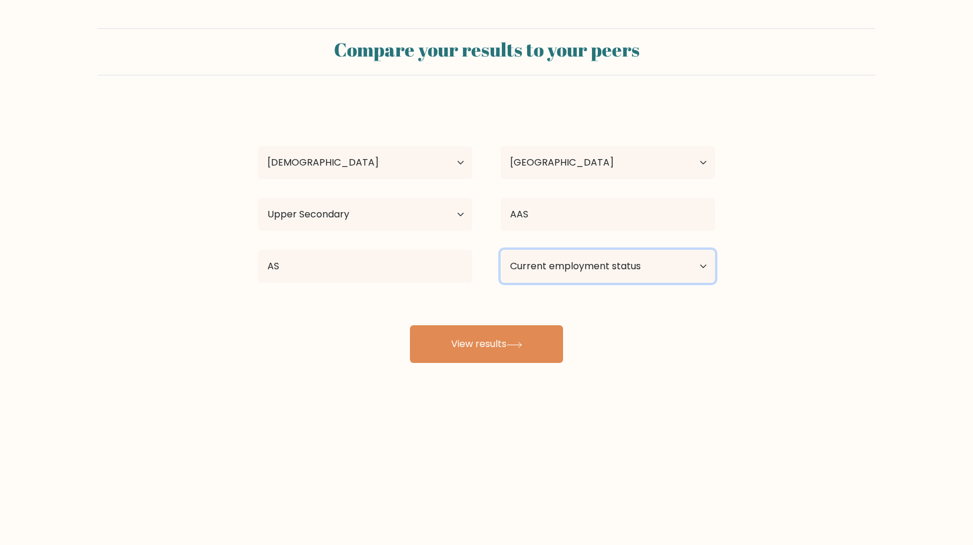
select select "student"
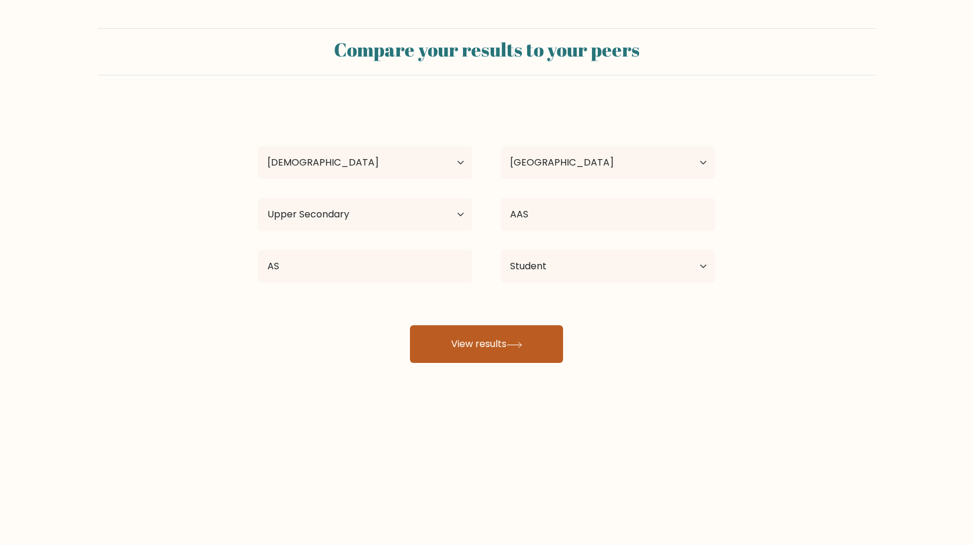
click at [530, 335] on button "View results" at bounding box center [486, 344] width 153 height 38
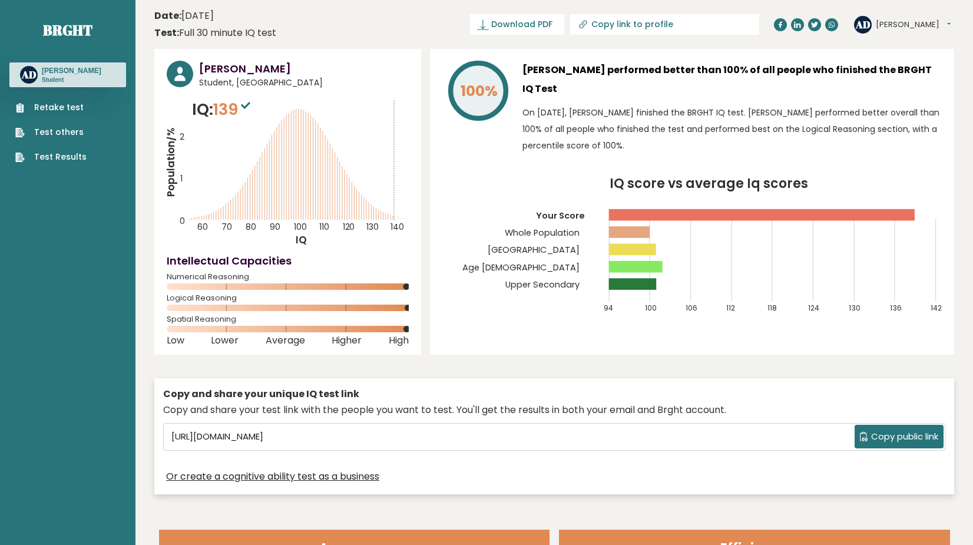
drag, startPoint x: 216, startPoint y: 107, endPoint x: 248, endPoint y: 107, distance: 31.8
click at [248, 107] on p "IQ: 139" at bounding box center [222, 110] width 61 height 24
click at [287, 103] on text "140" at bounding box center [292, 161] width 250 height 144
drag, startPoint x: 224, startPoint y: 68, endPoint x: 257, endPoint y: 69, distance: 33.6
click at [257, 69] on h3 "[PERSON_NAME]" at bounding box center [304, 69] width 210 height 16
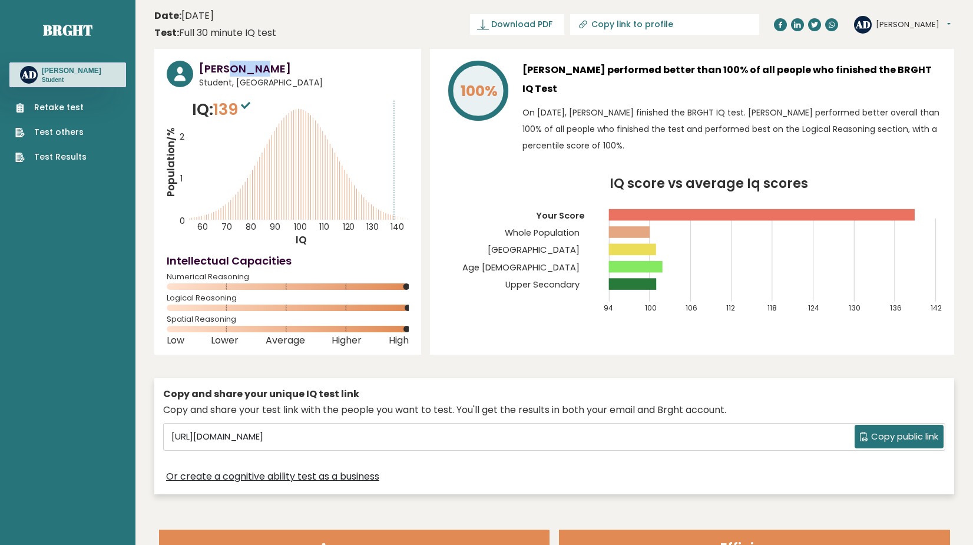
click at [279, 62] on h3 "[PERSON_NAME]" at bounding box center [304, 69] width 210 height 16
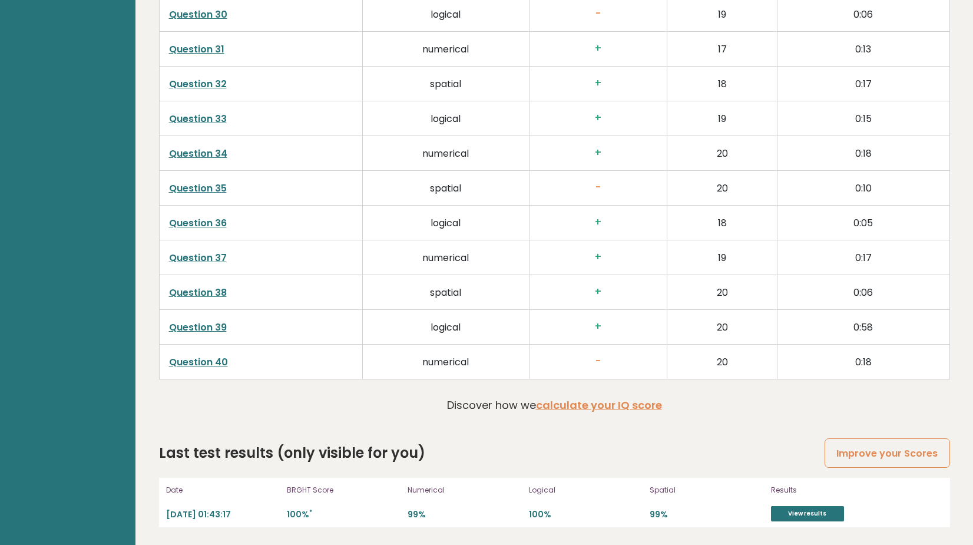
scroll to position [2924, 0]
click at [797, 525] on div "Date 2025-09-12 01:43:17 BRGHT Score 100% * Numerical 99% Logical 100% Spatial …" at bounding box center [554, 501] width 791 height 49
click at [807, 520] on link "View results" at bounding box center [807, 513] width 73 height 15
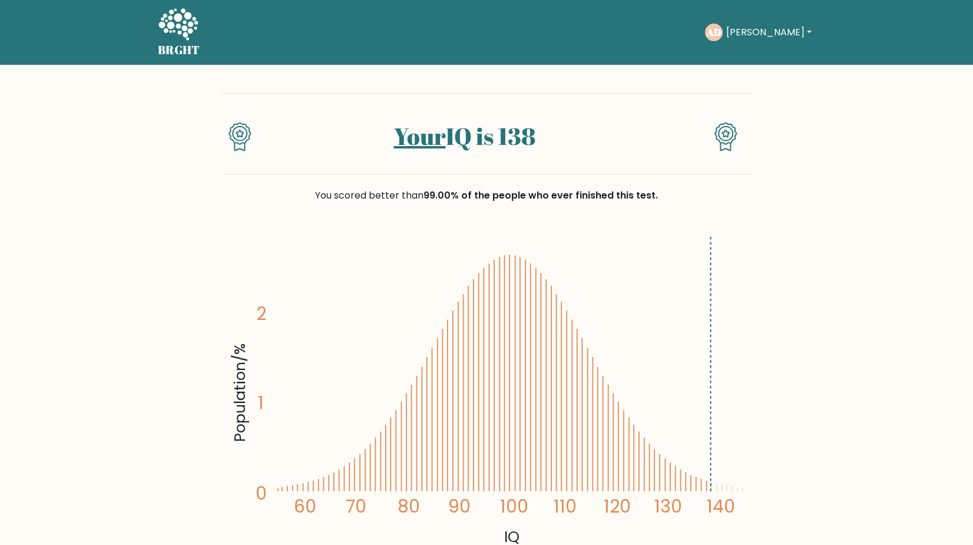
click at [540, 131] on h1 "Your IQ is 138" at bounding box center [464, 136] width 383 height 28
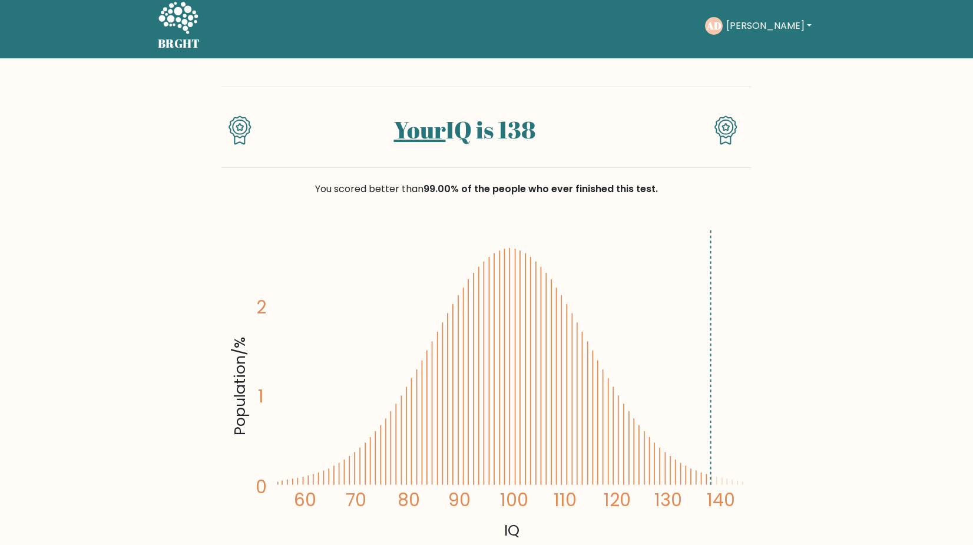
scroll to position [6, 0]
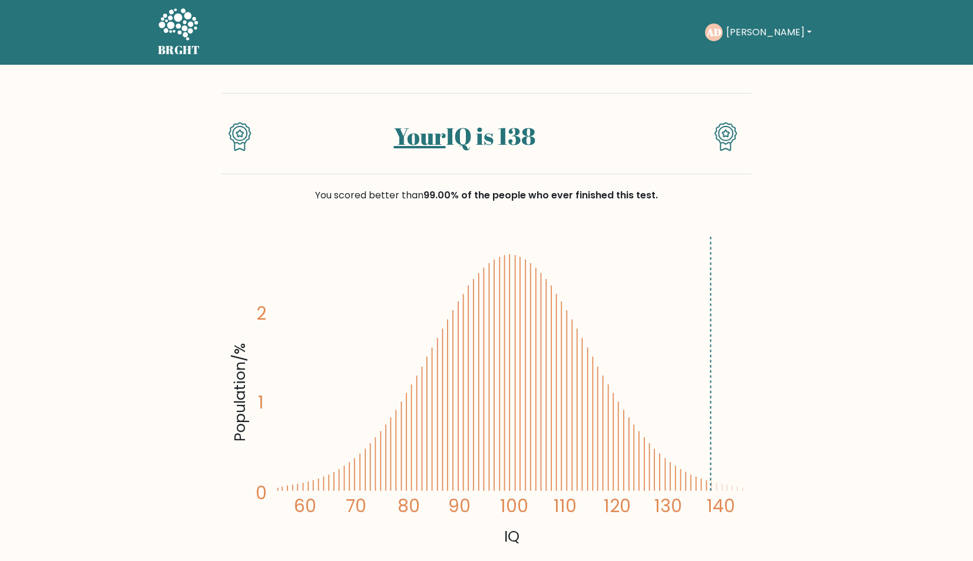
click at [187, 50] on h5 "BRGHT" at bounding box center [179, 50] width 42 height 14
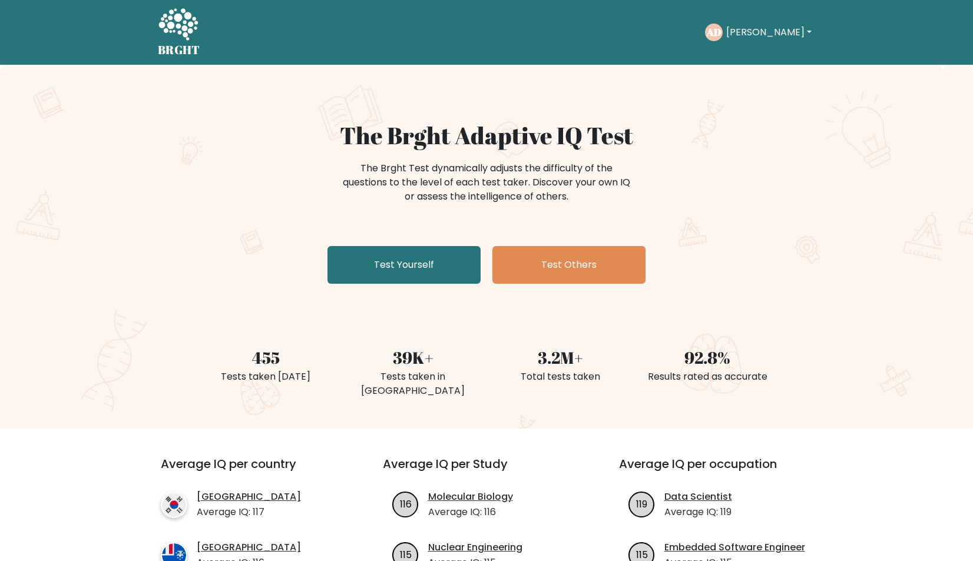
click at [762, 29] on button "[PERSON_NAME]" at bounding box center [768, 32] width 92 height 15
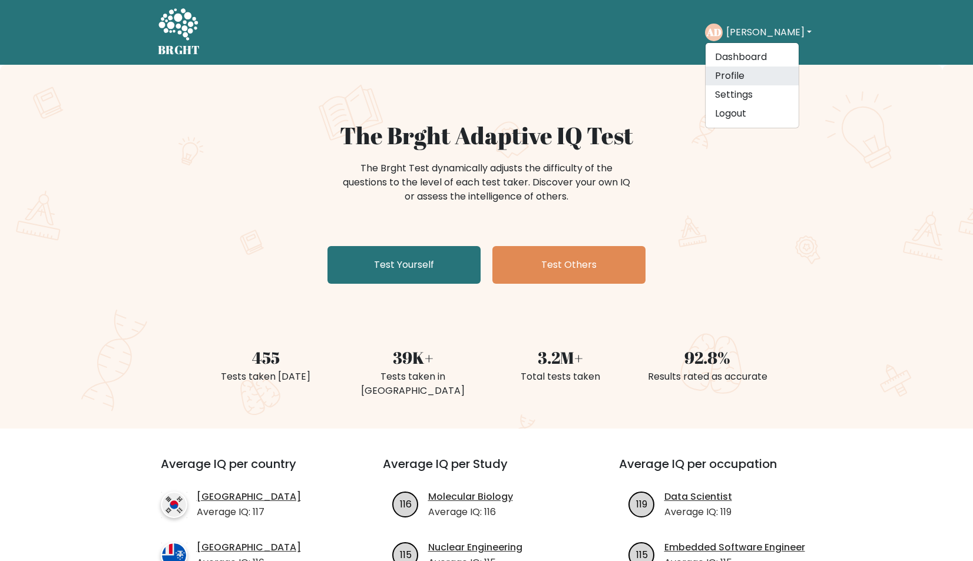
click at [765, 78] on link "Profile" at bounding box center [751, 76] width 93 height 19
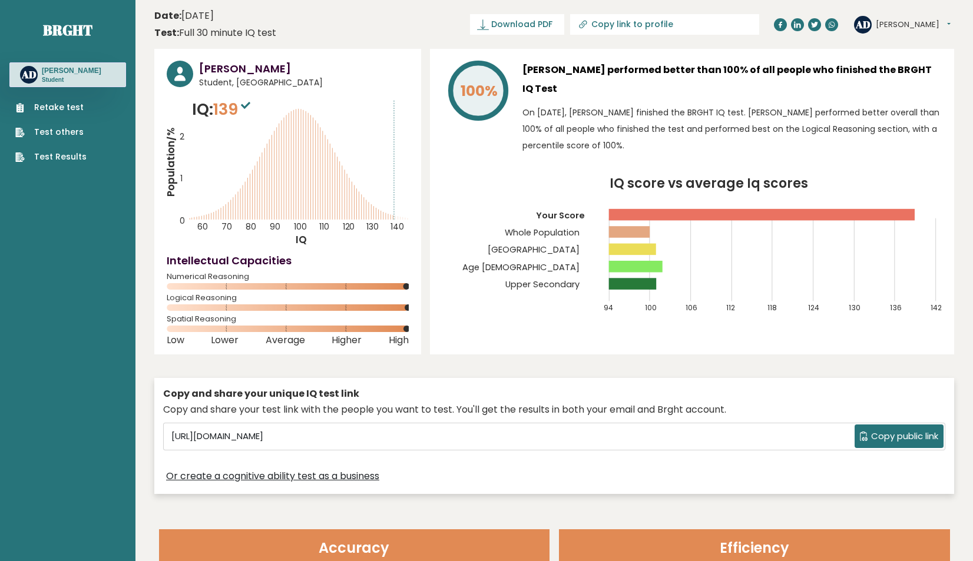
drag, startPoint x: 219, startPoint y: 103, endPoint x: 253, endPoint y: 103, distance: 34.1
click at [253, 103] on span "139" at bounding box center [233, 109] width 40 height 22
click at [250, 103] on icon at bounding box center [245, 105] width 9 height 7
click at [301, 154] on text "140" at bounding box center [292, 161] width 250 height 144
drag, startPoint x: 221, startPoint y: 111, endPoint x: 243, endPoint y: 111, distance: 22.4
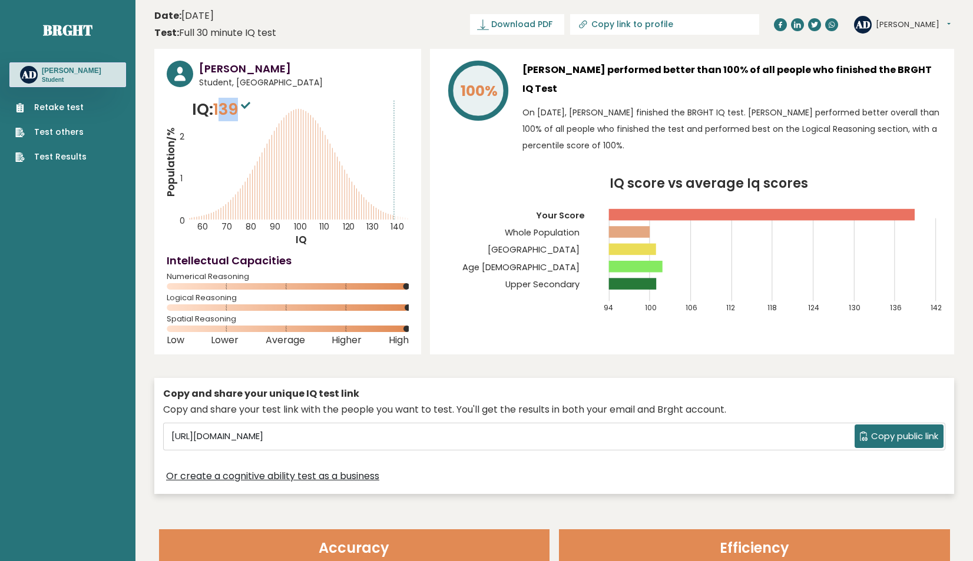
click at [243, 111] on span "139" at bounding box center [233, 109] width 40 height 22
click at [263, 110] on text "140" at bounding box center [292, 161] width 250 height 144
